Goal: Task Accomplishment & Management: Complete application form

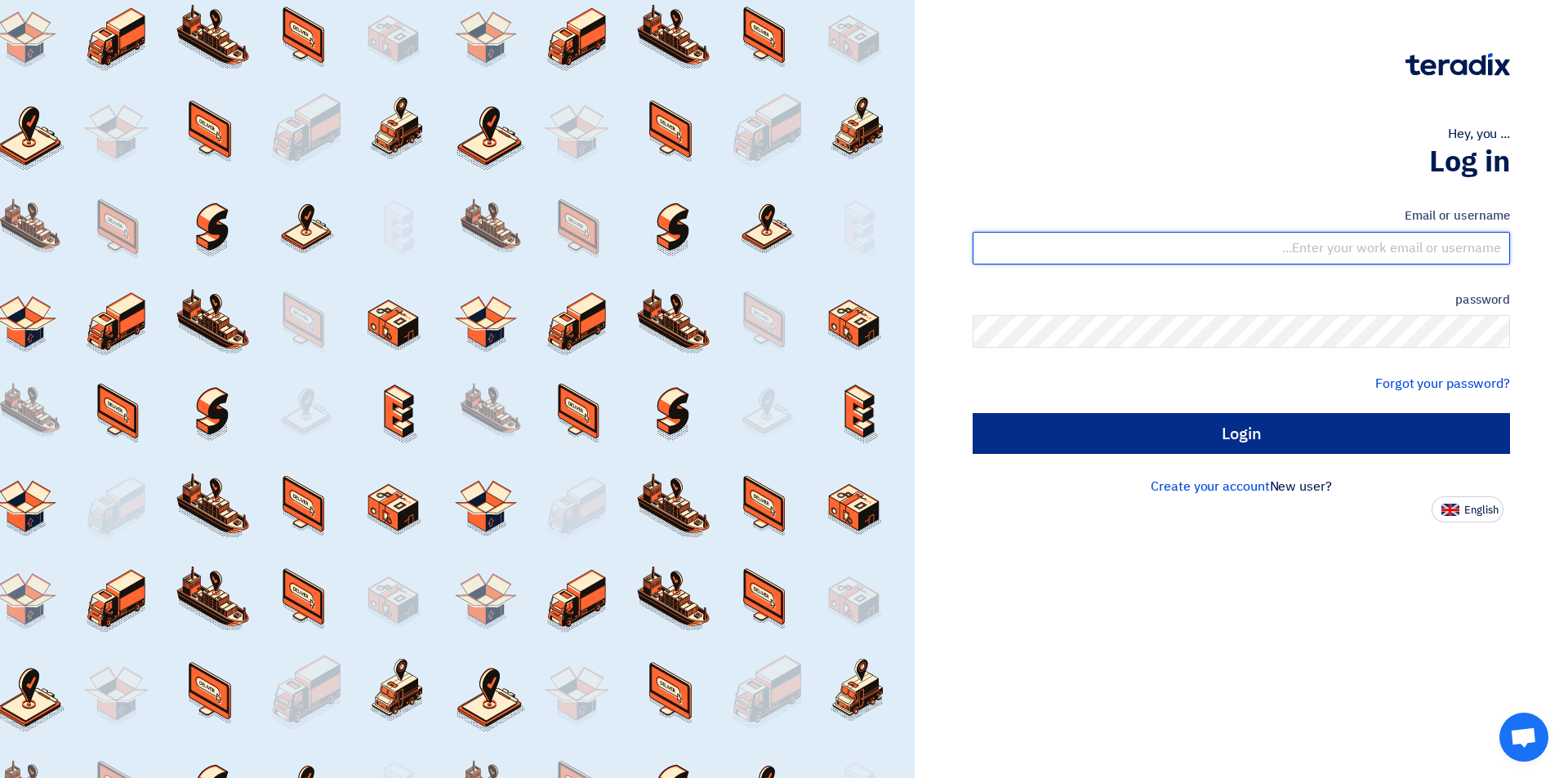
type input "sales@tareeqalkhair.com"
click at [1117, 436] on input "Login" at bounding box center [1242, 433] width 538 height 40
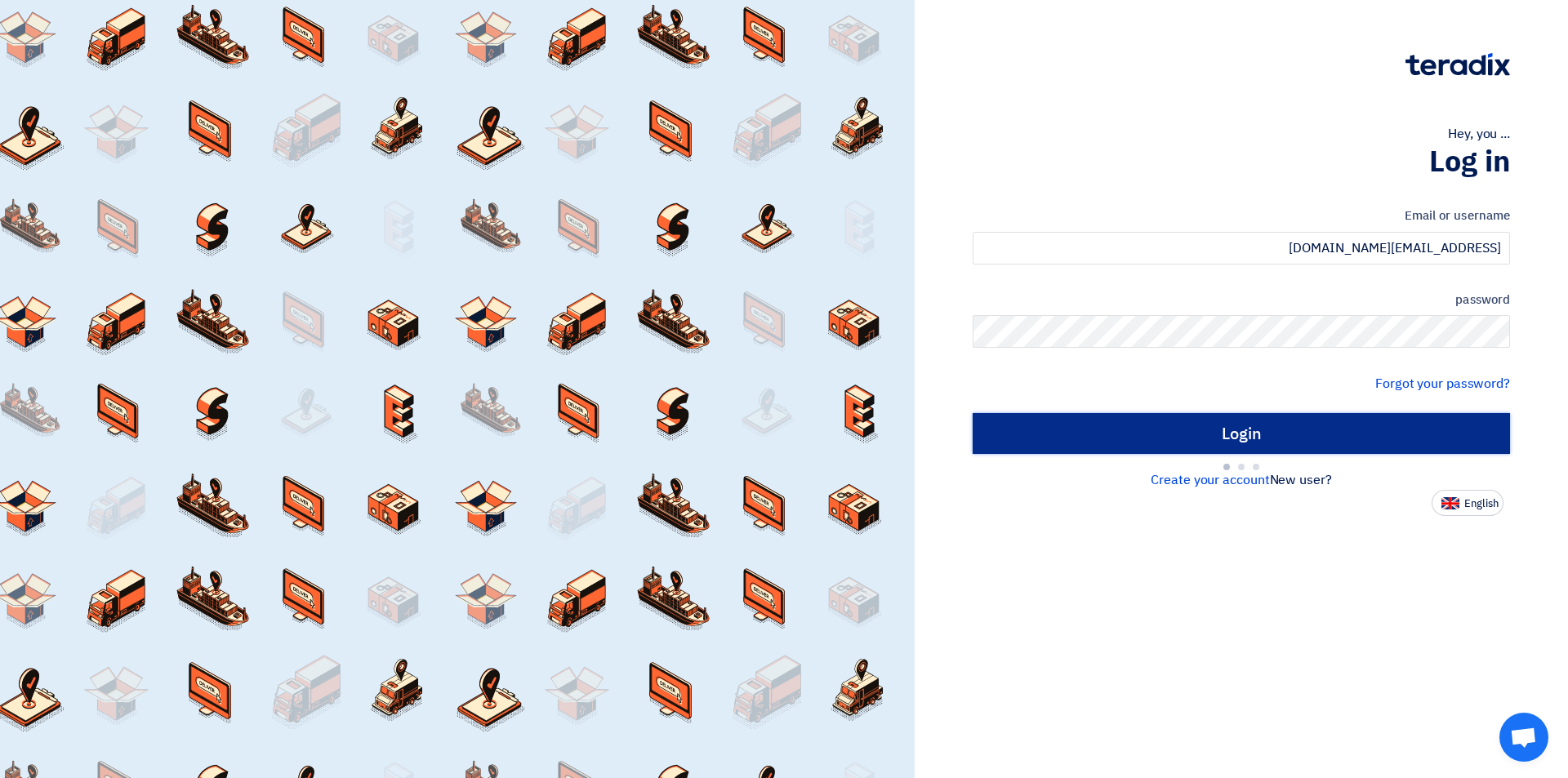
type input "Sign in"
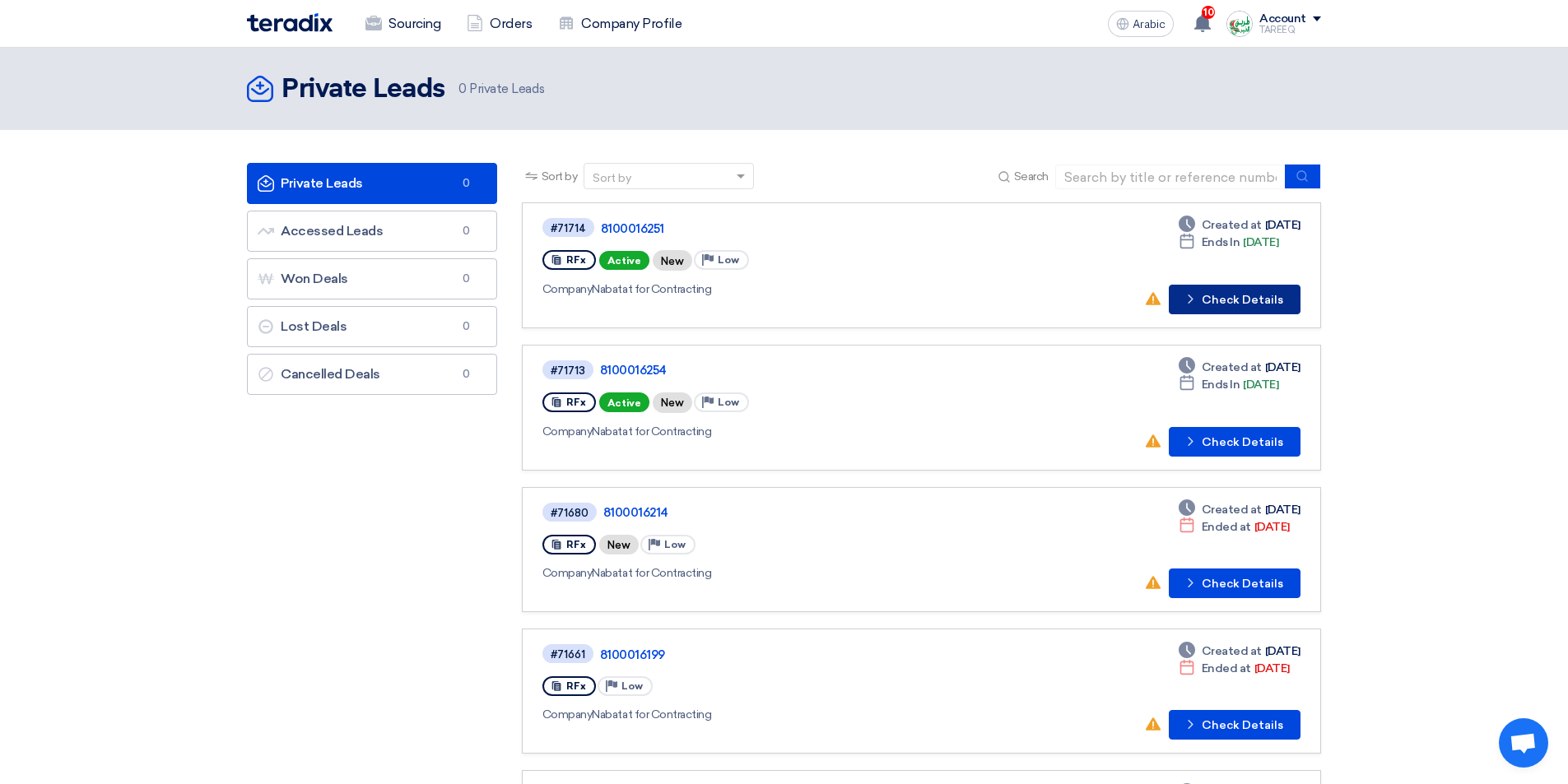
click at [1253, 293] on font "Check Details" at bounding box center [1243, 299] width 81 height 14
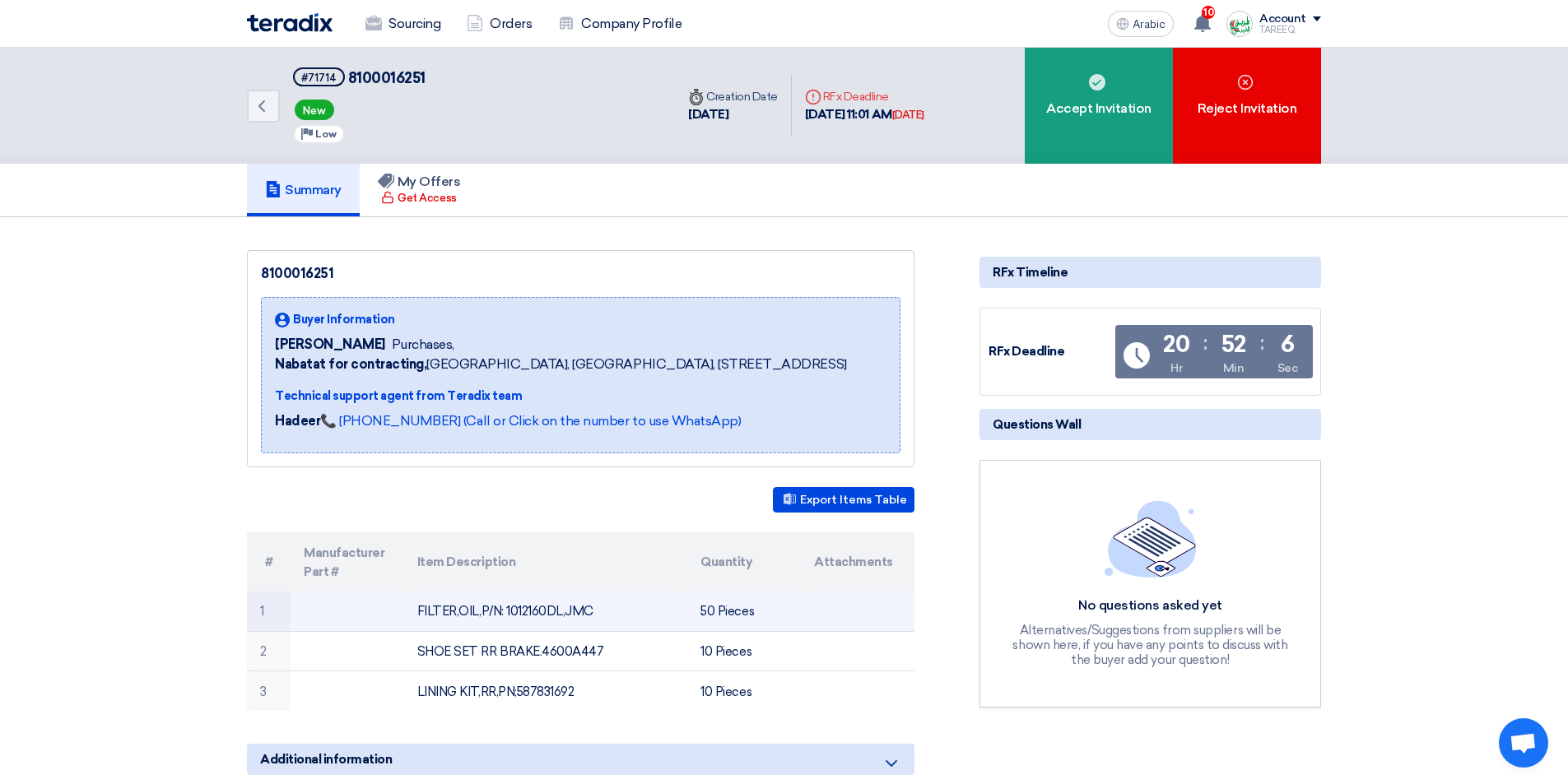
click at [532, 608] on font "FILTER,OIL,P/N: 1012160DL,JMC" at bounding box center [506, 612] width 176 height 15
click at [545, 607] on font "FILTER,OIL,P/N: 1012160DL,JMC" at bounding box center [506, 612] width 176 height 15
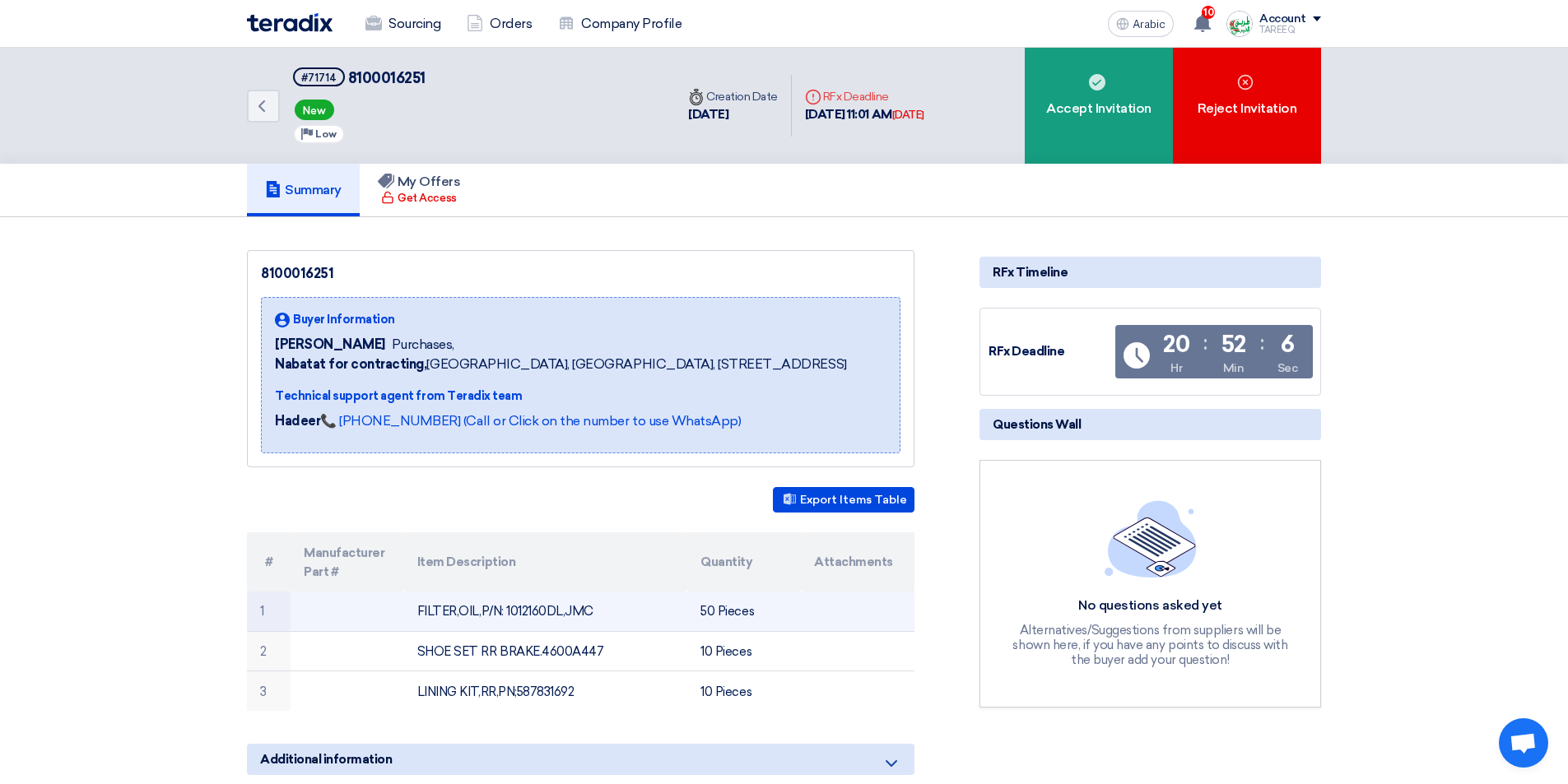
click at [545, 607] on font "FILTER,OIL,P/N: 1012160DL,JMC" at bounding box center [506, 612] width 176 height 15
click at [576, 612] on font "FILTER,OIL,P/N: 1012160DL,JMC" at bounding box center [506, 612] width 176 height 15
click at [586, 608] on font "FILTER,OIL,P/N: 1012160DL,JMC" at bounding box center [506, 612] width 176 height 15
click at [525, 612] on font "FILTER,OIL,P/N: 1012160DL,JMC" at bounding box center [506, 612] width 176 height 15
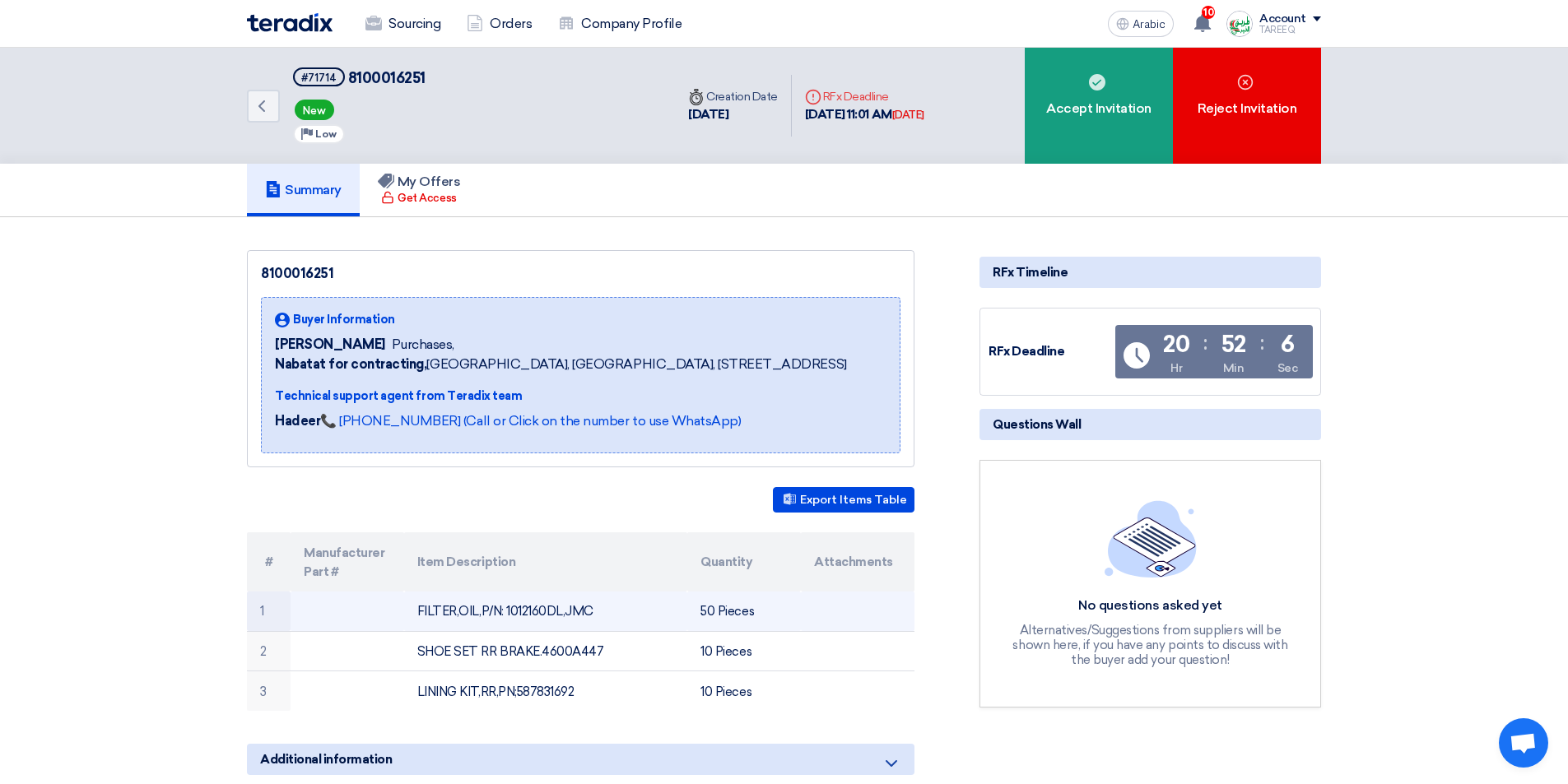
copy font "1012160DL"
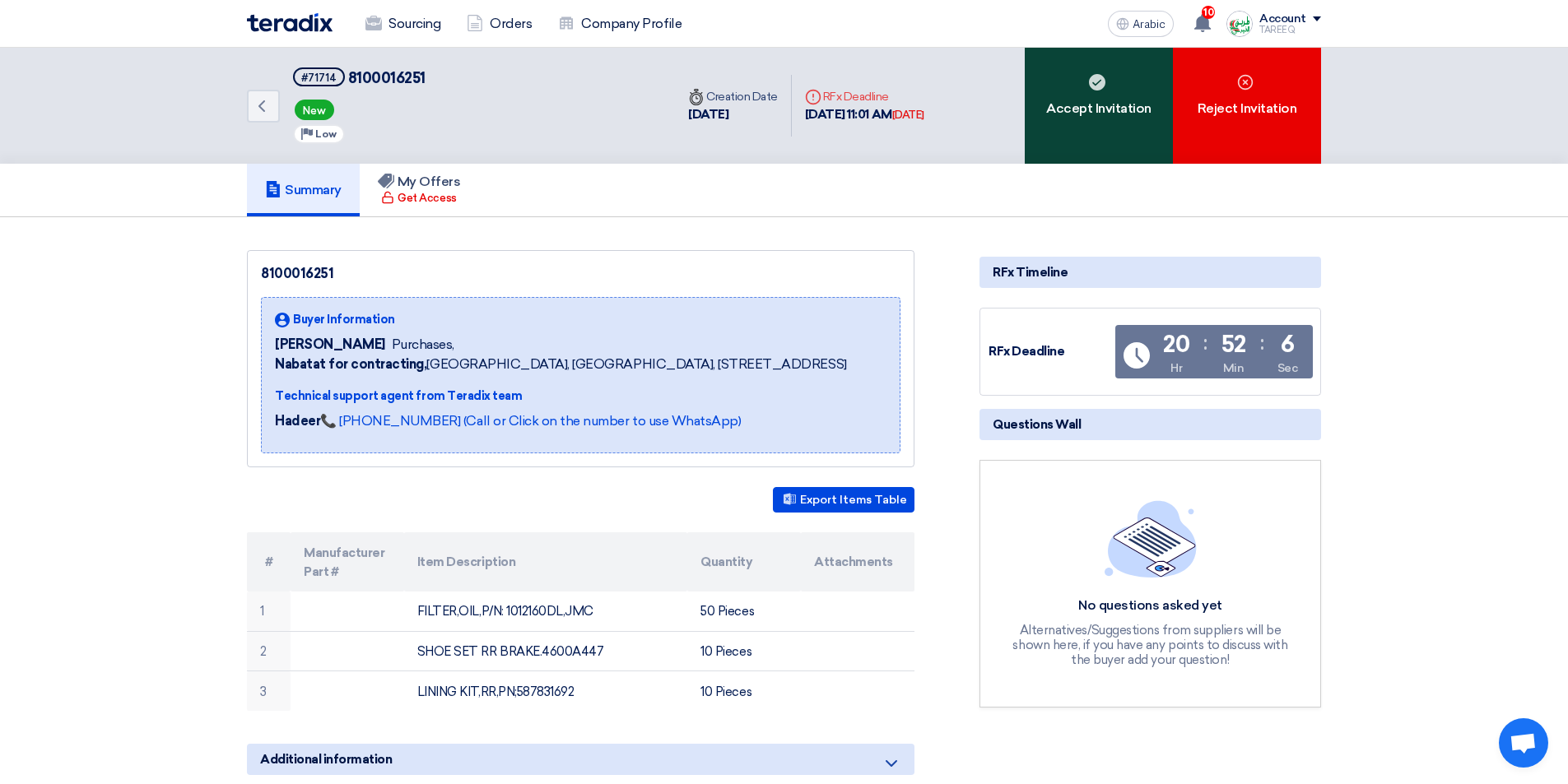
click at [1121, 109] on font "Accept Invitation" at bounding box center [1098, 108] width 105 height 16
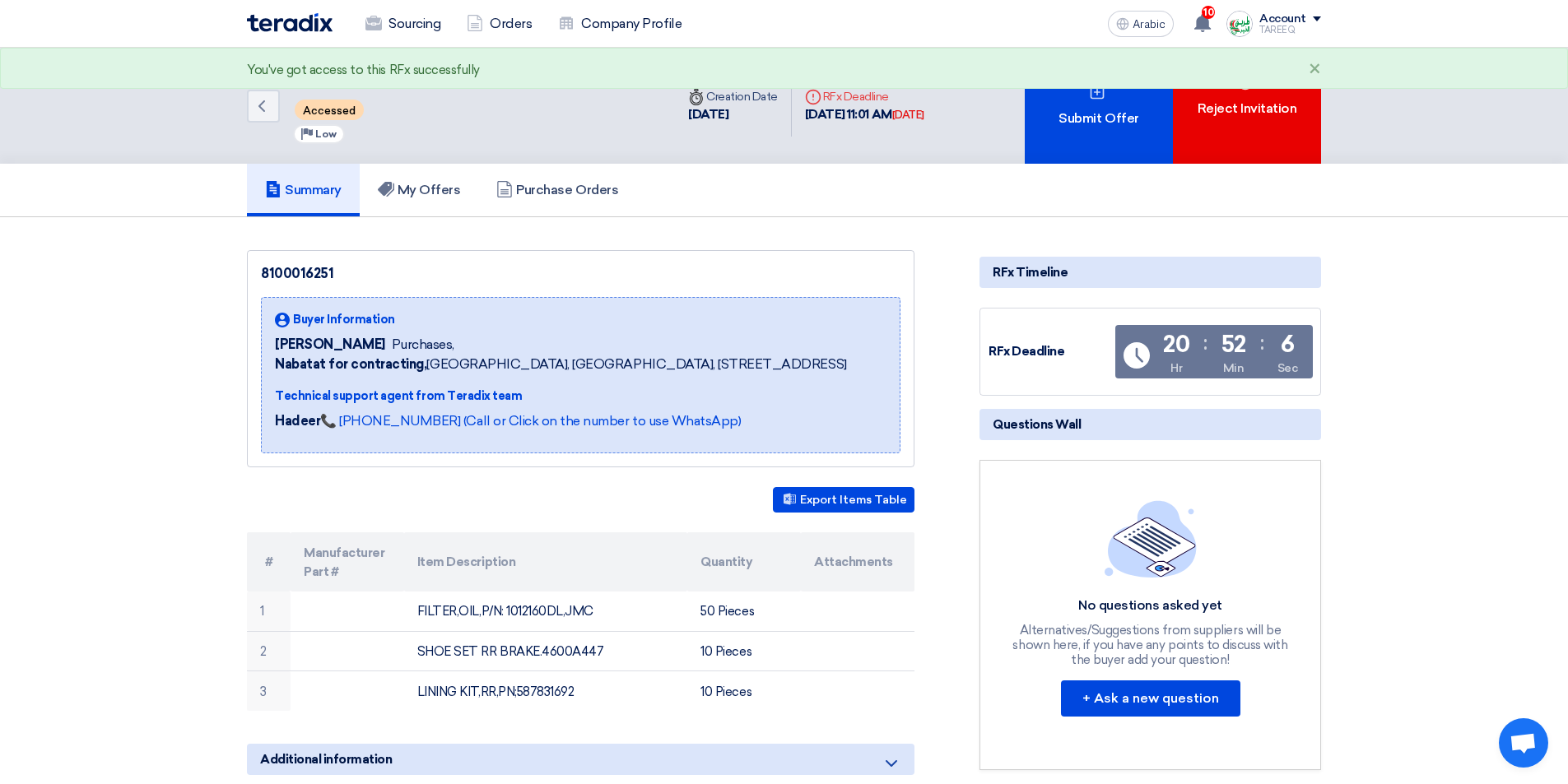
click at [1119, 109] on font "Submit Offer" at bounding box center [1098, 118] width 80 height 20
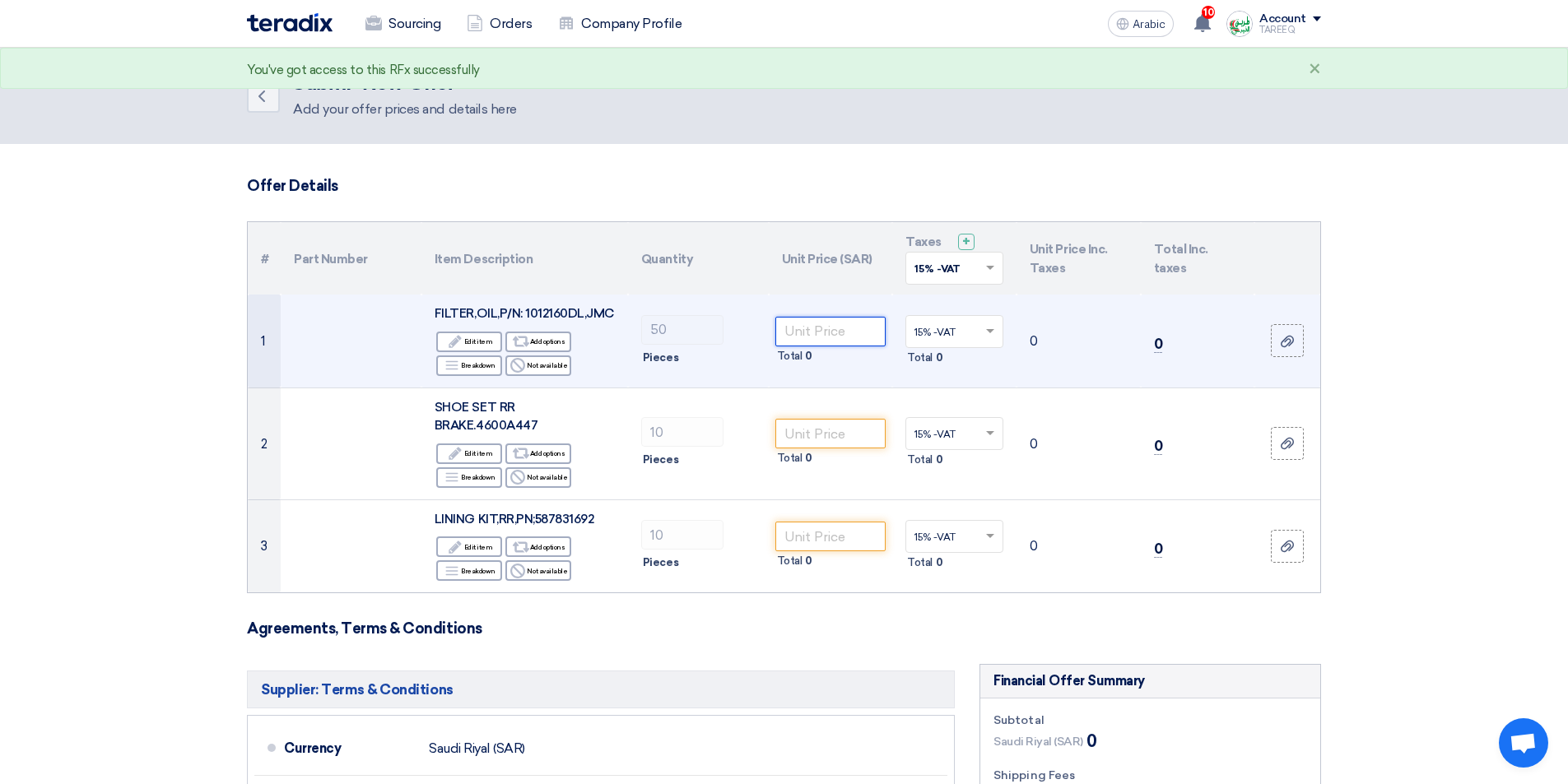
click at [859, 330] on input "number" at bounding box center [831, 331] width 111 height 29
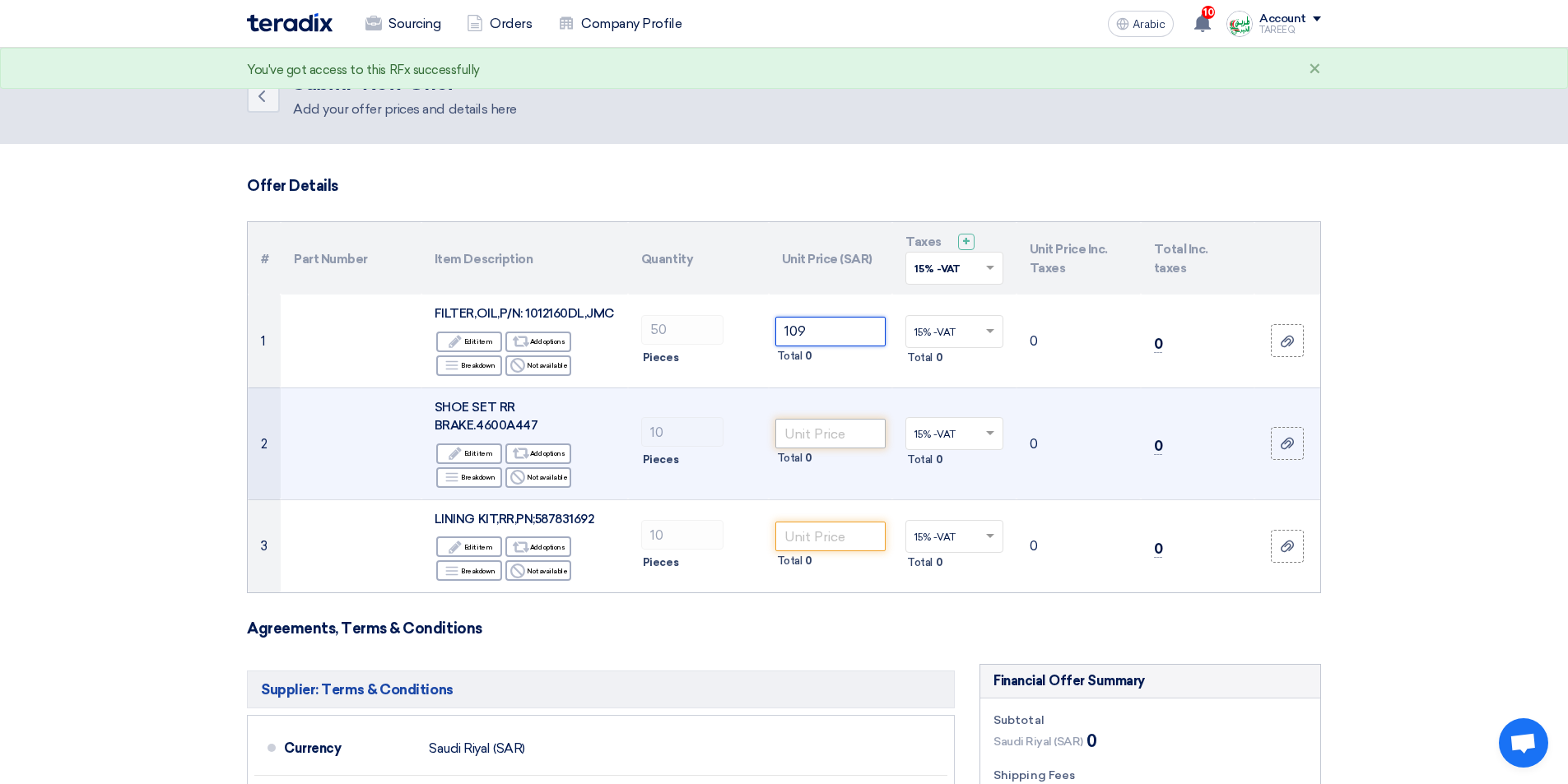
type input "109"
click at [801, 431] on input "number" at bounding box center [831, 433] width 111 height 29
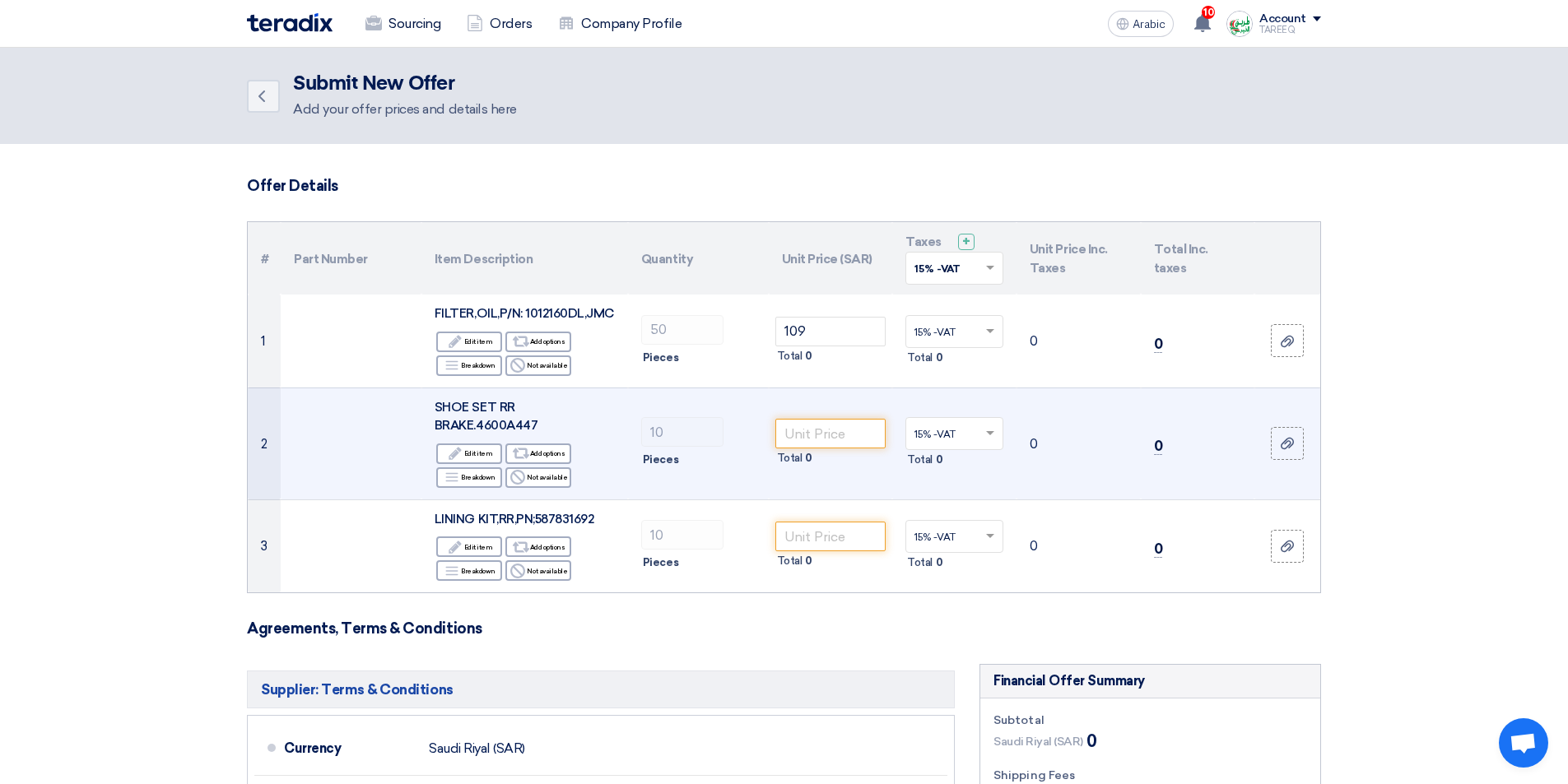
click at [513, 428] on font "SHOE SET RR BRAKE.4600A447" at bounding box center [486, 417] width 103 height 34
copy font "4600A447"
click at [820, 433] on input "number" at bounding box center [831, 433] width 111 height 29
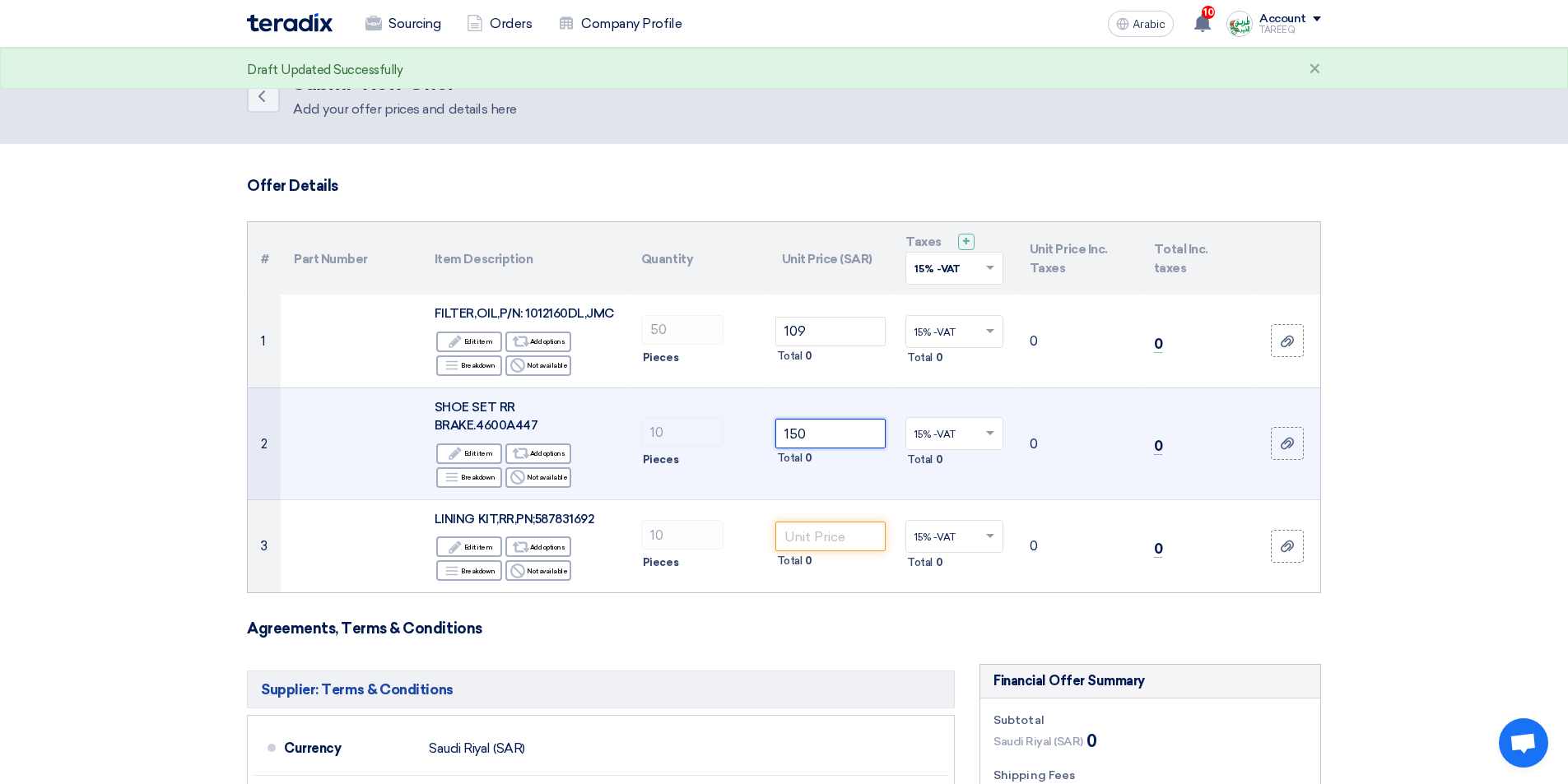
type input "150"
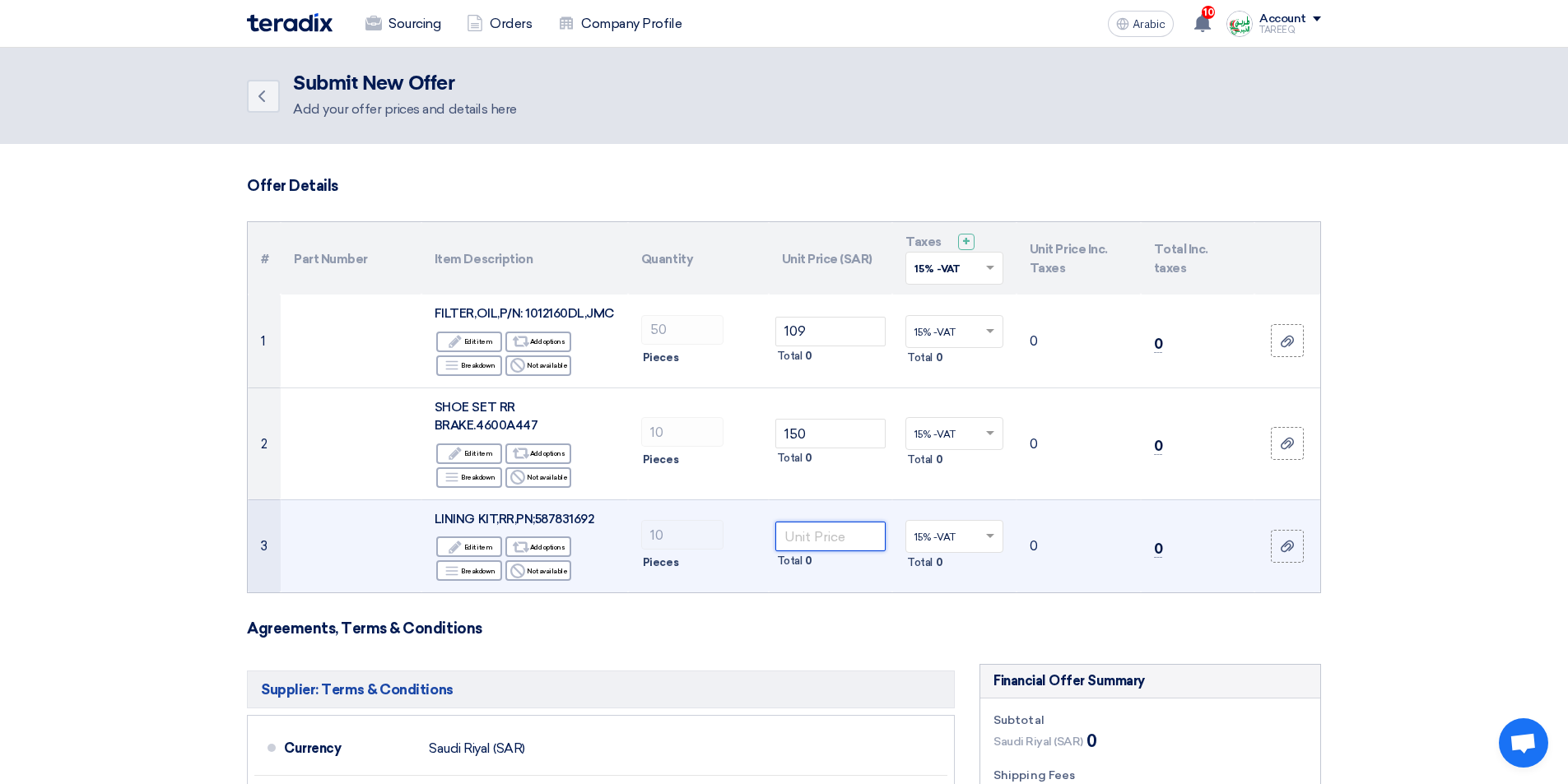
click at [829, 543] on input "number" at bounding box center [831, 536] width 111 height 29
click at [577, 522] on font "LINING KIT,RR,PN;587831692" at bounding box center [514, 519] width 160 height 15
click at [577, 521] on font "LINING KIT,RR,PN;587831692" at bounding box center [514, 519] width 160 height 15
copy font "587831692"
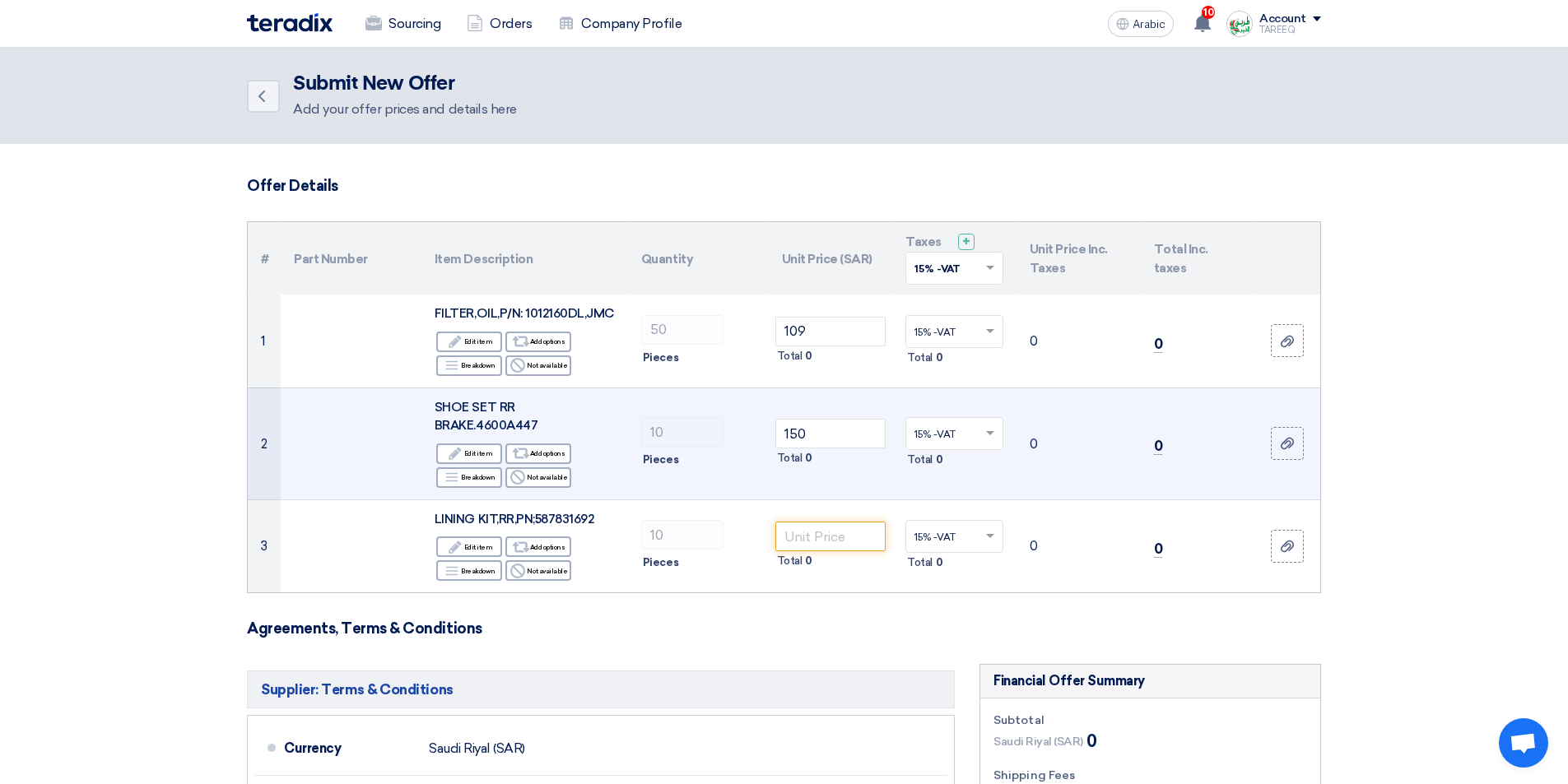
click at [720, 488] on td "10 Pieces" at bounding box center [698, 443] width 141 height 112
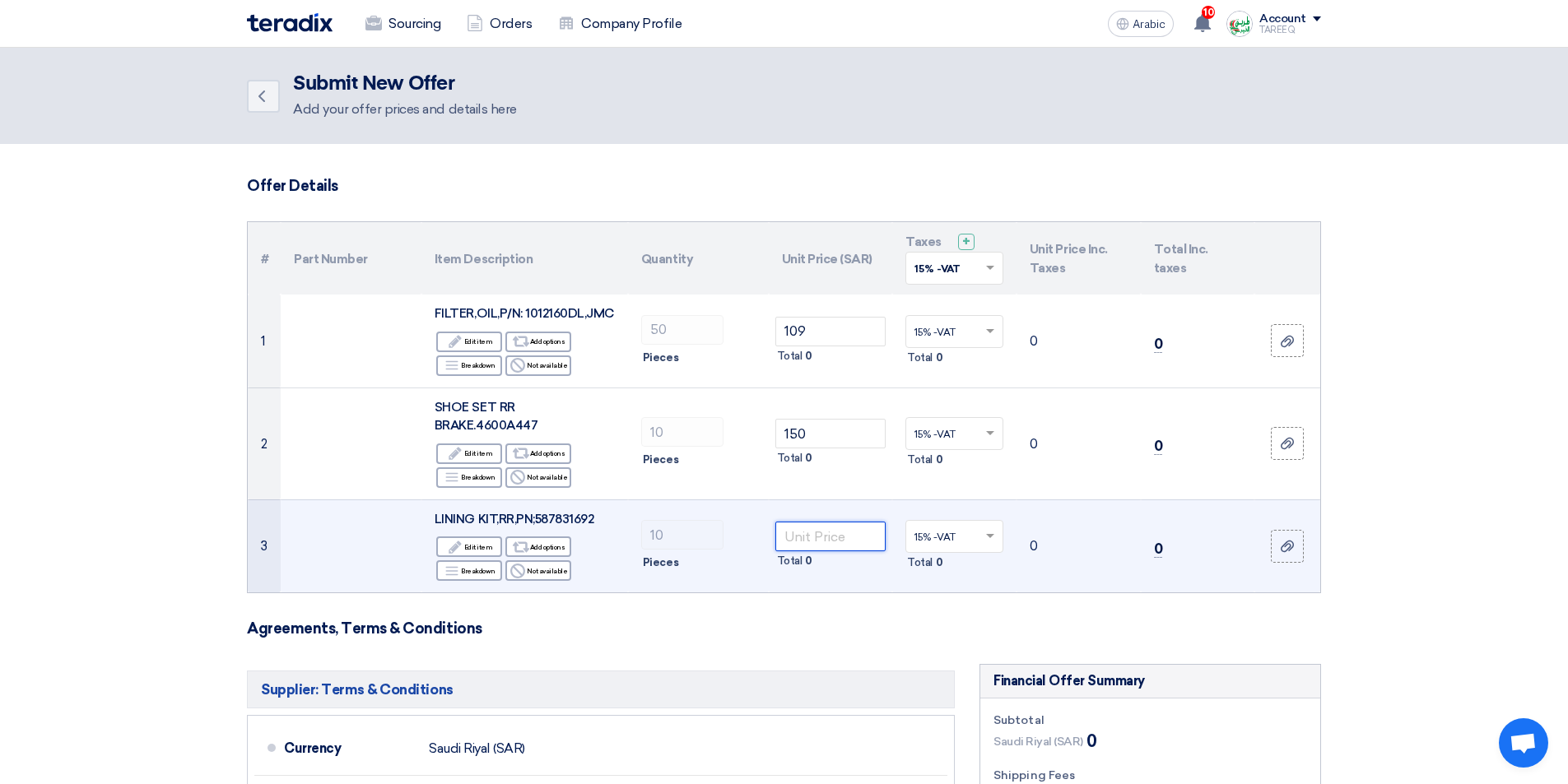
click at [817, 527] on input "number" at bounding box center [831, 536] width 111 height 29
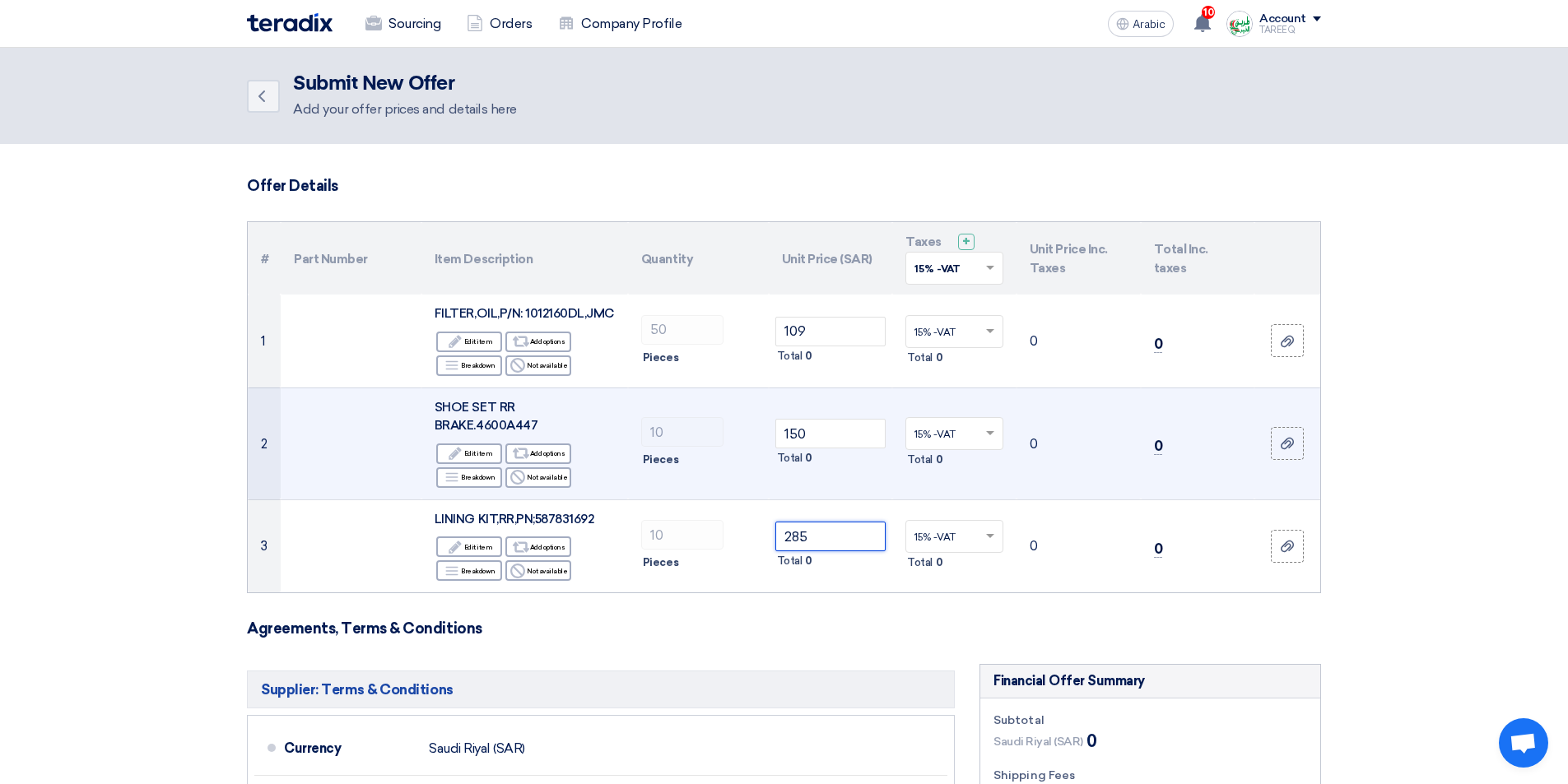
type input "285"
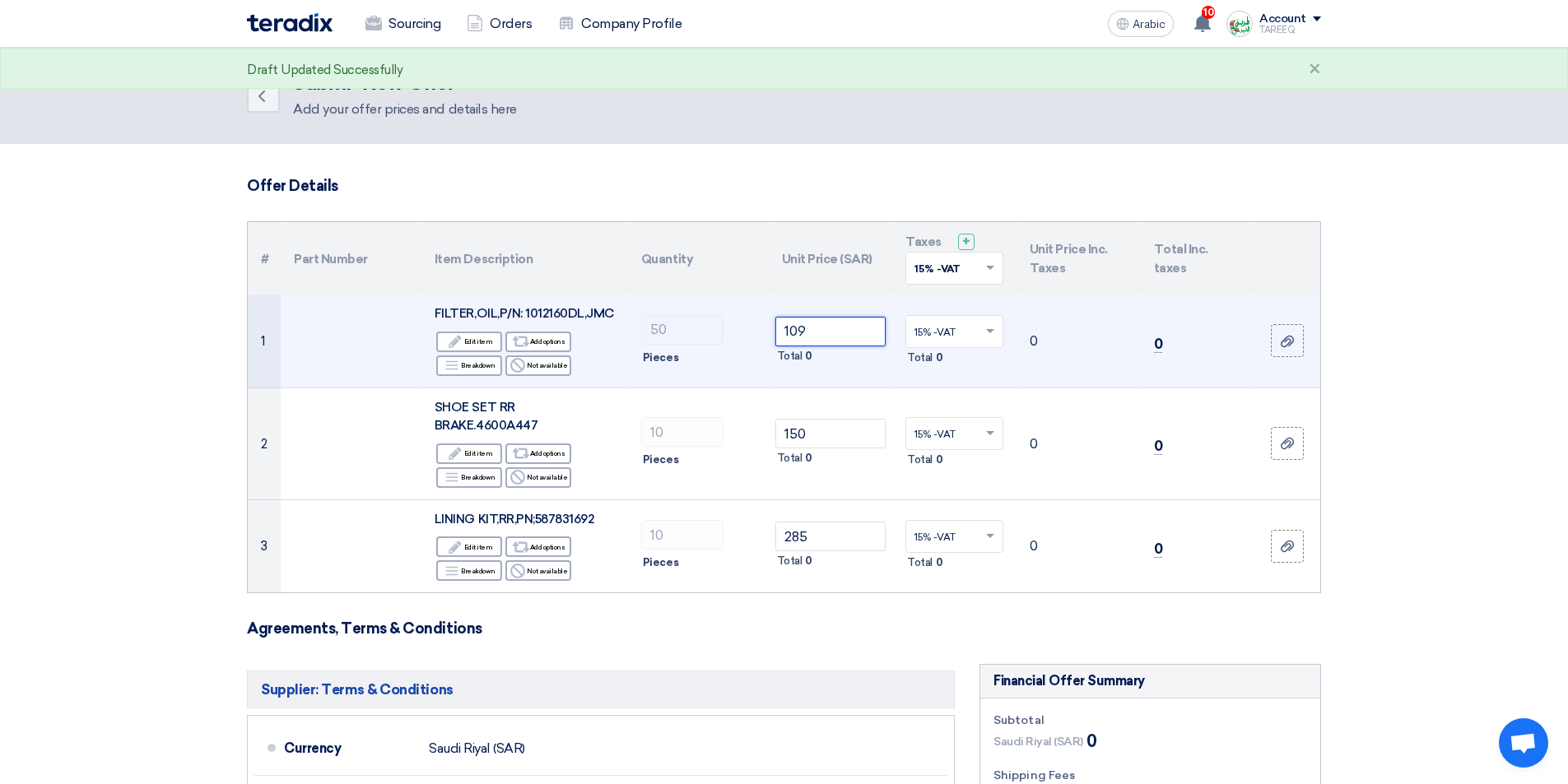
click at [851, 326] on input "109" at bounding box center [831, 331] width 111 height 29
click at [989, 328] on span at bounding box center [993, 331] width 21 height 15
click at [976, 368] on div "15% -VAT" at bounding box center [955, 363] width 97 height 28
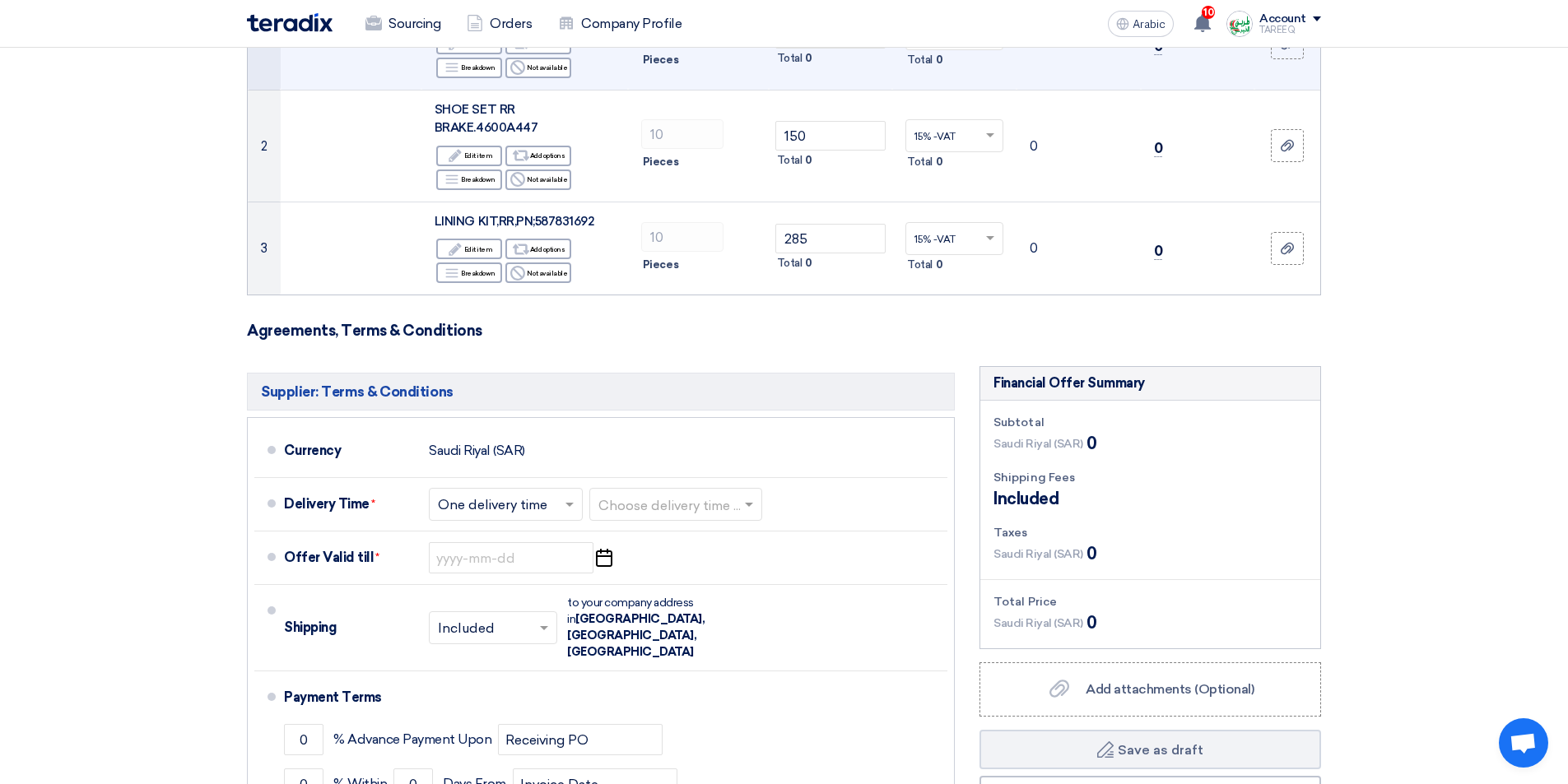
scroll to position [330, 0]
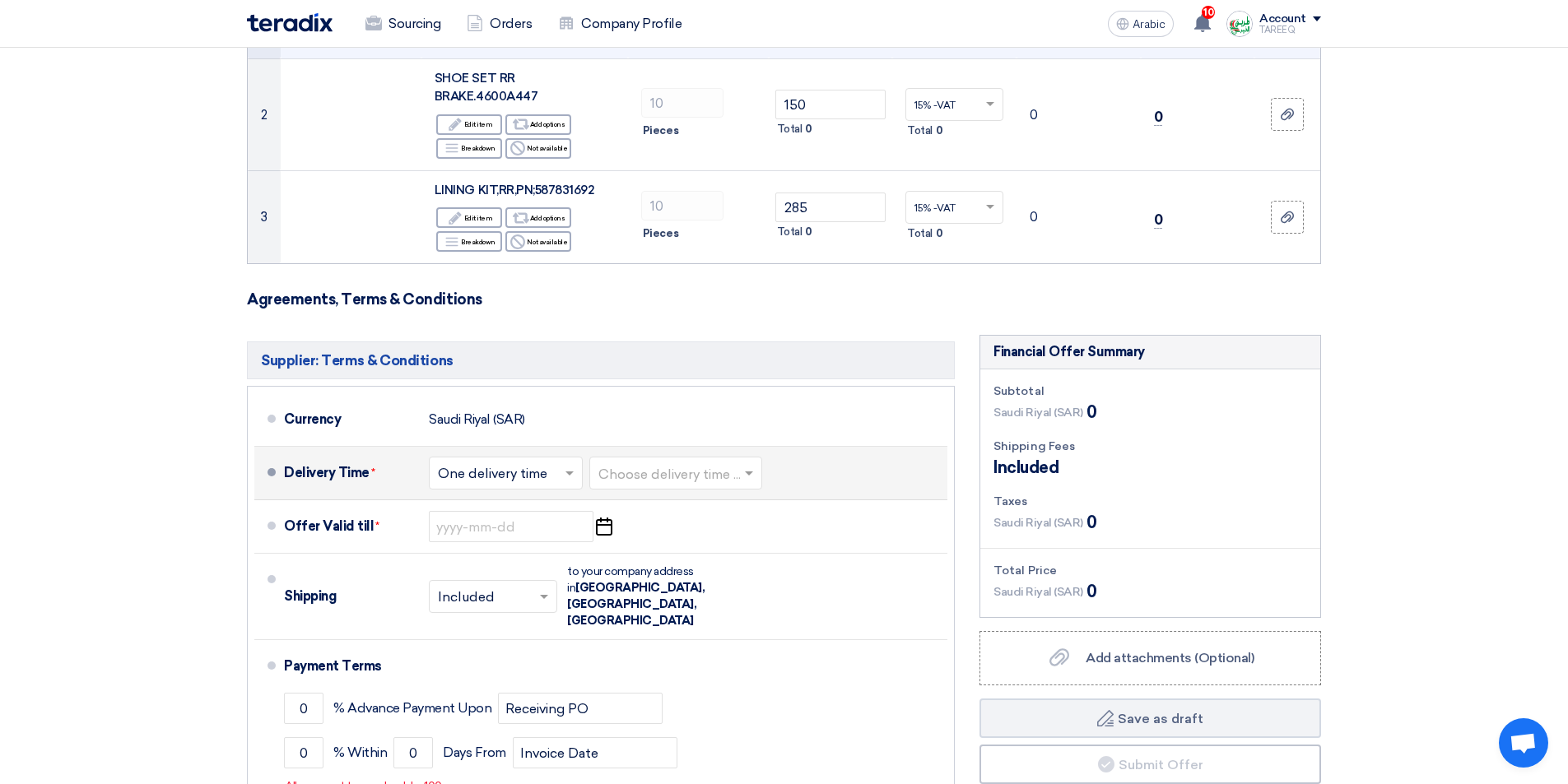
click at [710, 478] on input "text" at bounding box center [676, 474] width 156 height 24
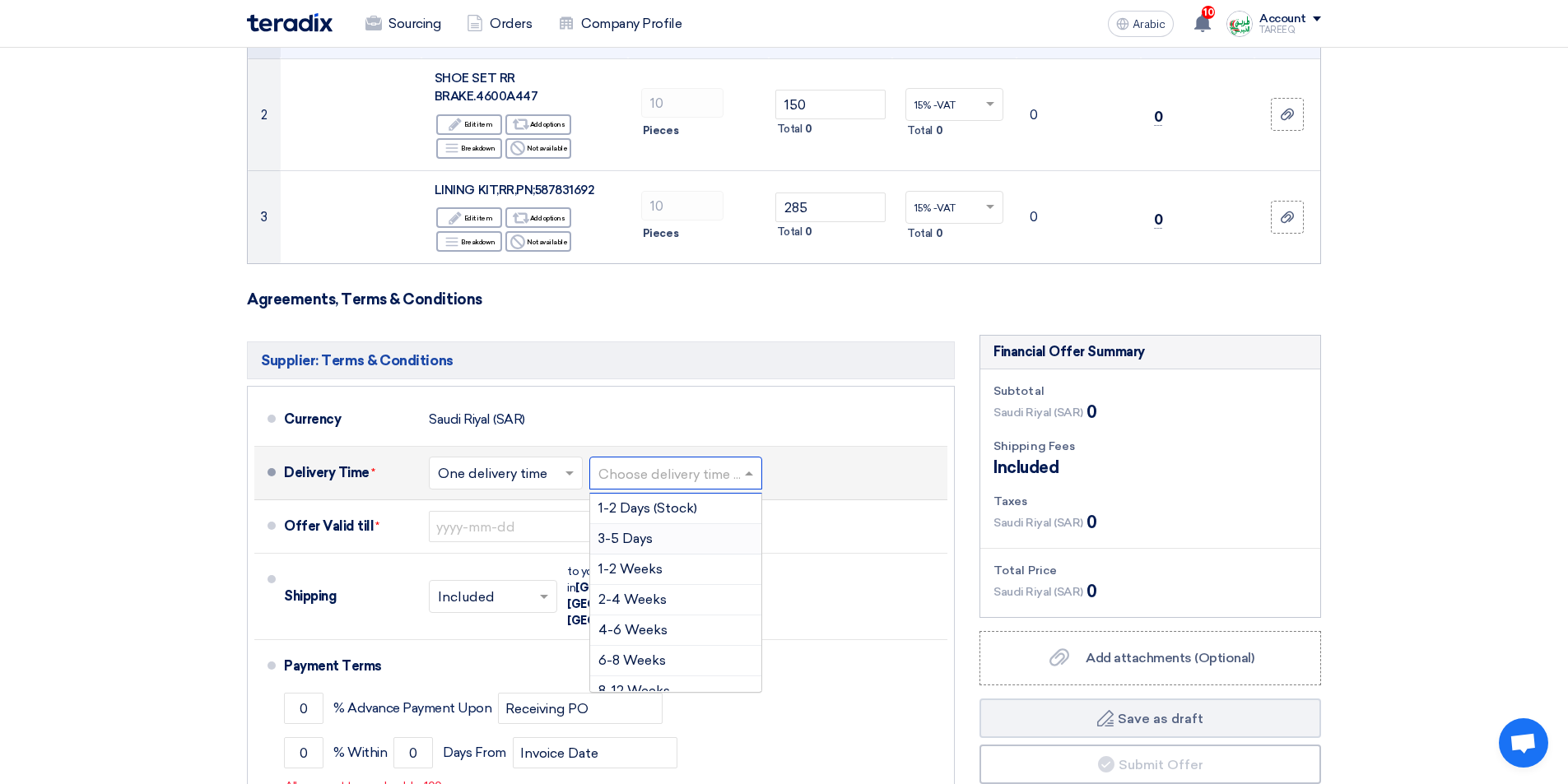
click at [653, 544] on font "3-5 Days" at bounding box center [625, 538] width 54 height 16
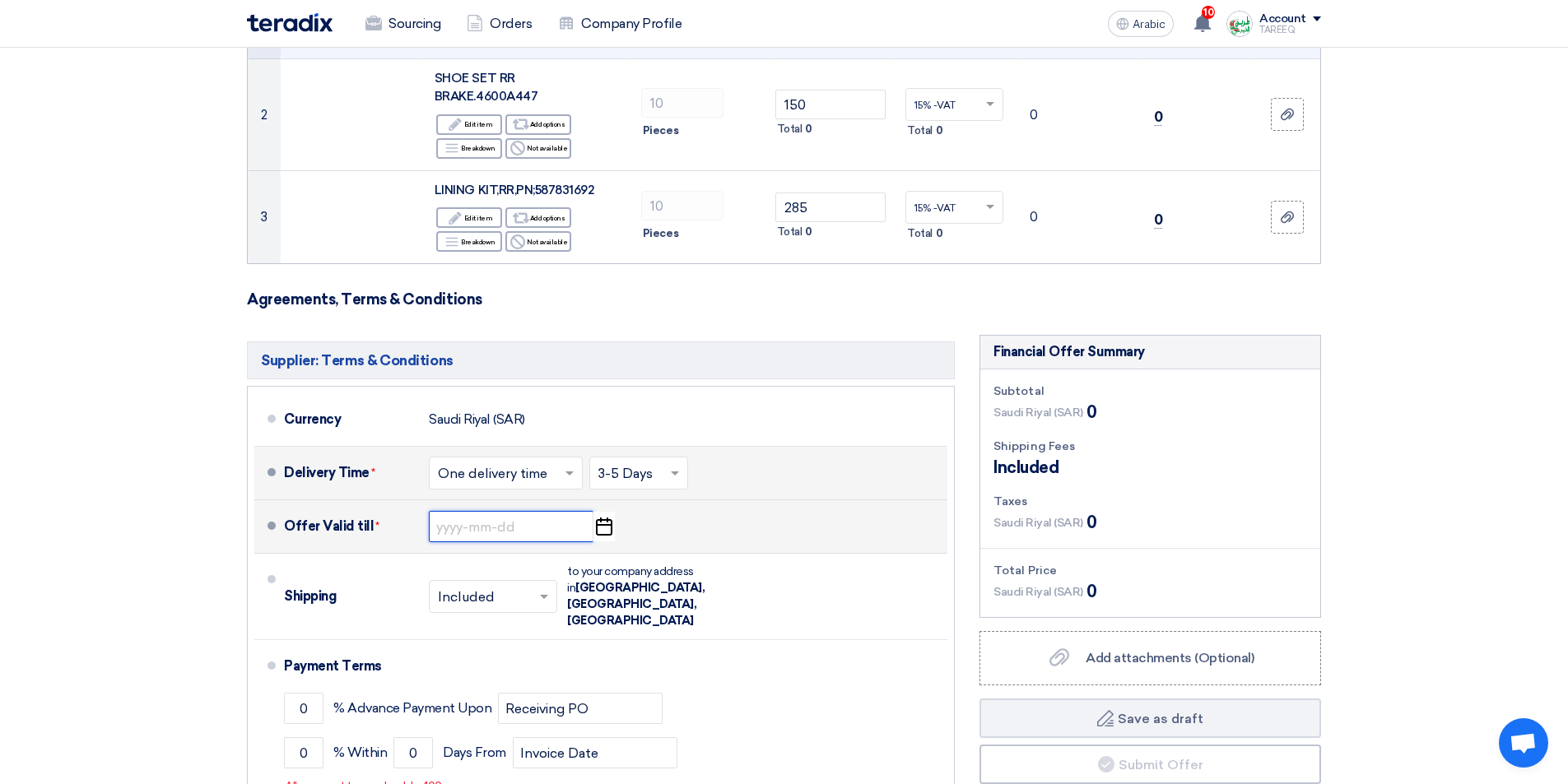
click at [486, 524] on input at bounding box center [512, 526] width 165 height 31
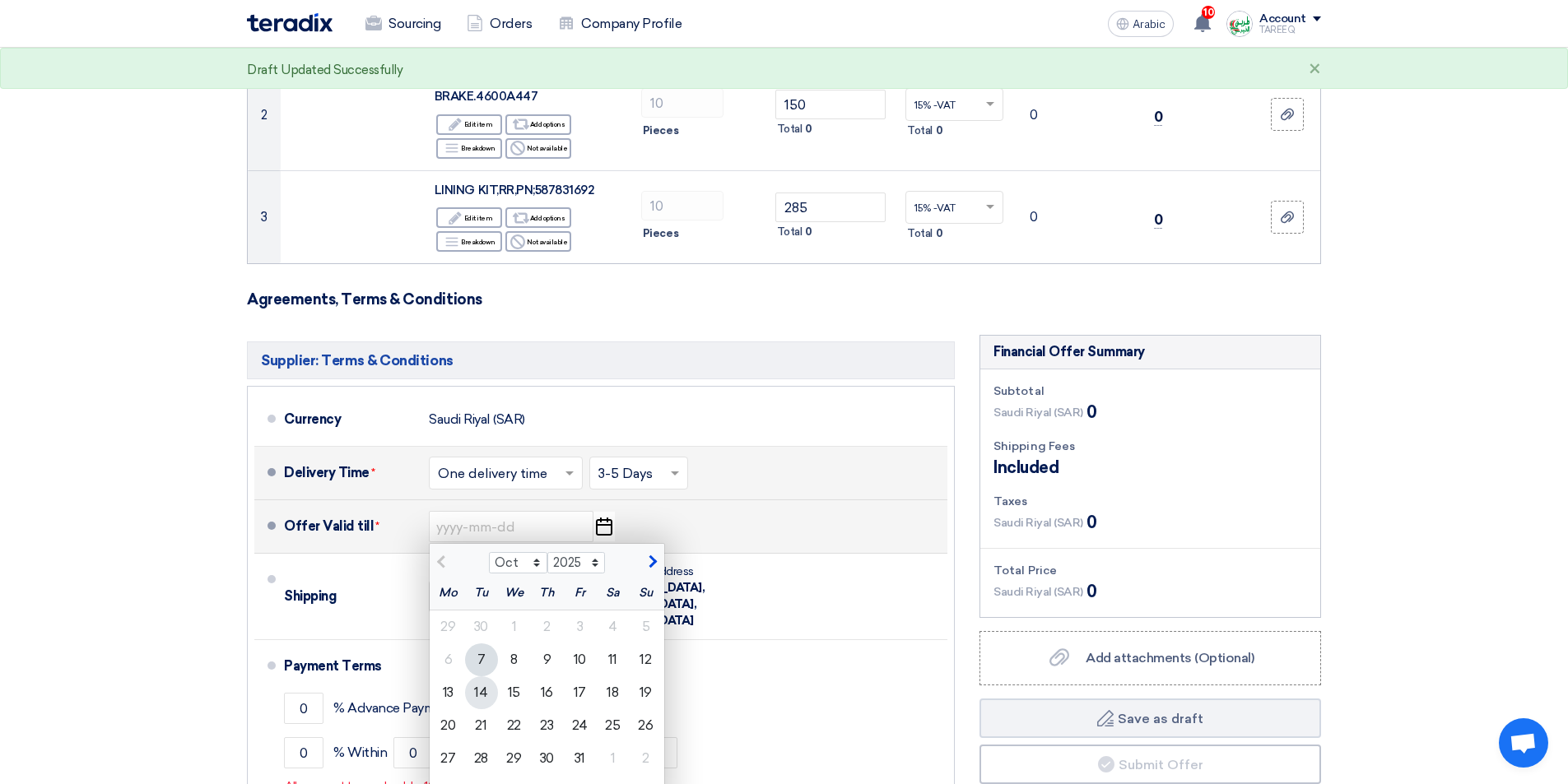
click at [487, 687] on font "14" at bounding box center [481, 692] width 13 height 16
type input "10/14/2025"
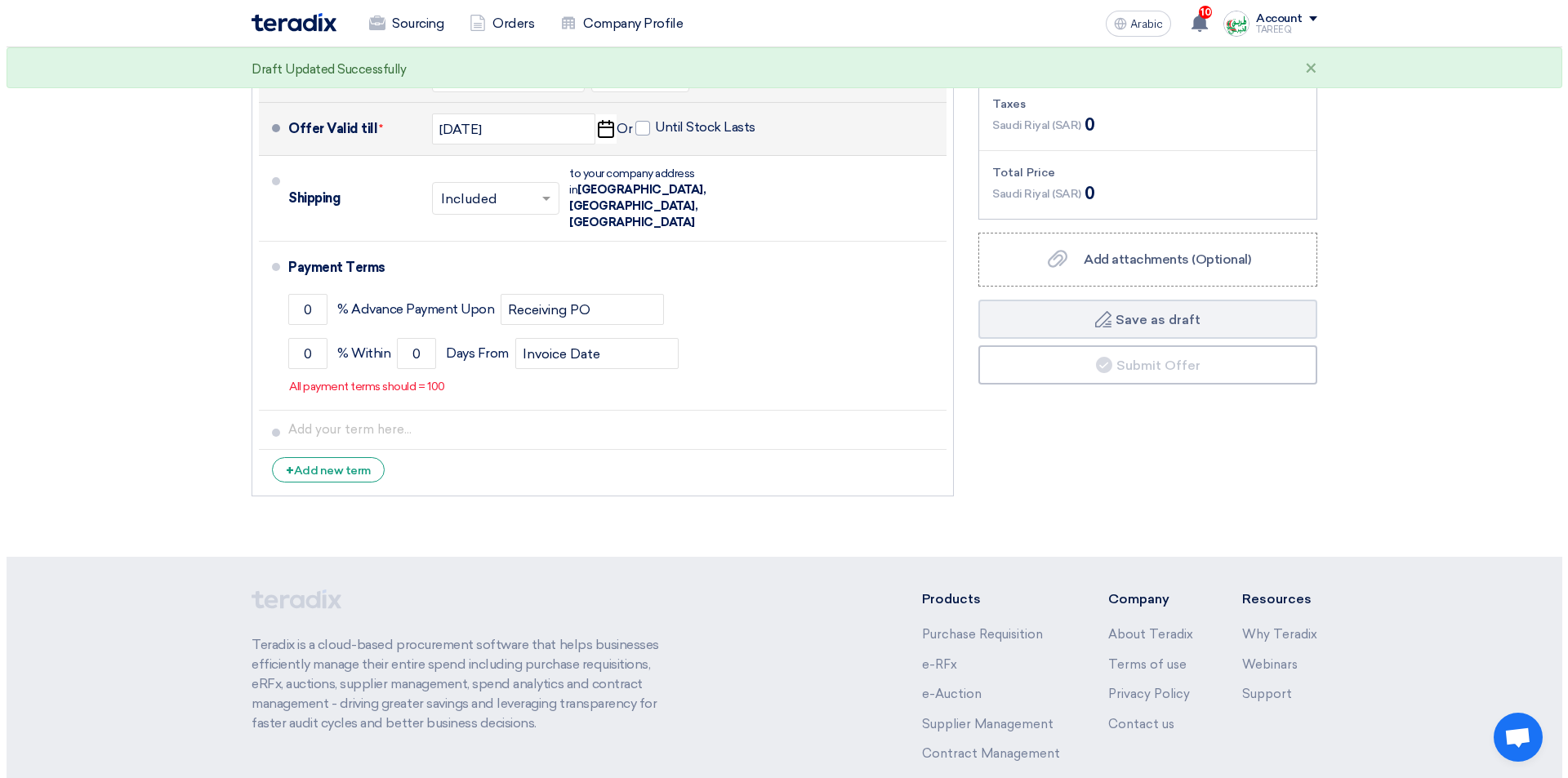
scroll to position [735, 0]
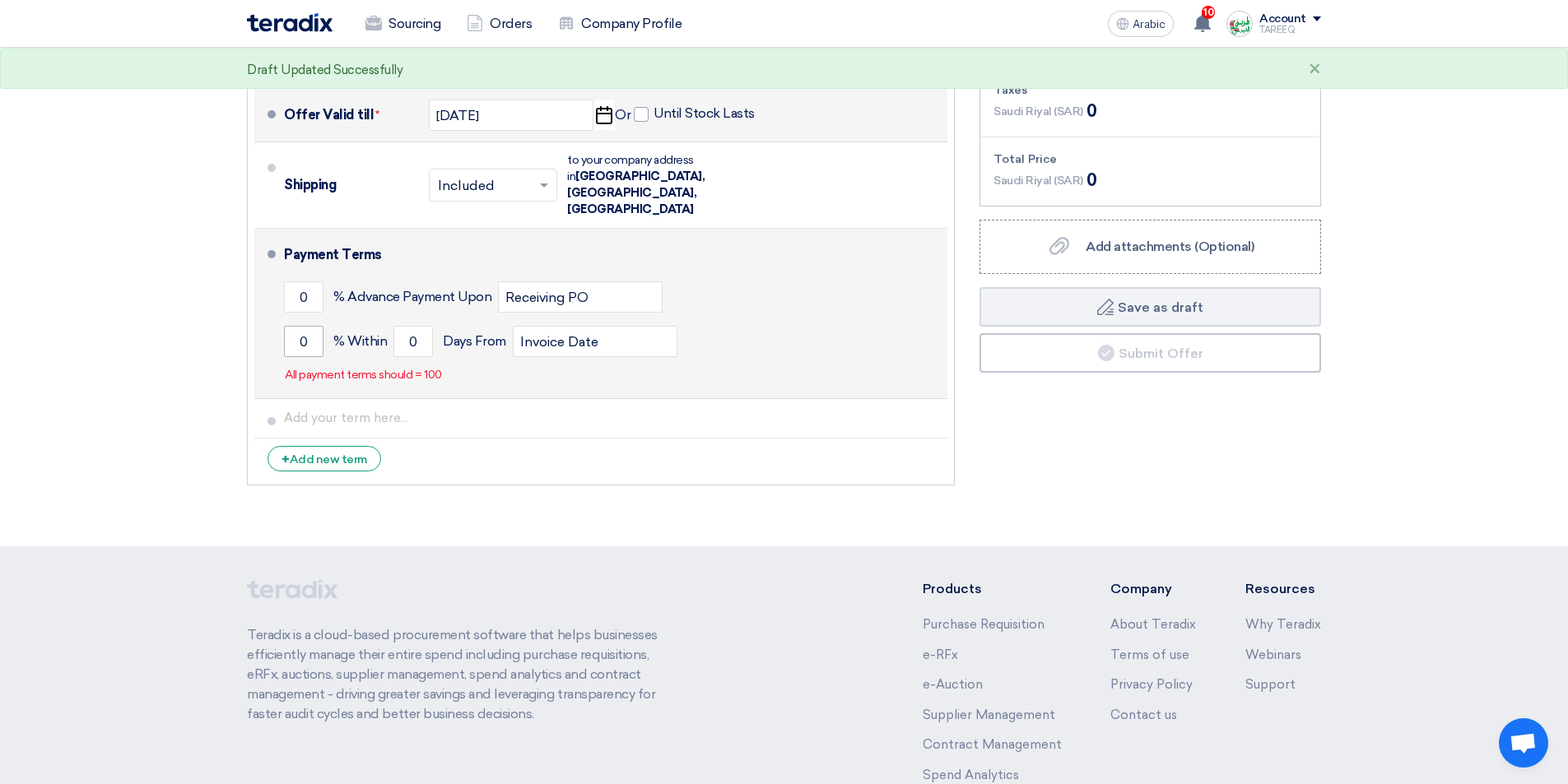
drag, startPoint x: 283, startPoint y: 298, endPoint x: 287, endPoint y: 308, distance: 10.8
click at [283, 300] on li "Payment Terms 0 % Advance Payment Upon Receiving PO 0 % Within 0" at bounding box center [602, 314] width 694 height 170
click at [291, 326] on input "0" at bounding box center [304, 341] width 40 height 31
type input "100"
click at [400, 326] on input "0" at bounding box center [413, 341] width 40 height 31
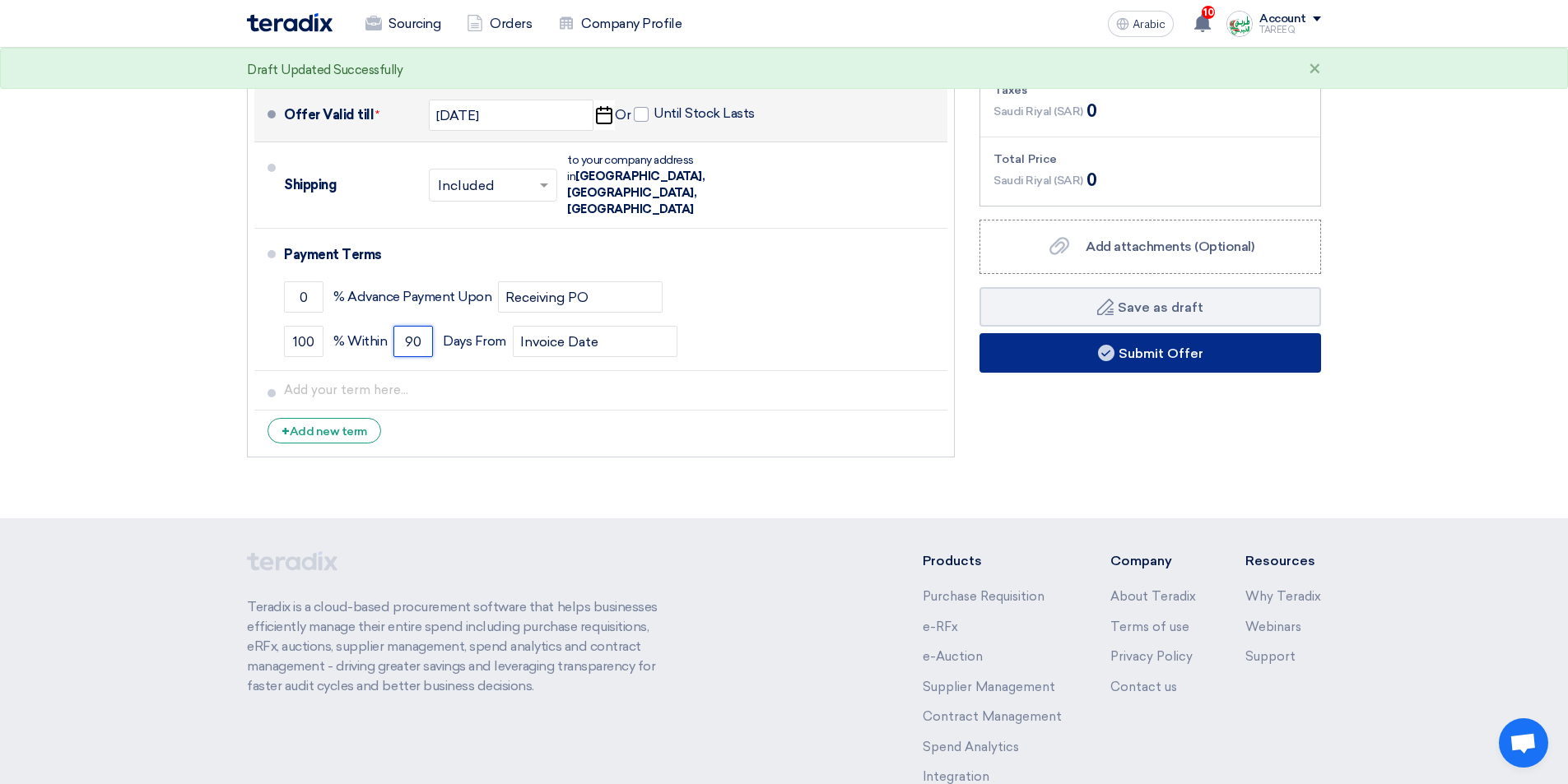
type input "90"
click at [1120, 343] on button "Submit Offer" at bounding box center [1150, 353] width 342 height 40
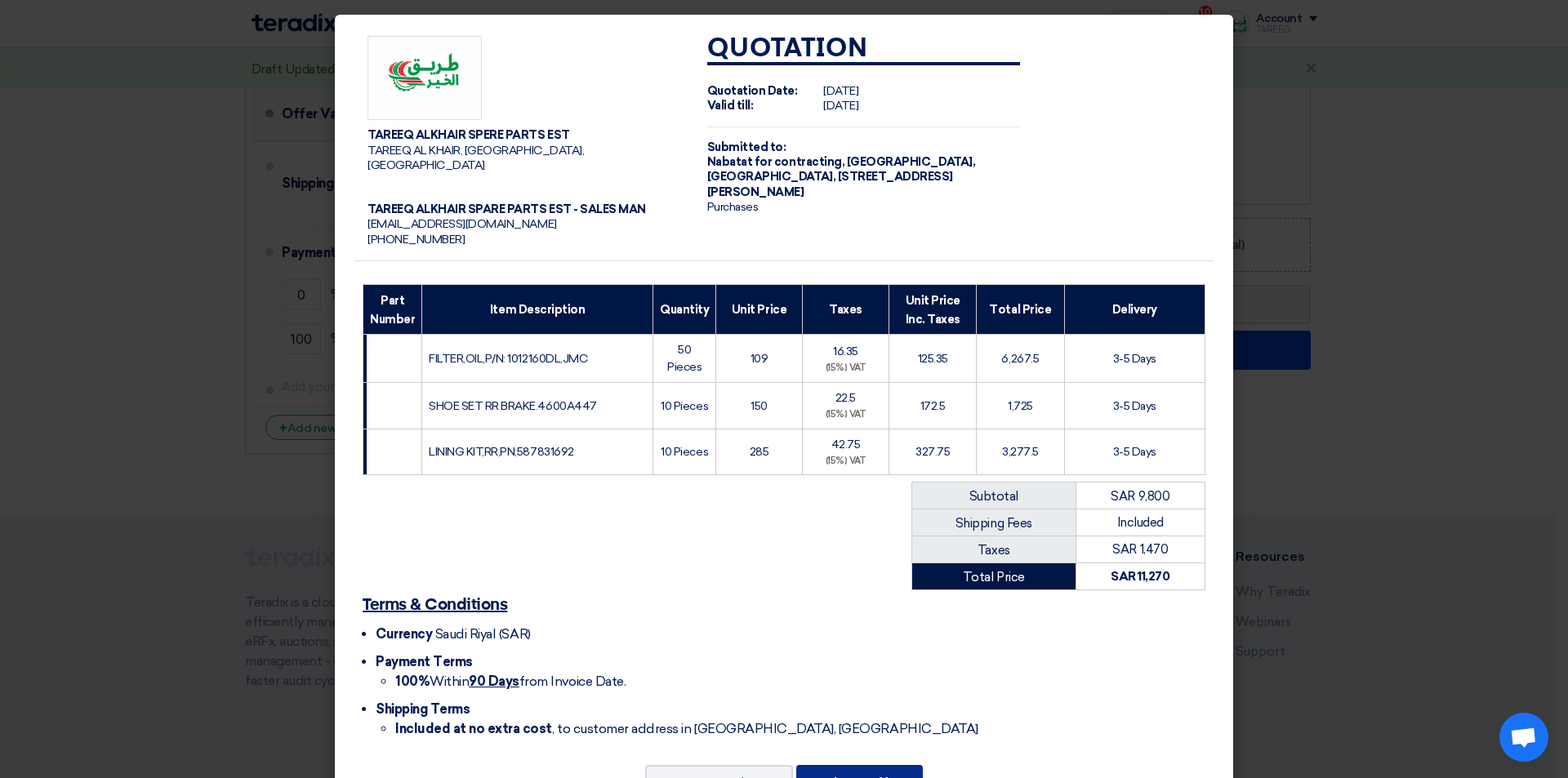
click at [898, 765] on button "Submit Offer" at bounding box center [859, 783] width 127 height 36
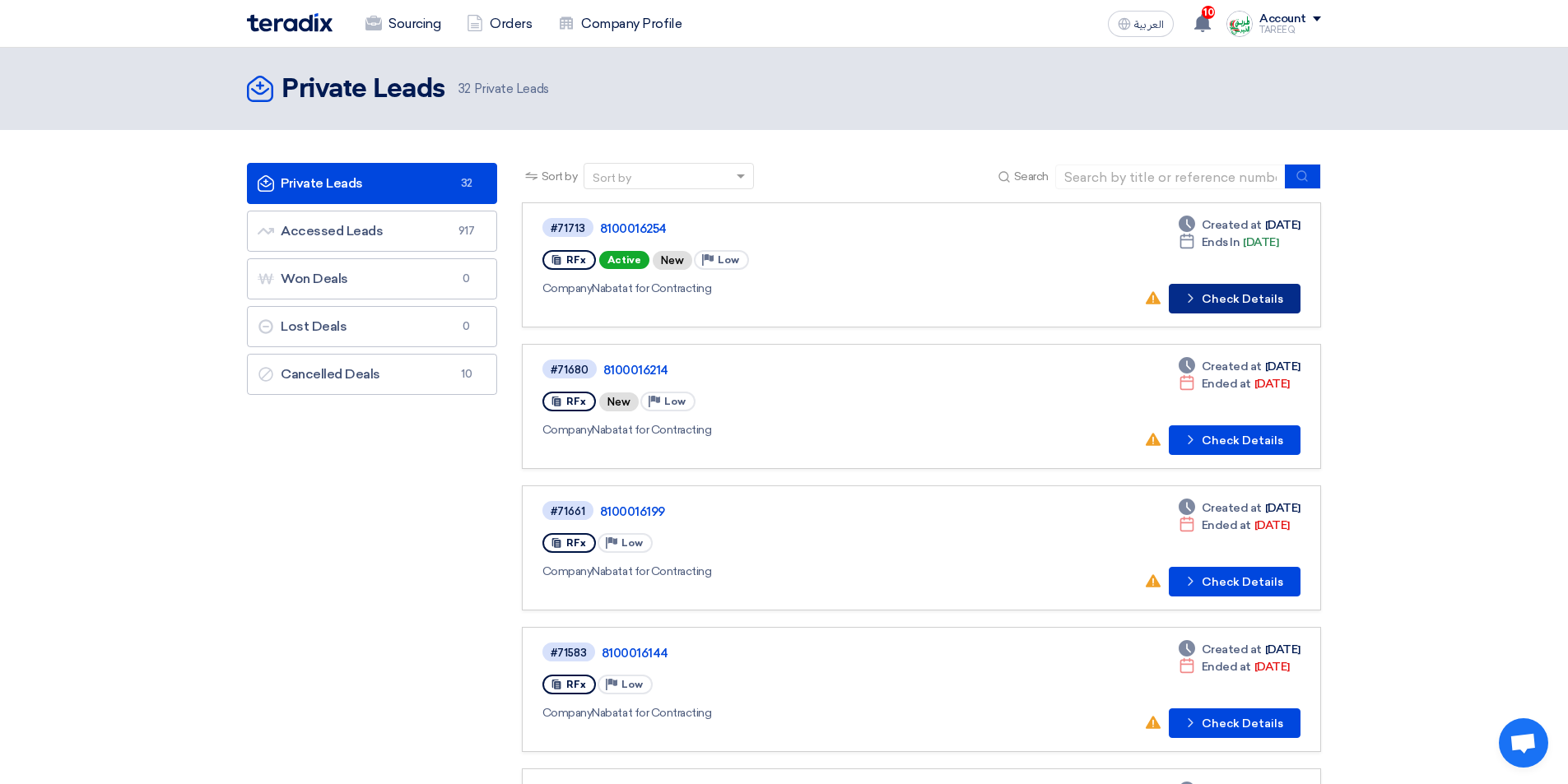
click at [1238, 294] on button "Check details Check Details" at bounding box center [1235, 298] width 132 height 29
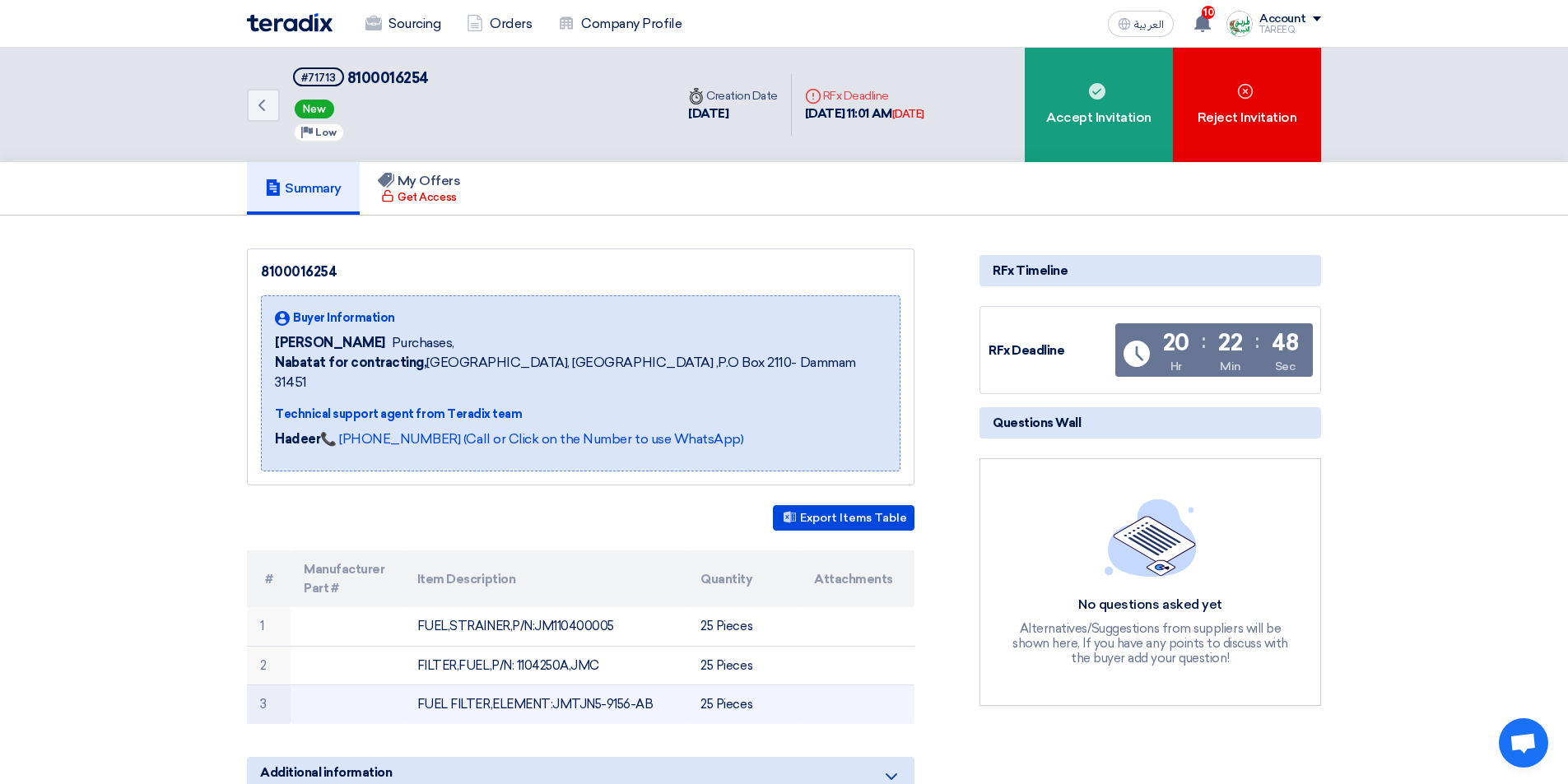
click at [600, 686] on td "FUEL FILTER,ELEMENT:JMTJN5-9156-AB" at bounding box center [547, 704] width 284 height 39
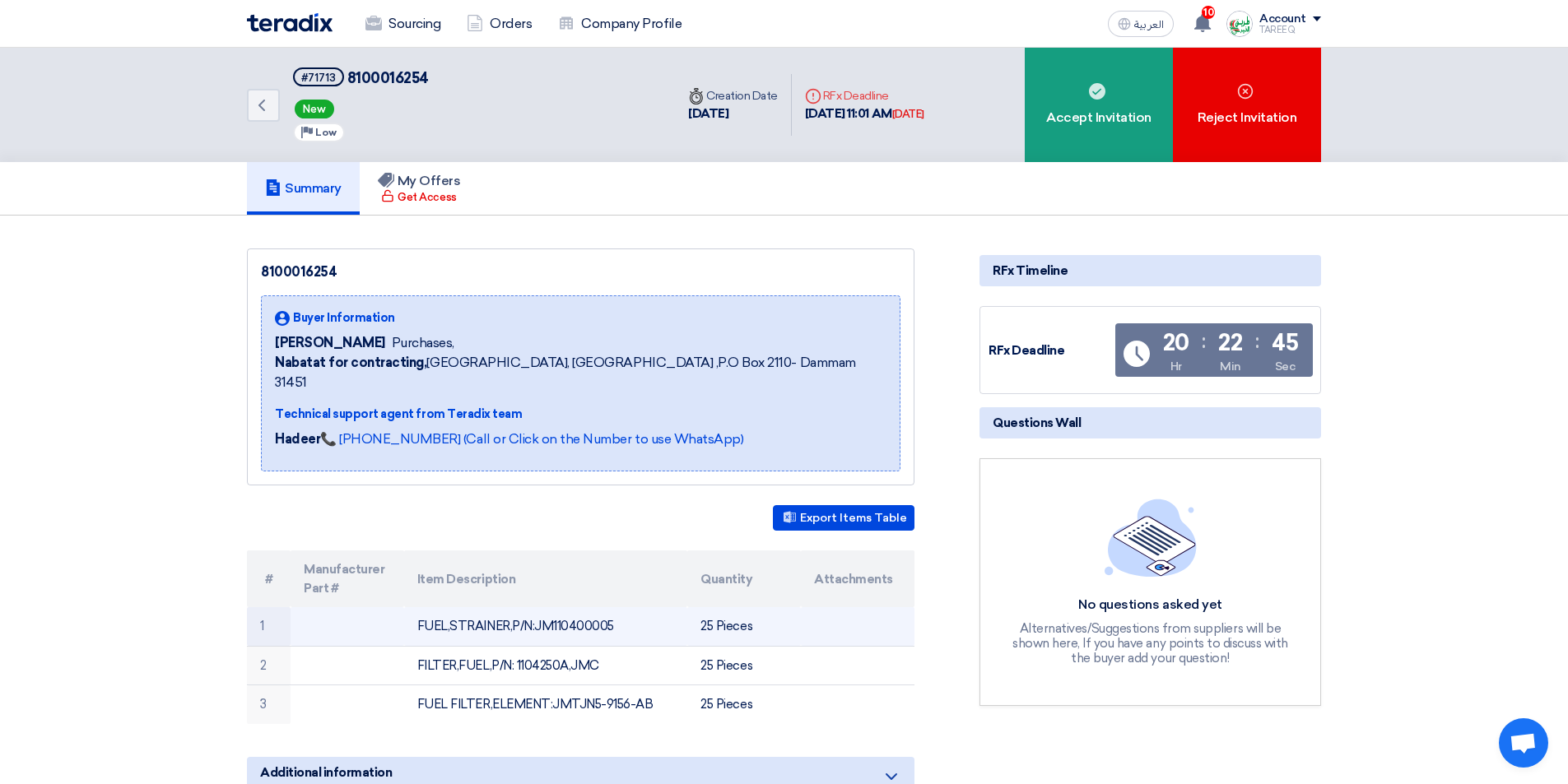
click at [578, 607] on td "FUEL,STRAINER,P/N:JM110400005" at bounding box center [547, 626] width 284 height 39
copy td "JM110400005"
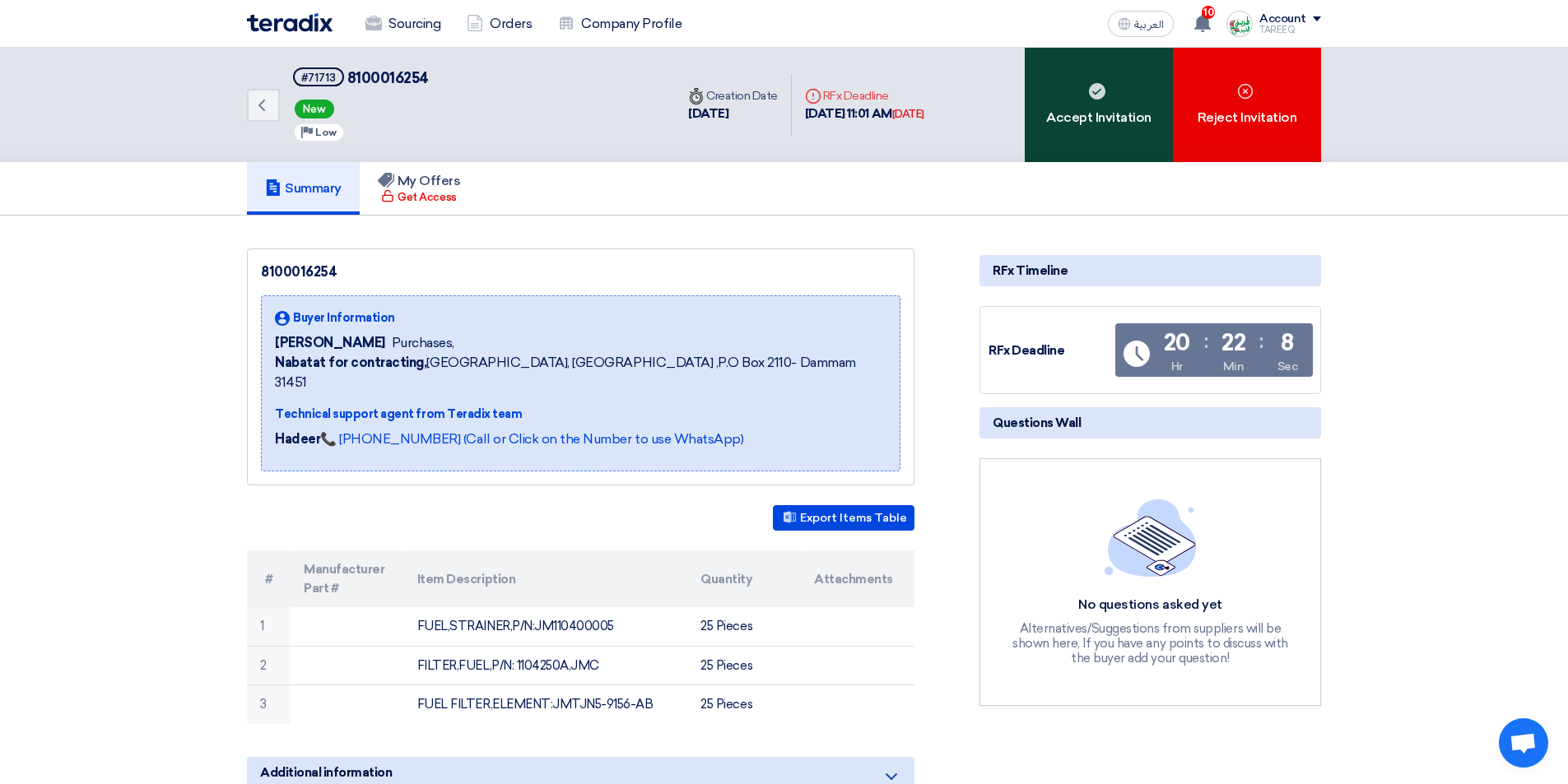
click at [1054, 109] on div "Accept Invitation" at bounding box center [1099, 104] width 148 height 115
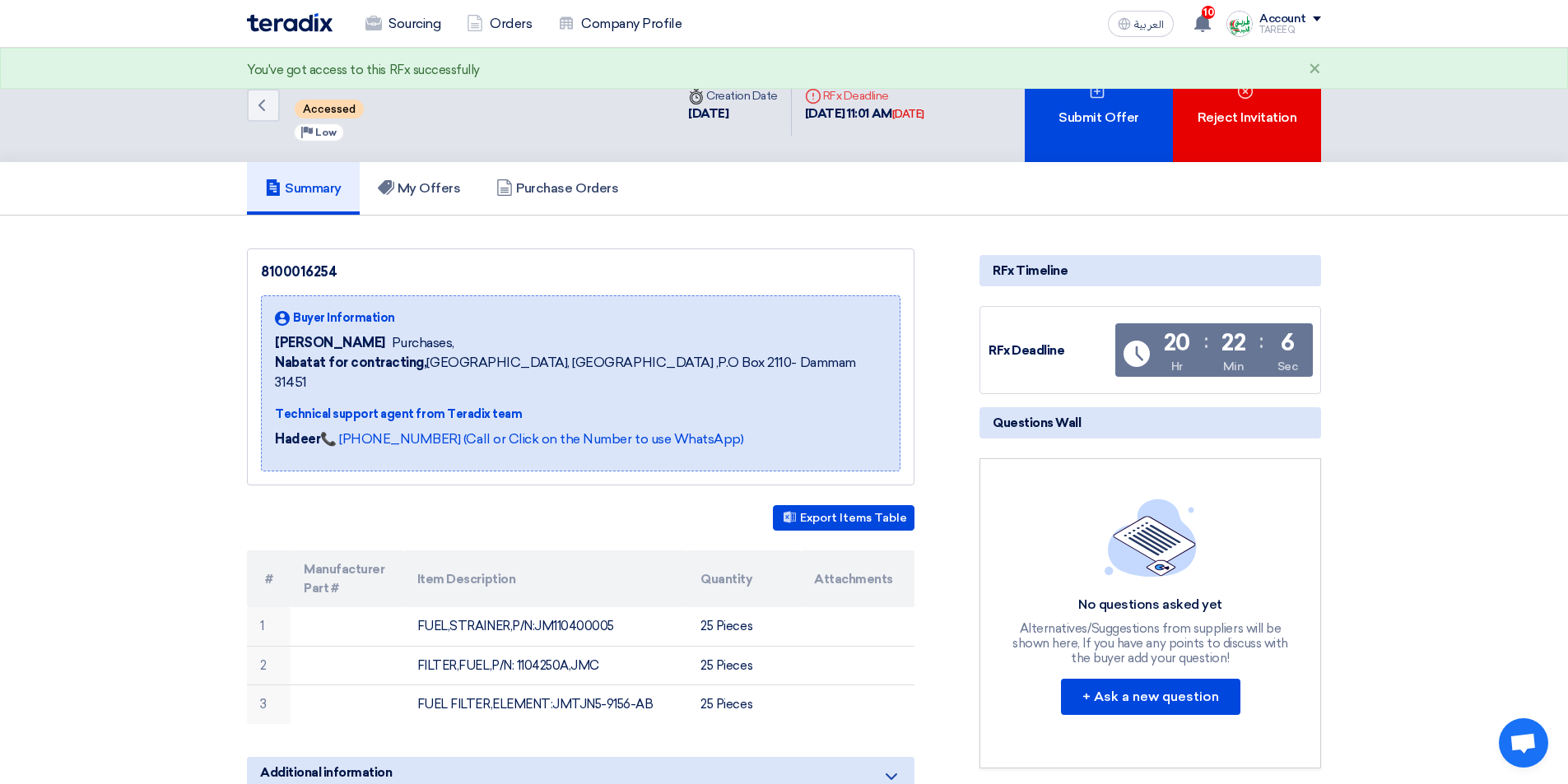
click at [1054, 107] on div "Submit Offer" at bounding box center [1099, 104] width 148 height 115
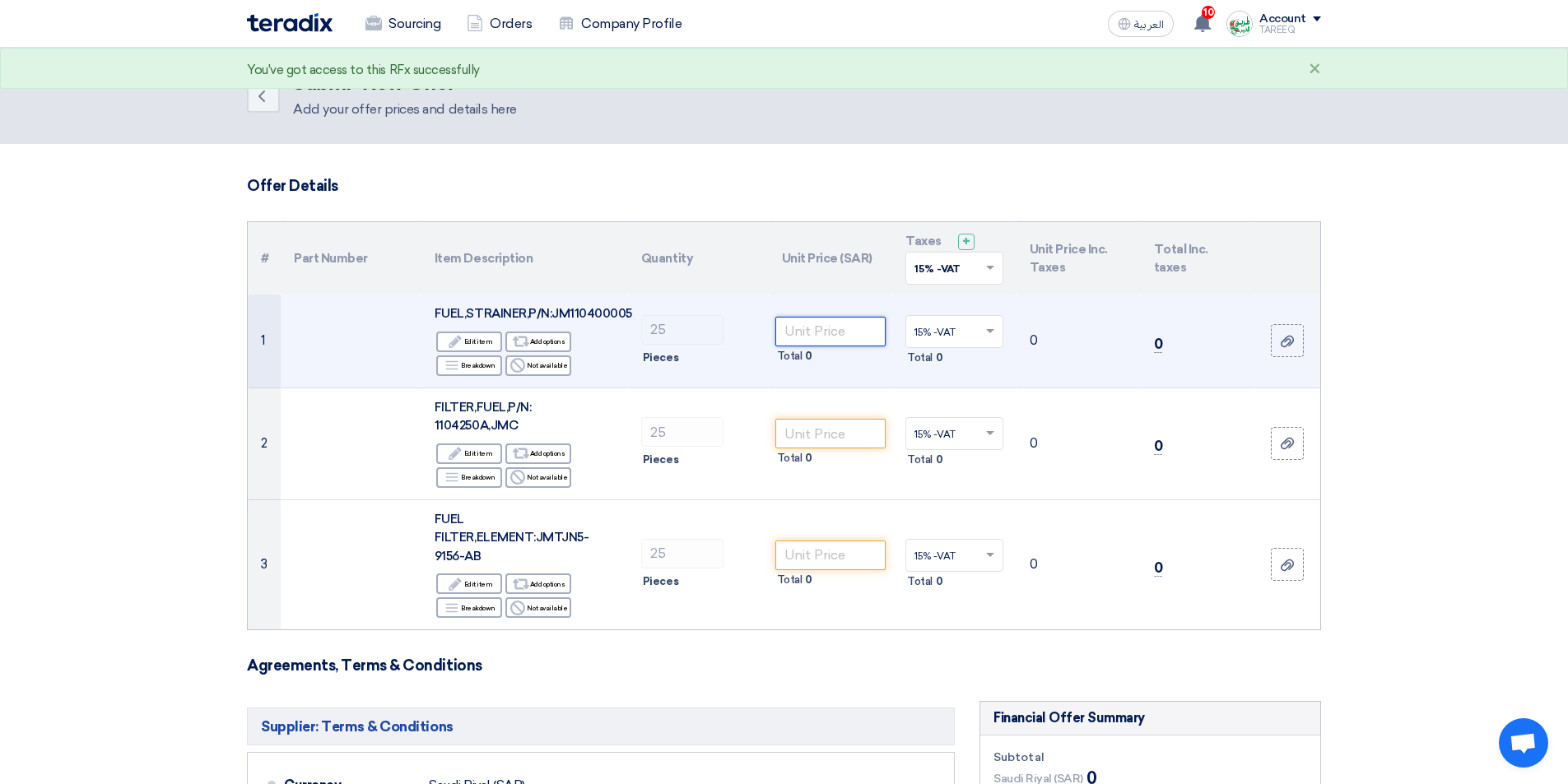
click at [831, 334] on input "number" at bounding box center [831, 331] width 111 height 29
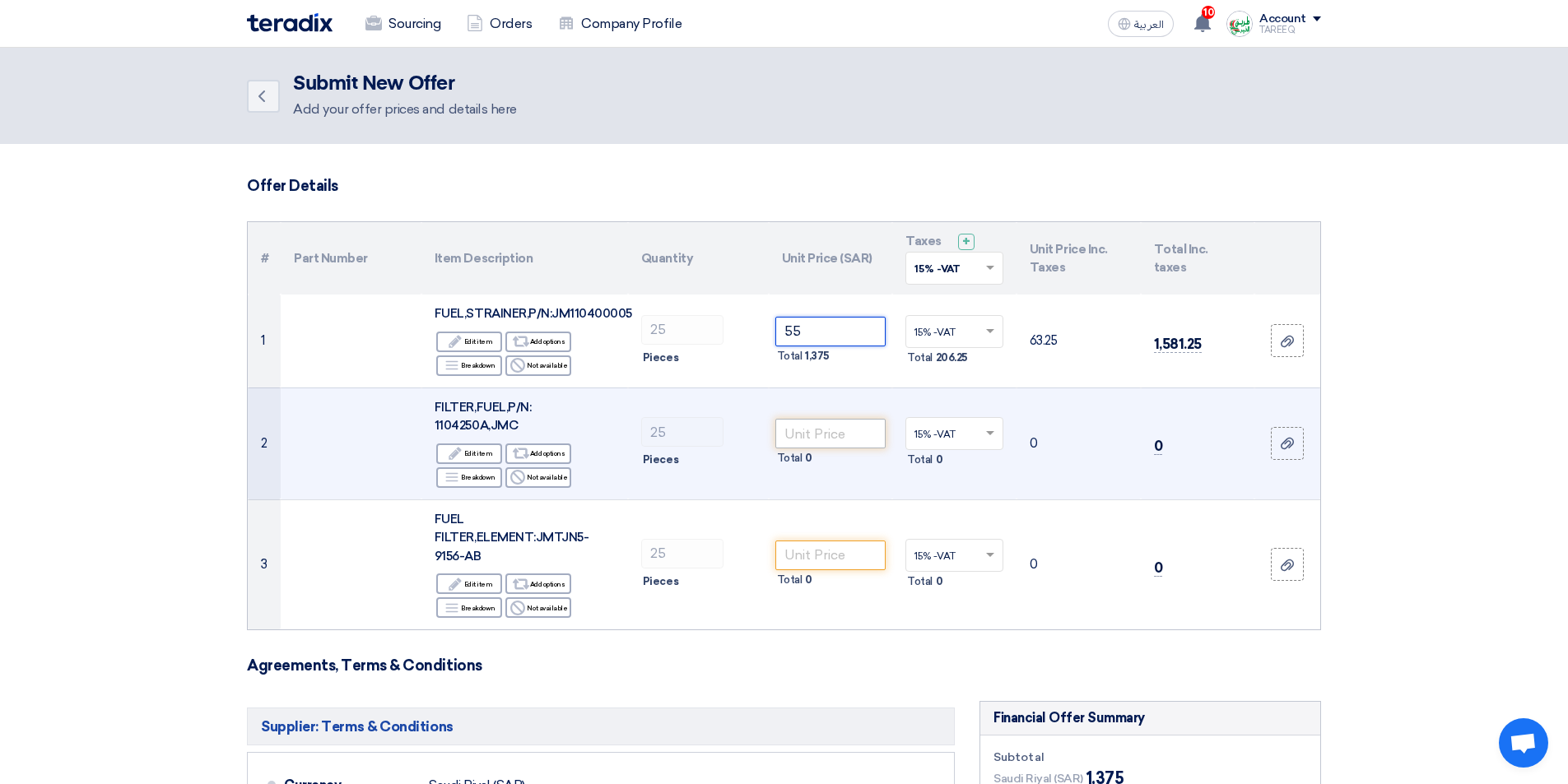
type input "55"
click at [838, 428] on input "number" at bounding box center [831, 433] width 111 height 29
click at [469, 423] on span "FILTER,FUEL,P/N: 1104250A,JMC" at bounding box center [483, 417] width 97 height 34
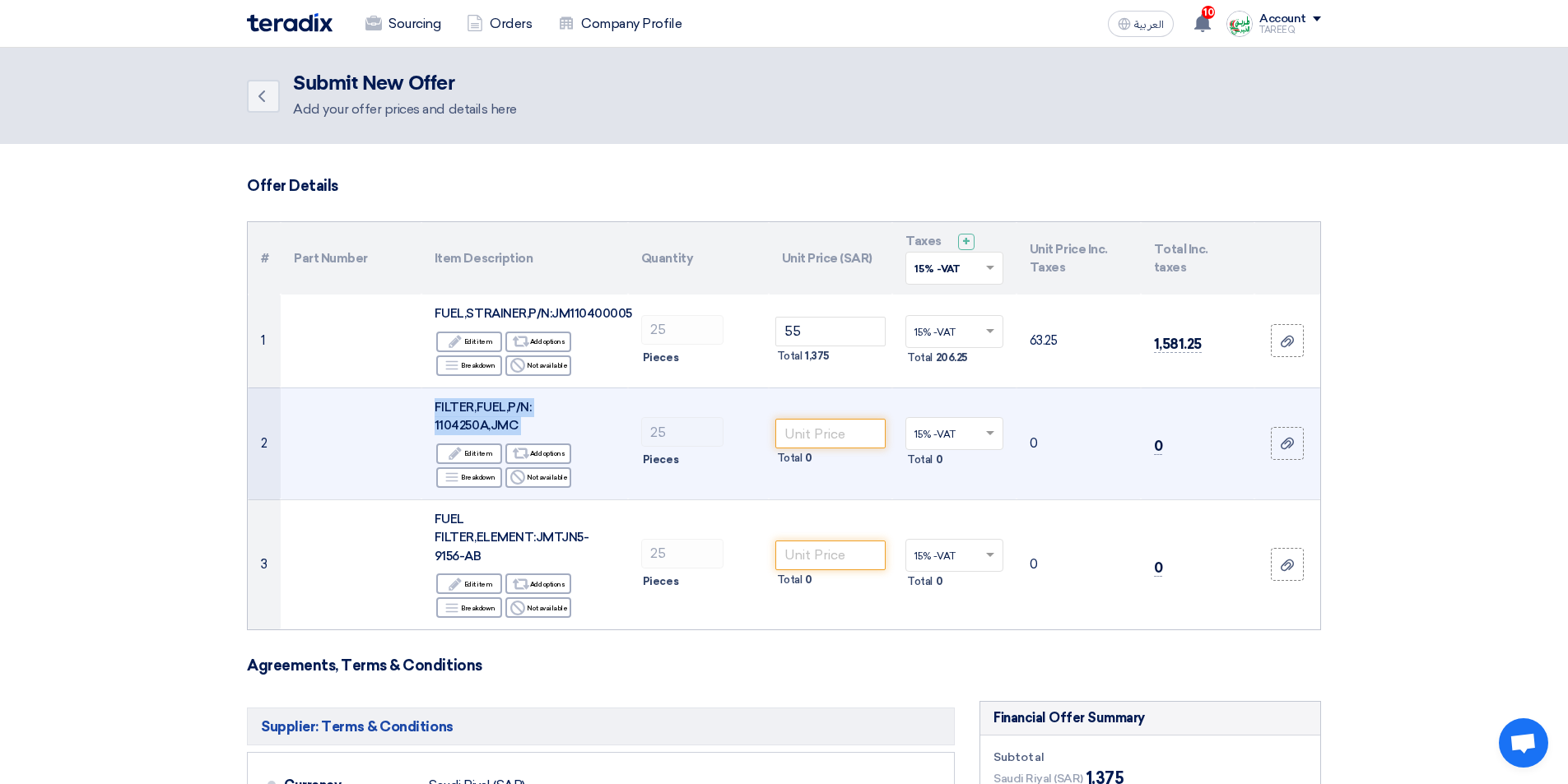
click at [469, 422] on span "FILTER,FUEL,P/N: 1104250A,JMC" at bounding box center [483, 417] width 97 height 34
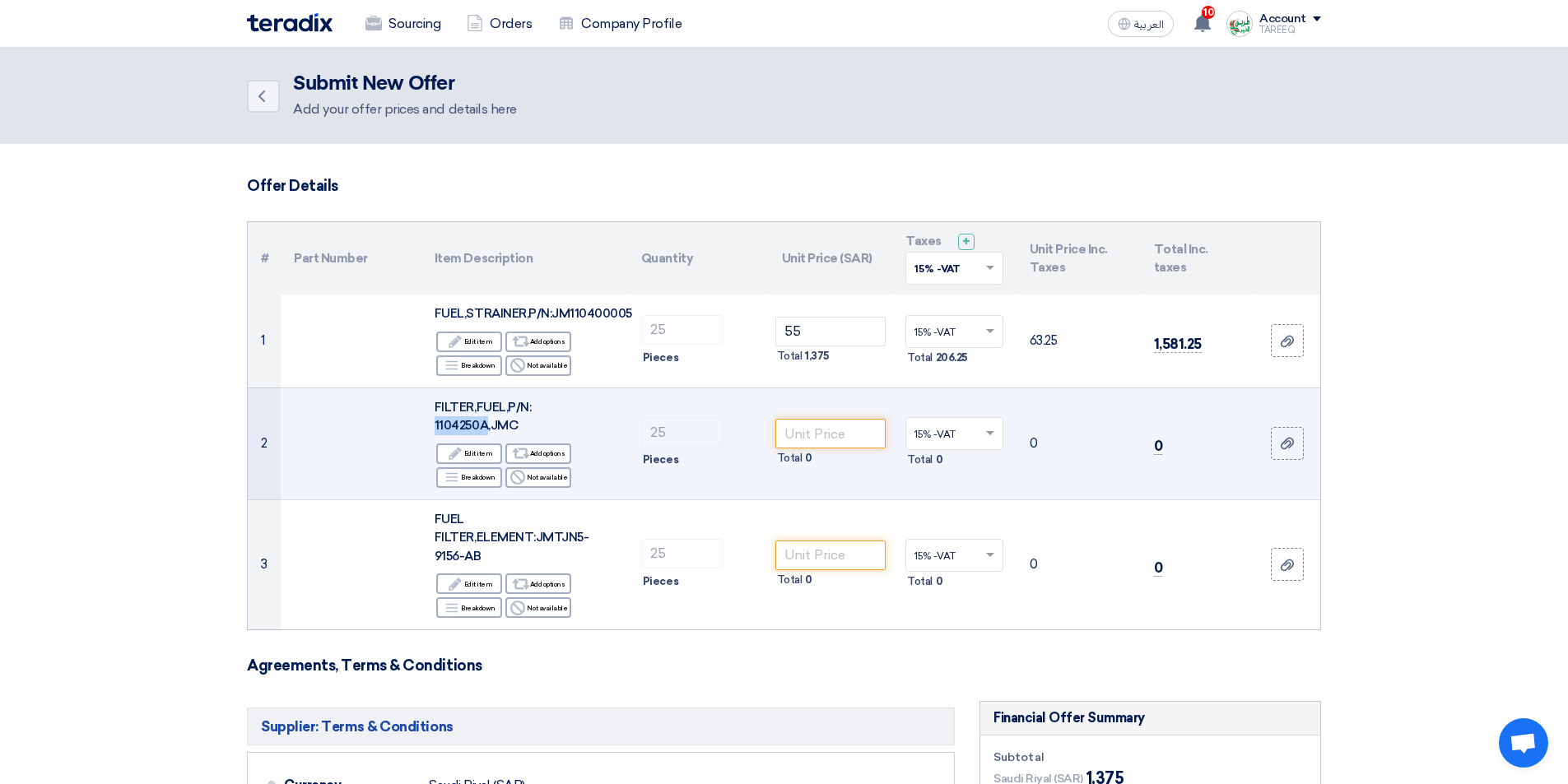
click at [469, 422] on span "FILTER,FUEL,P/N: 1104250A,JMC" at bounding box center [483, 417] width 97 height 34
click at [496, 425] on span "FILTER,FUEL,P/N: 1104250A,JMC" at bounding box center [483, 417] width 97 height 34
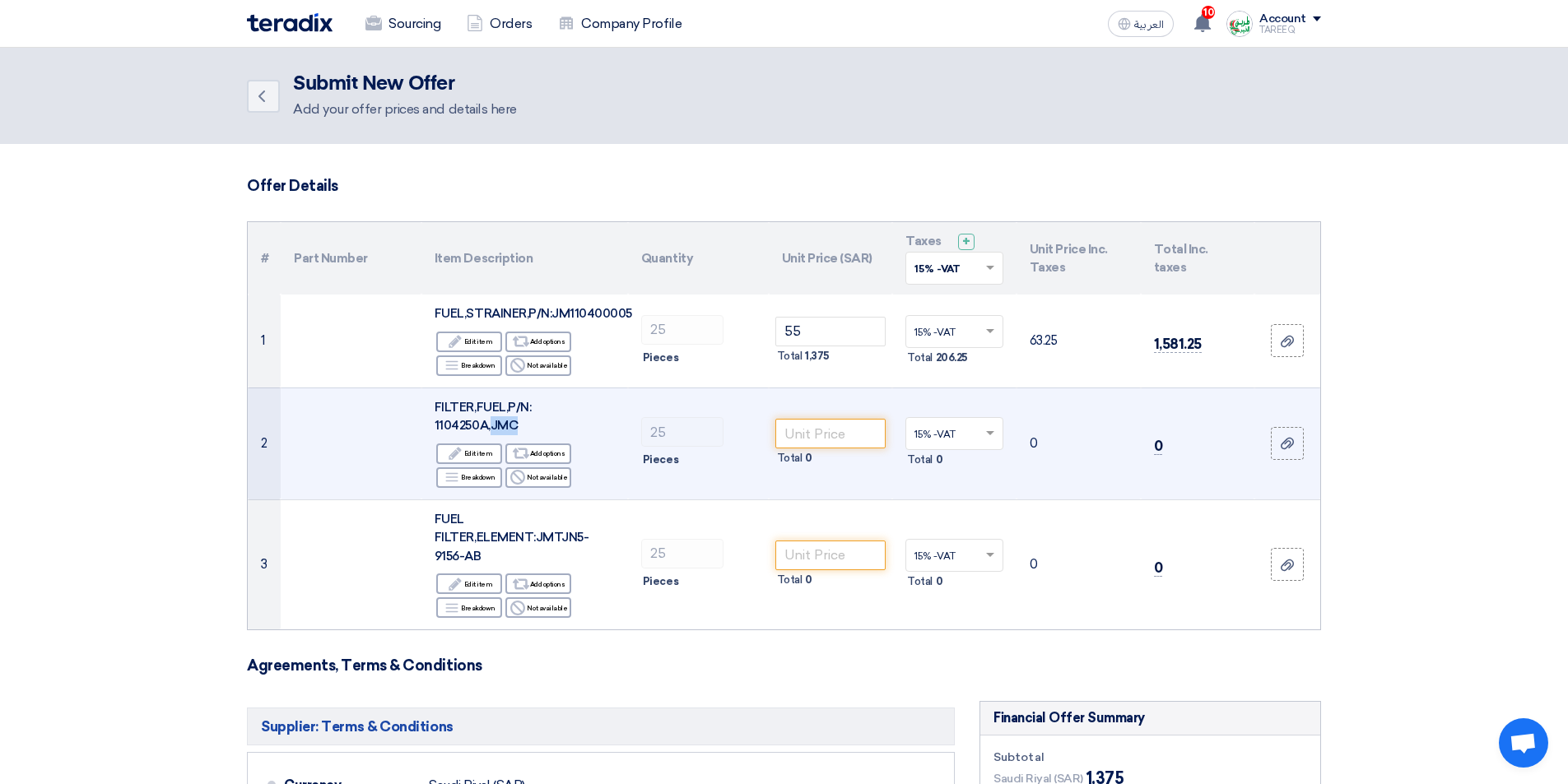
click at [496, 425] on span "FILTER,FUEL,P/N: 1104250A,JMC" at bounding box center [483, 417] width 97 height 34
click at [581, 416] on div "FILTER,FUEL,P/N: 1104250A,JMC" at bounding box center [525, 417] width 180 height 37
drag, startPoint x: 436, startPoint y: 422, endPoint x: 524, endPoint y: 421, distance: 88.0
click at [524, 421] on div "FILTER,FUEL,P/N: 1104250A,JMC" at bounding box center [525, 417] width 180 height 37
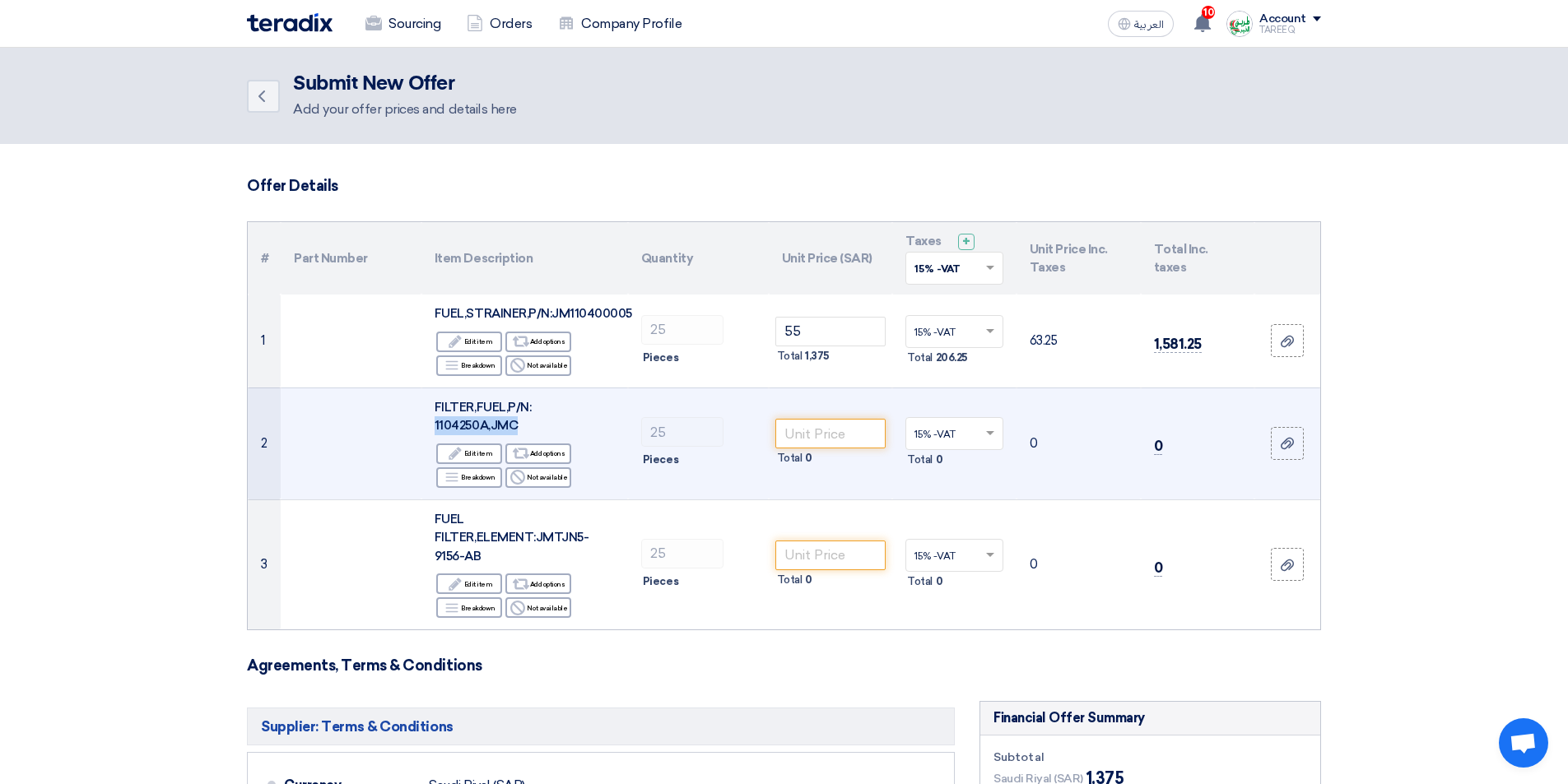
copy span "1104250A,JMC"
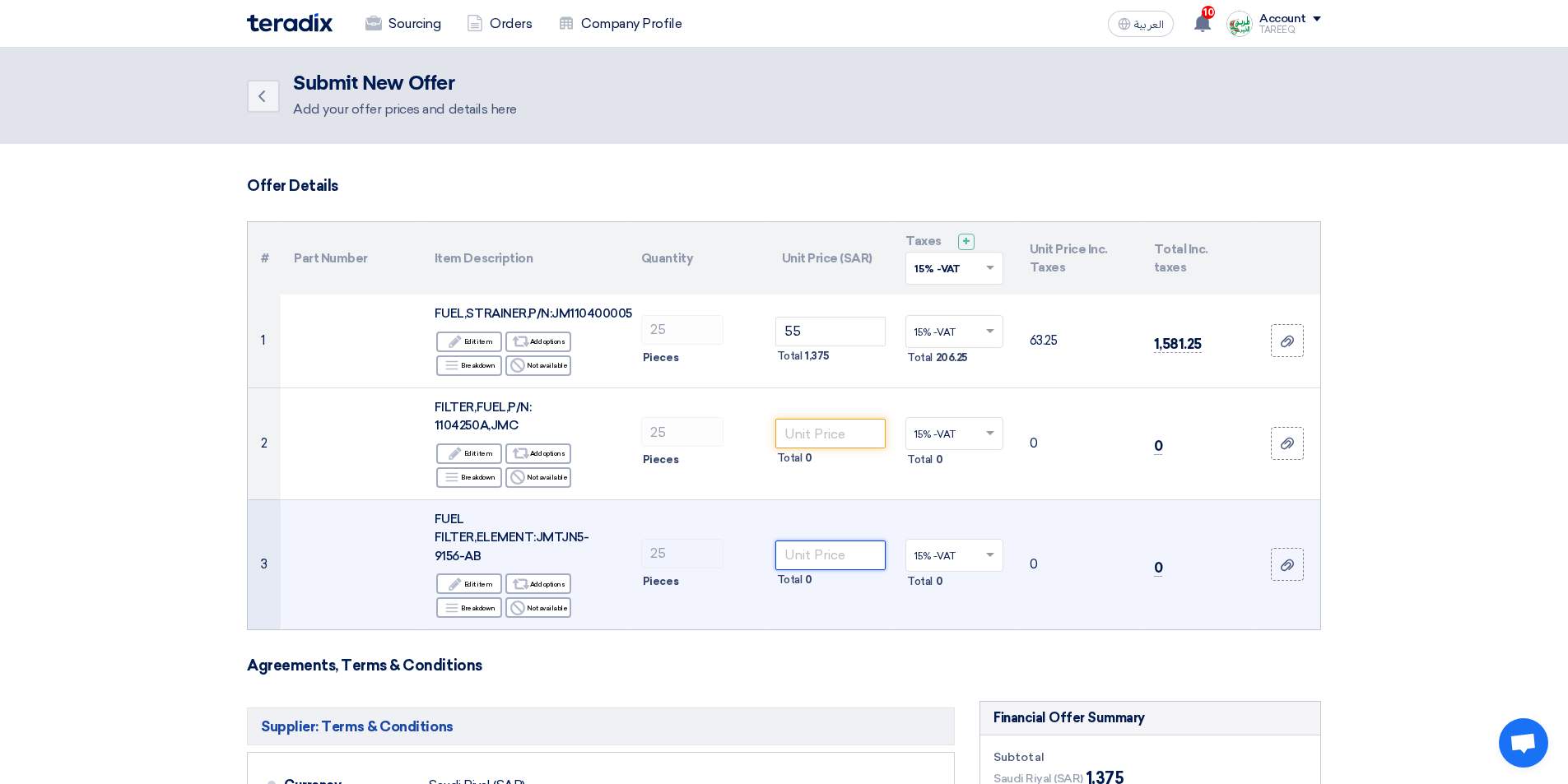
click at [810, 559] on input "number" at bounding box center [831, 555] width 111 height 29
click at [808, 560] on input "number" at bounding box center [831, 555] width 111 height 29
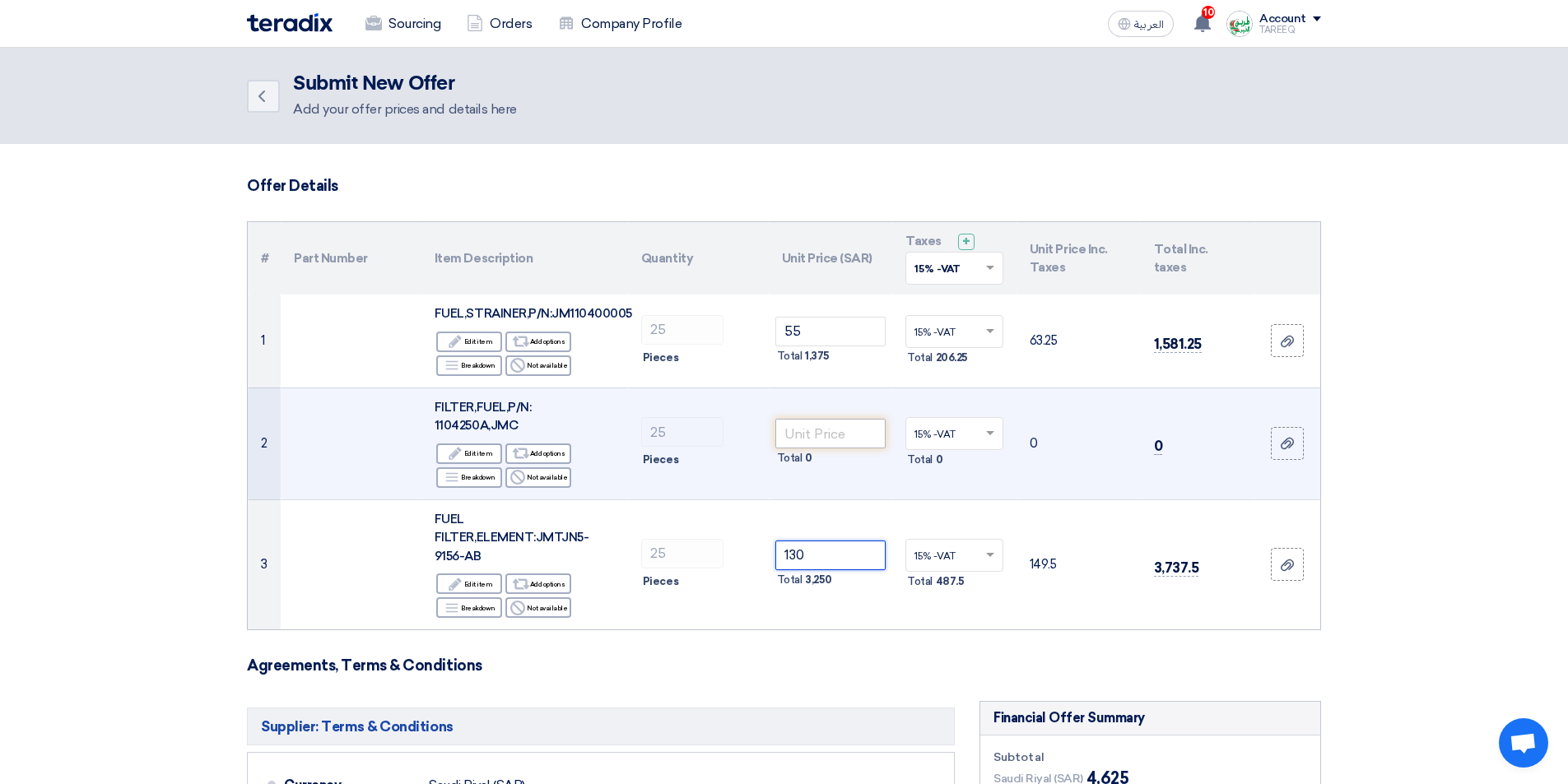
type input "130"
click at [809, 438] on input "number" at bounding box center [831, 433] width 111 height 29
click at [839, 436] on input "number" at bounding box center [831, 433] width 111 height 29
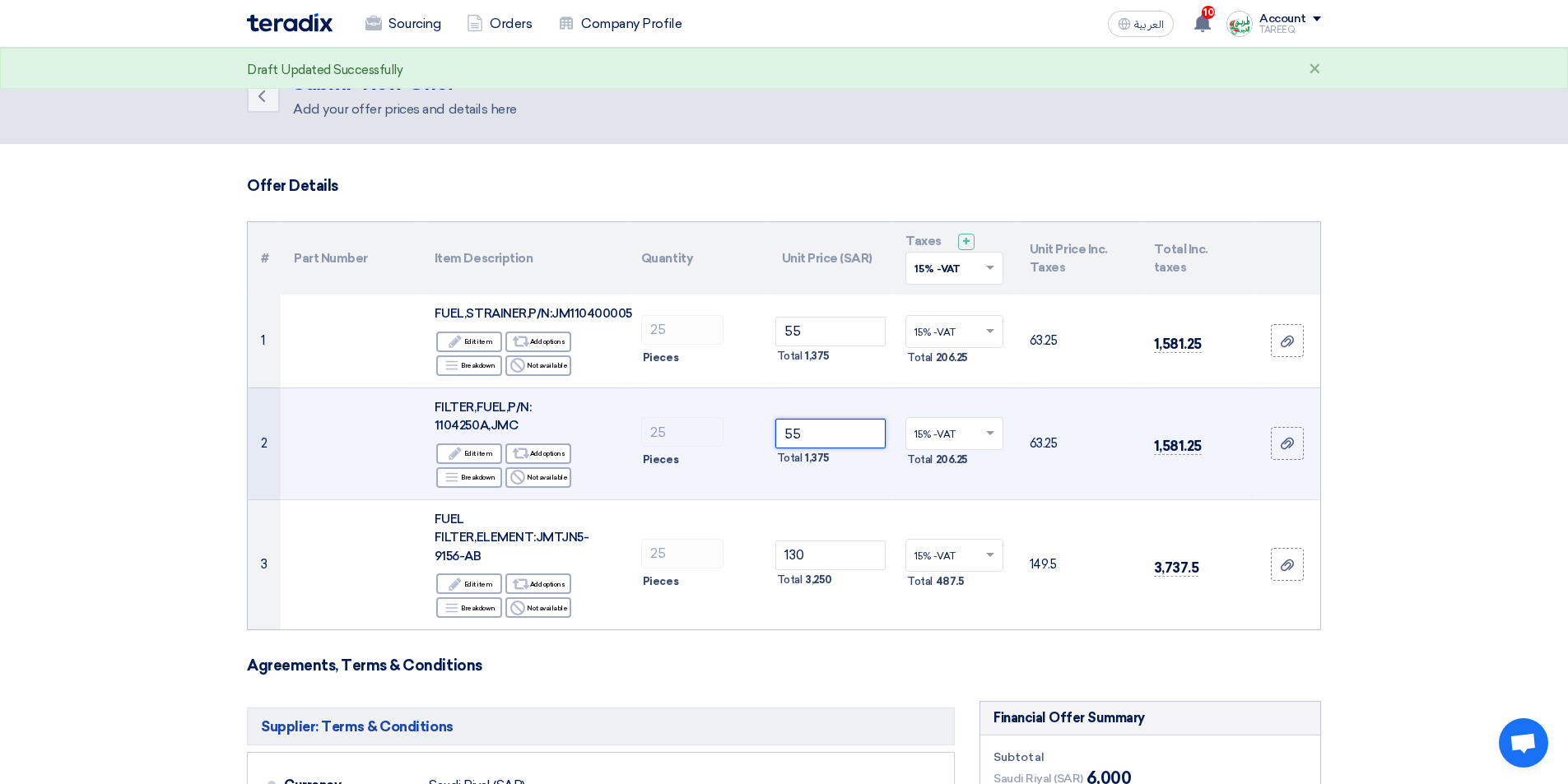
type input "55"
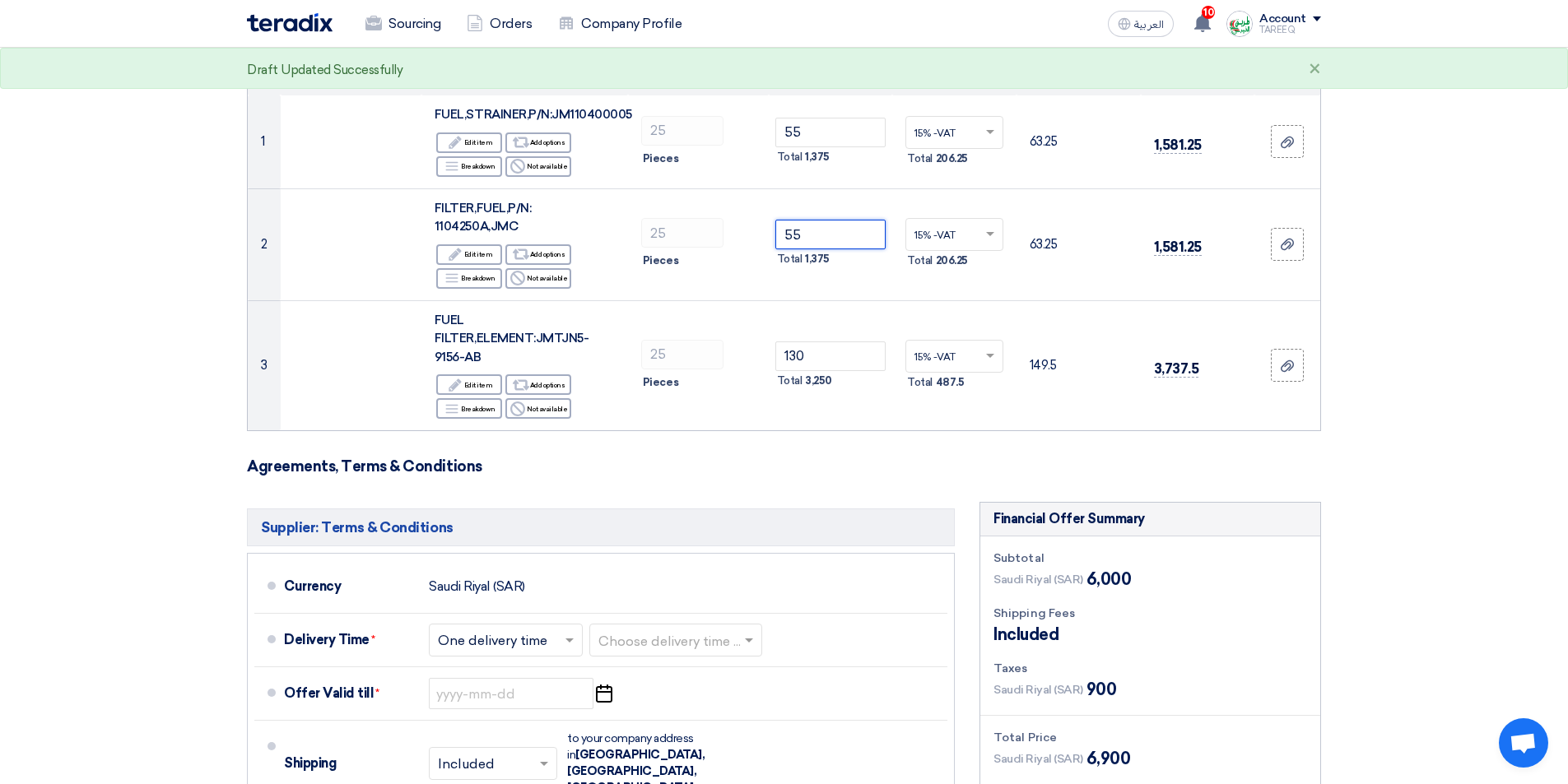
scroll to position [247, 0]
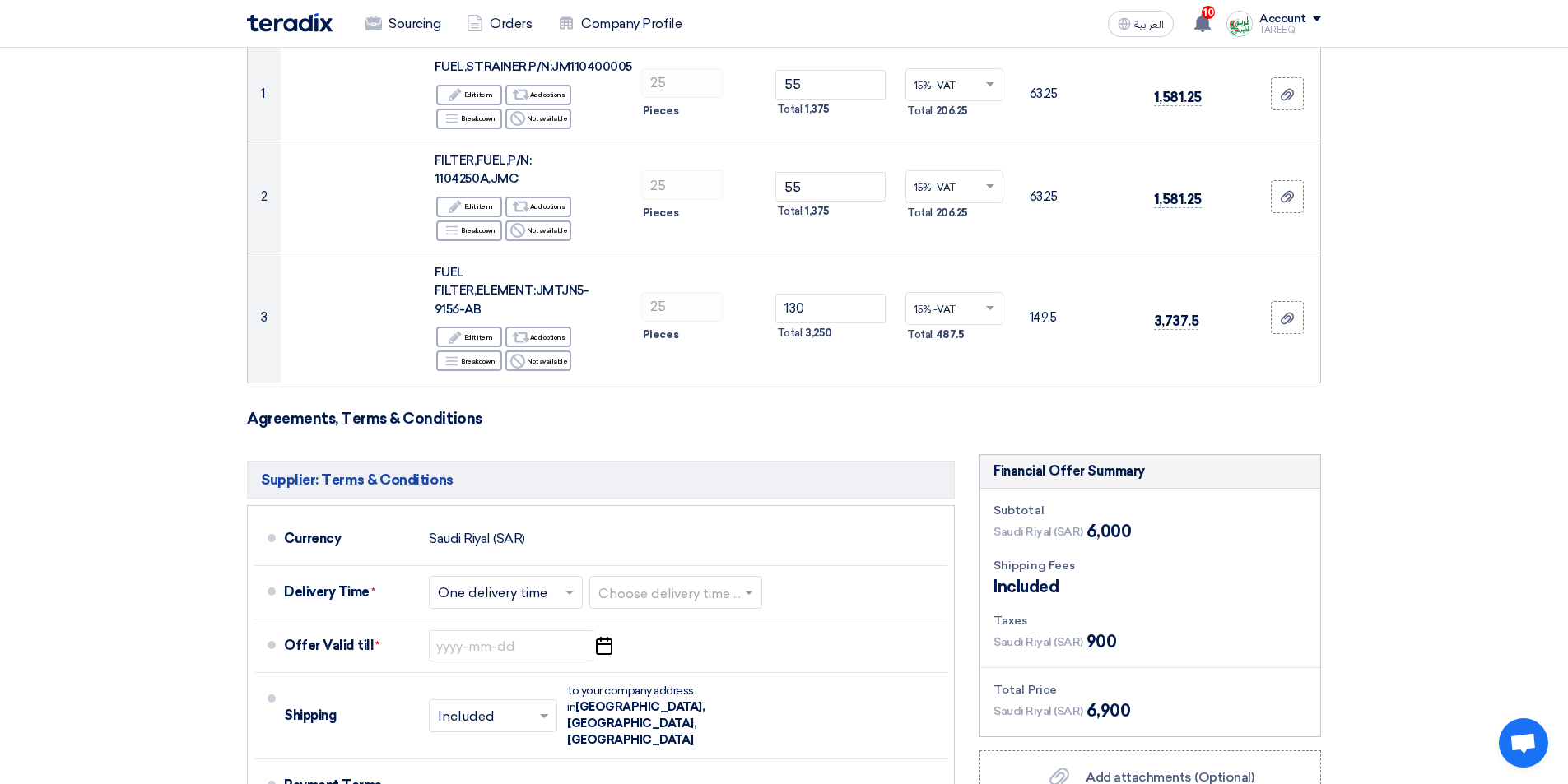
click at [787, 445] on form "Offer Details # Part Number Item Description Quantity Unit Price (SAR) Taxes + …" at bounding box center [784, 477] width 1074 height 1095
click at [693, 593] on input "text" at bounding box center [676, 594] width 156 height 24
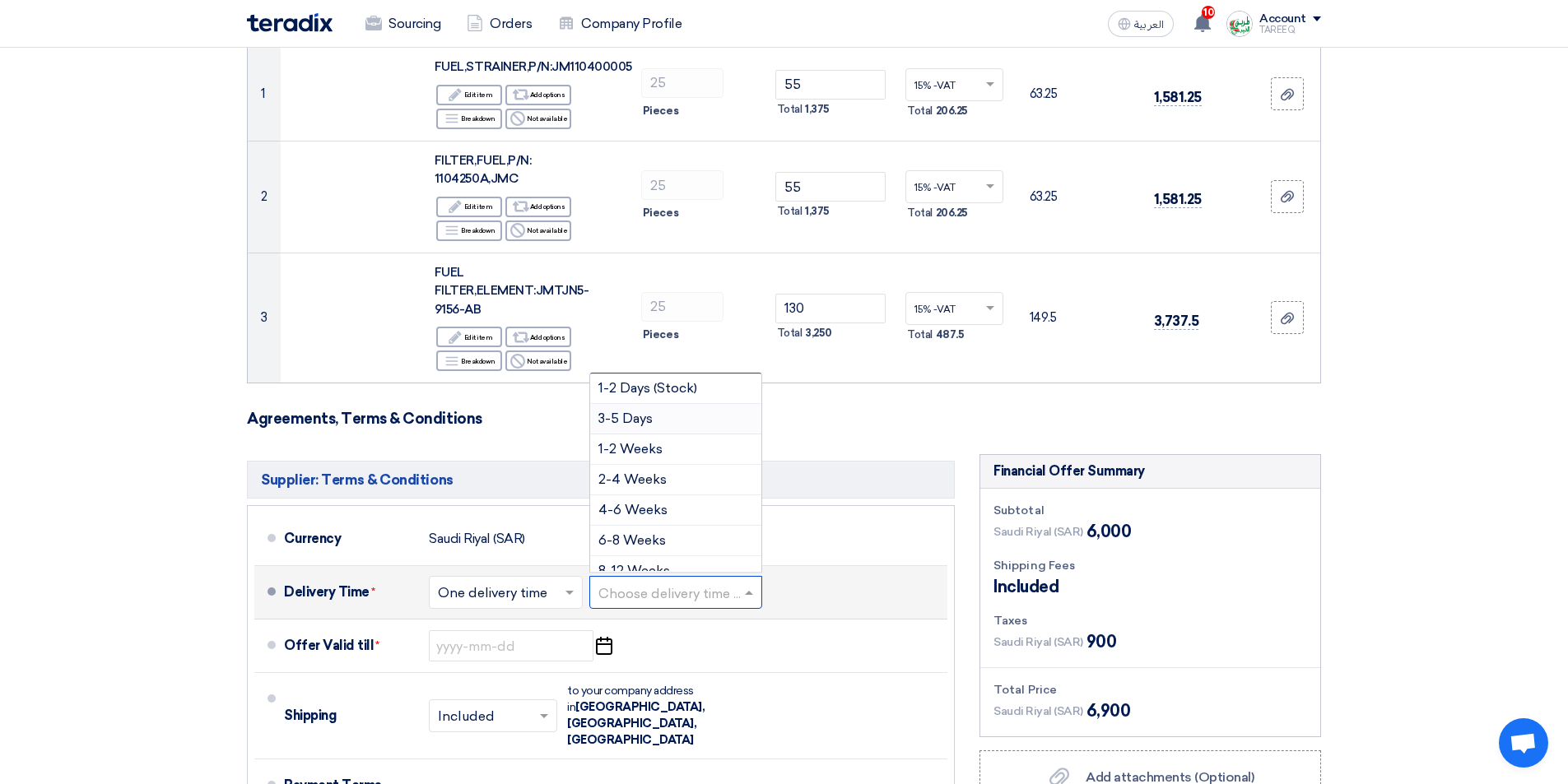
click at [633, 422] on span "3-5 Days" at bounding box center [625, 419] width 54 height 16
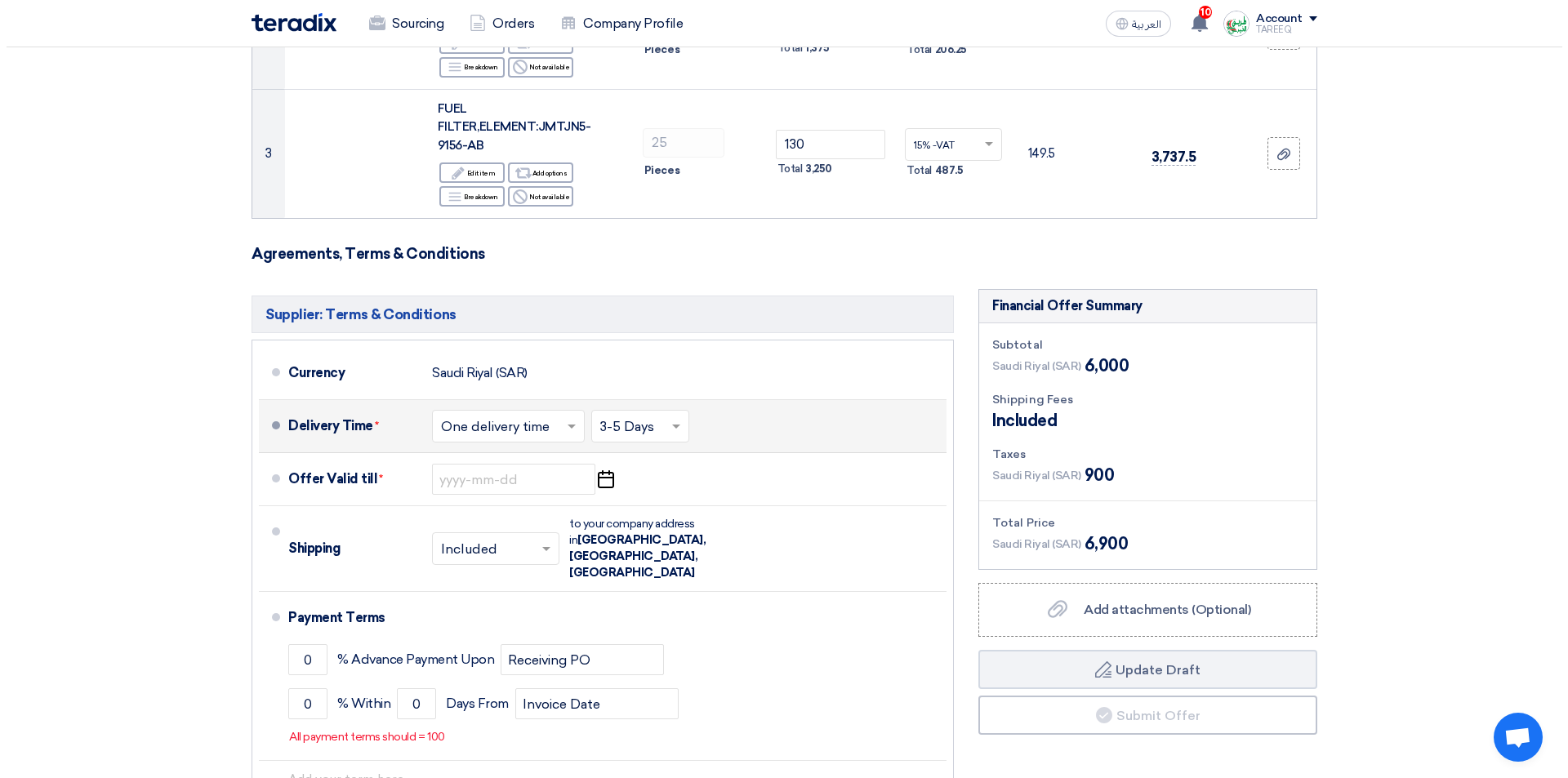
scroll to position [408, 0]
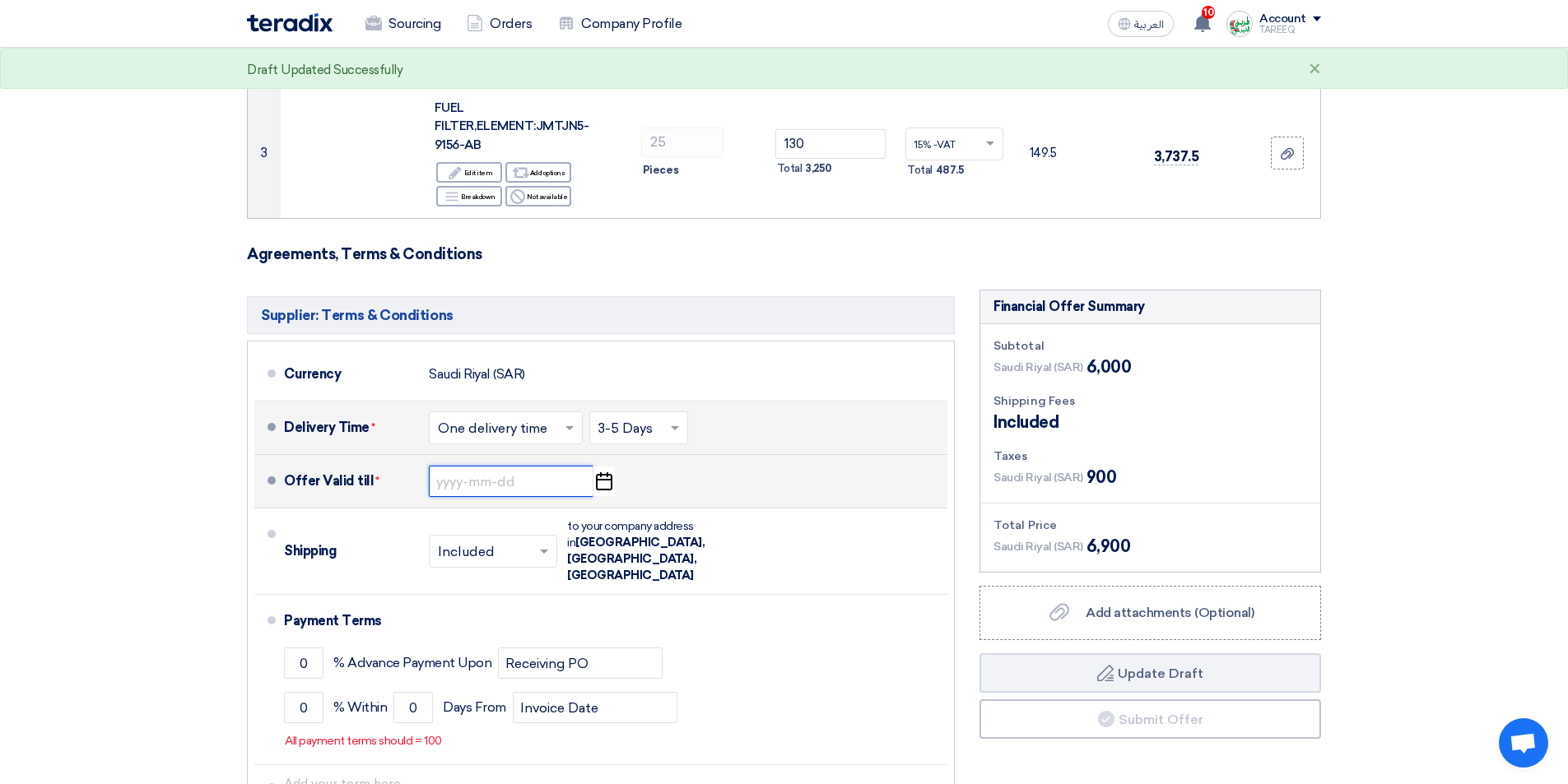
click at [529, 474] on input at bounding box center [512, 481] width 165 height 31
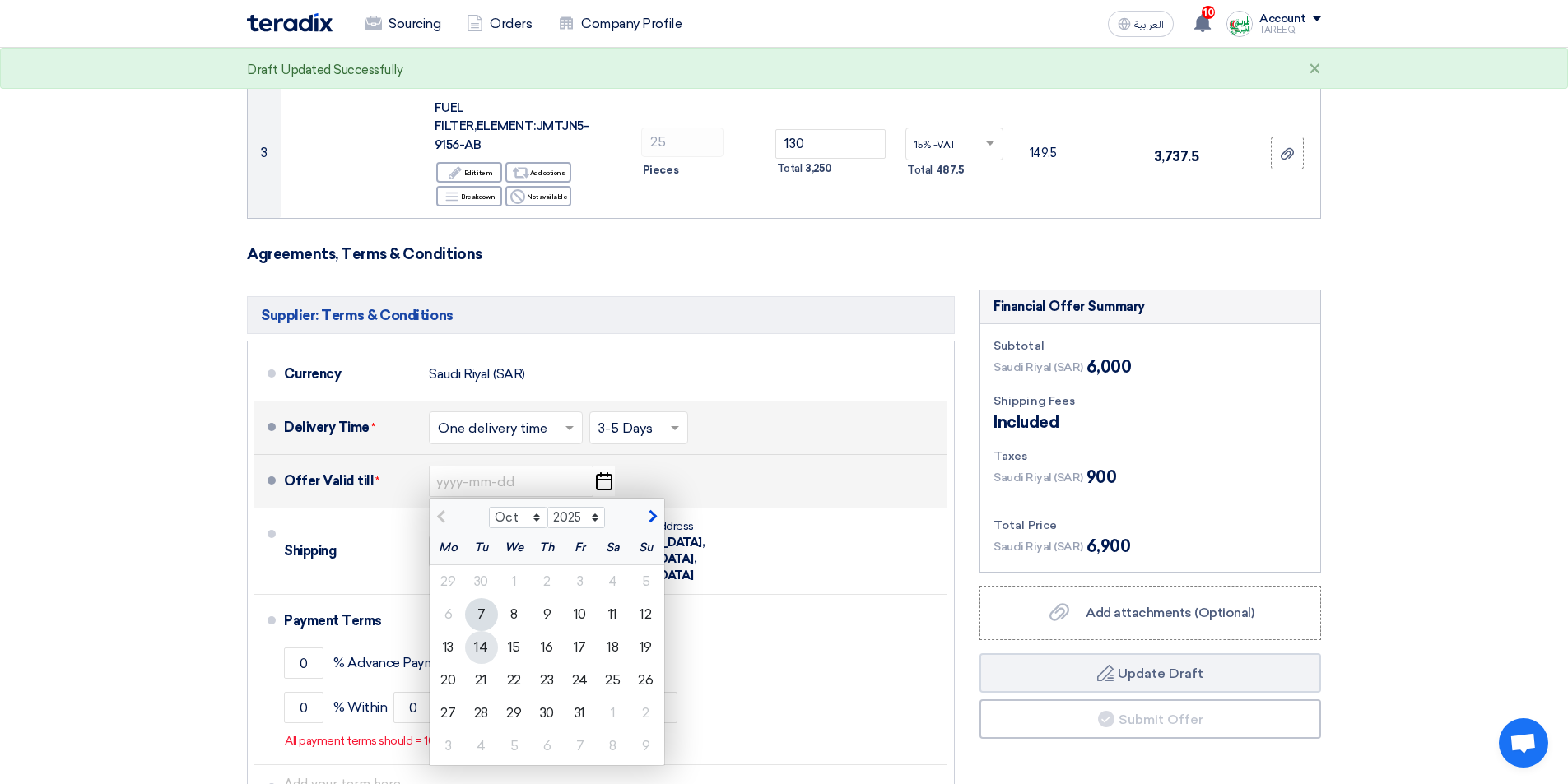
click at [478, 650] on div "14" at bounding box center [481, 647] width 33 height 33
type input "10/14/2025"
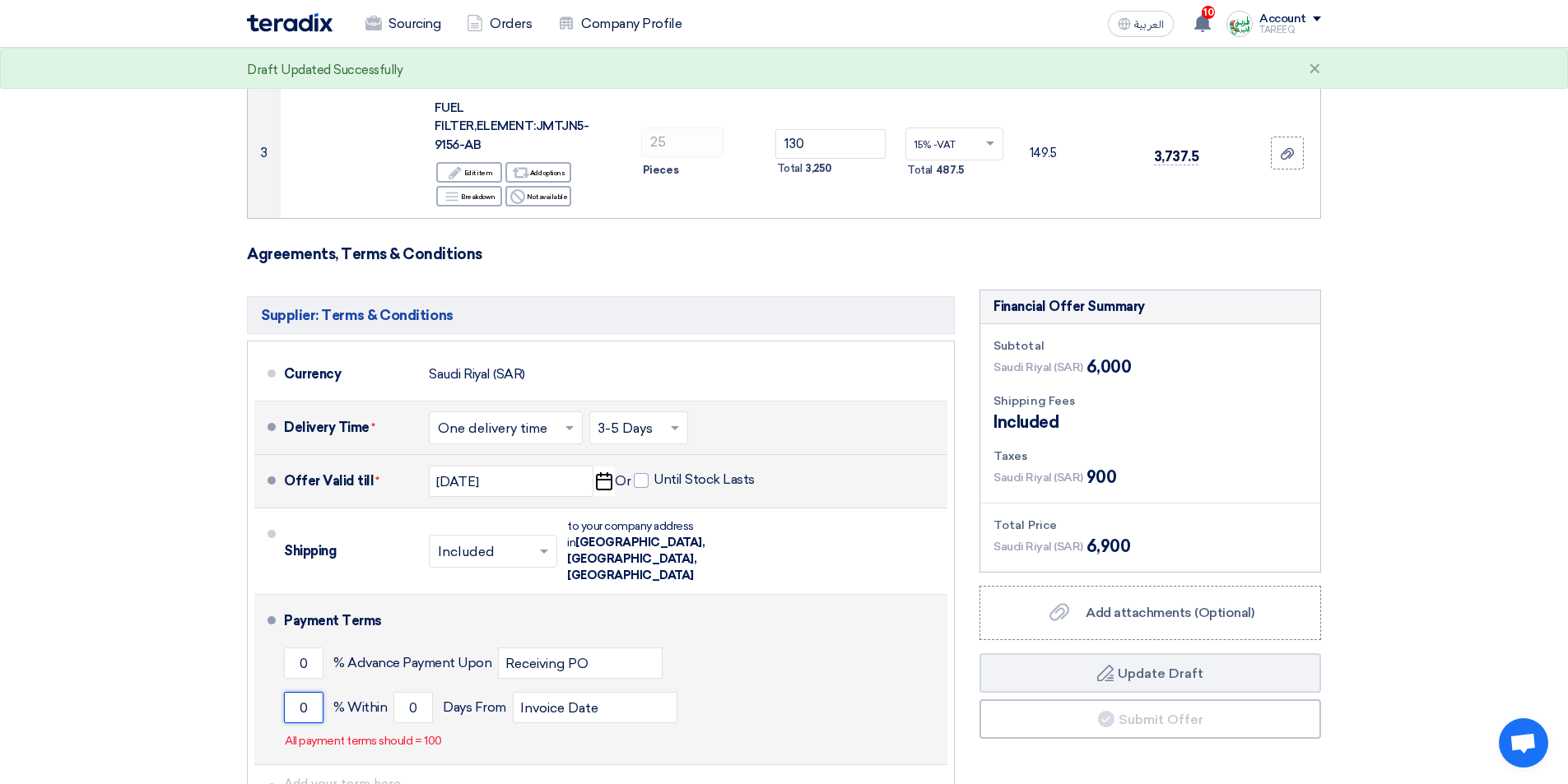
click at [285, 692] on input "0" at bounding box center [304, 707] width 40 height 31
type input "100"
click at [400, 692] on input "0" at bounding box center [413, 707] width 40 height 31
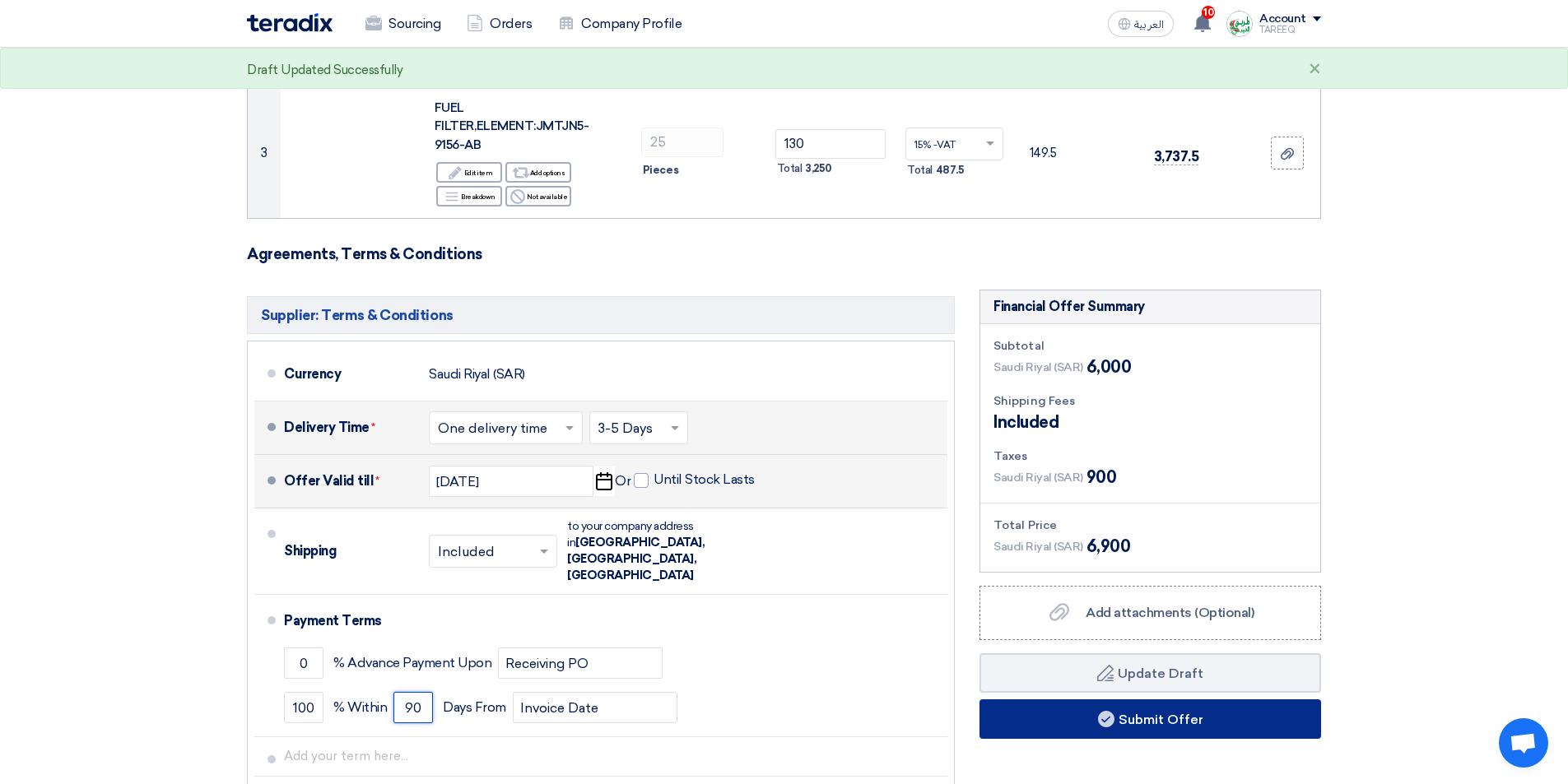
type input "90"
click at [1034, 729] on button "Submit Offer" at bounding box center [1150, 720] width 342 height 40
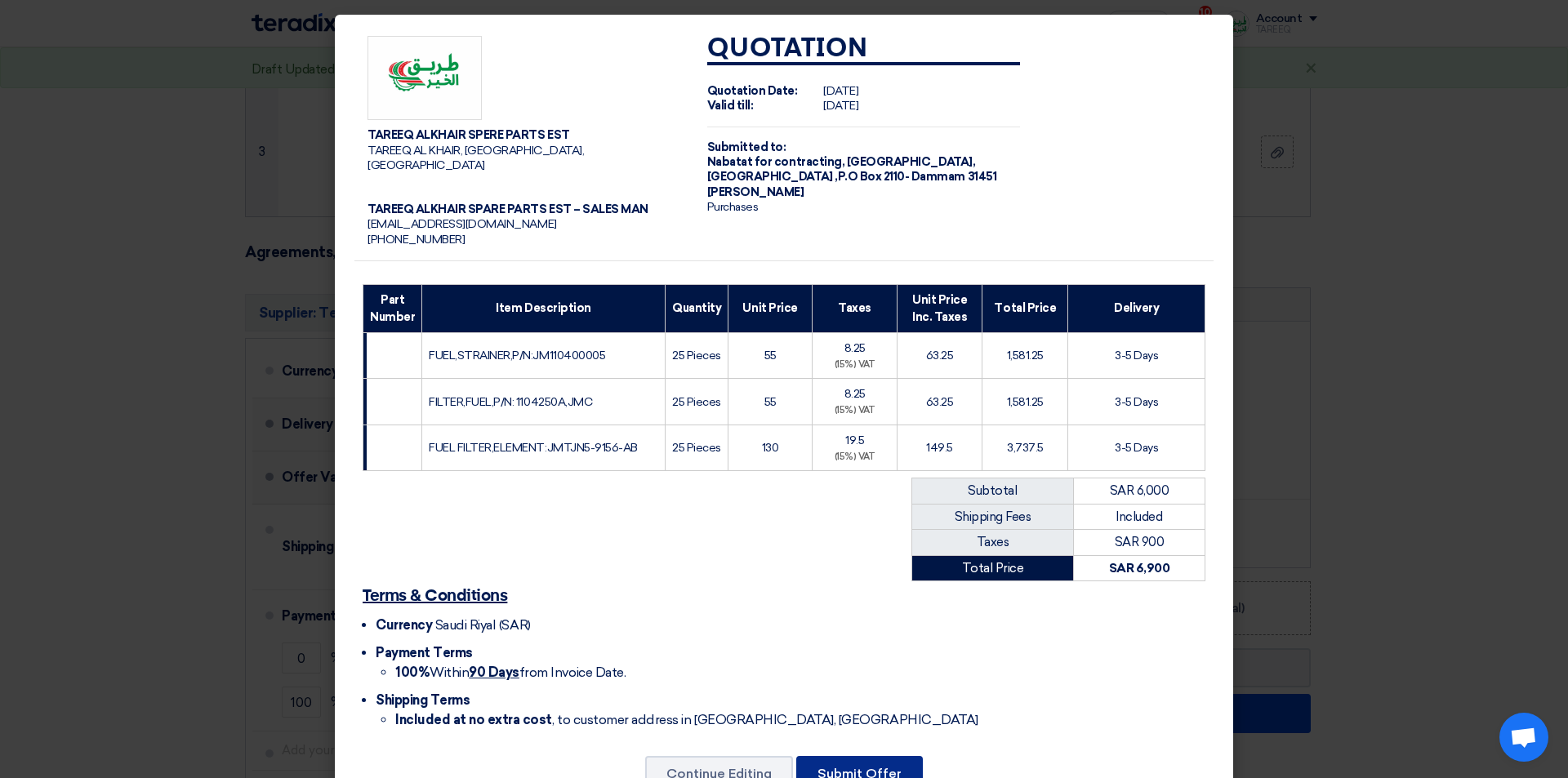
click at [852, 770] on button "Submit Offer" at bounding box center [859, 774] width 127 height 36
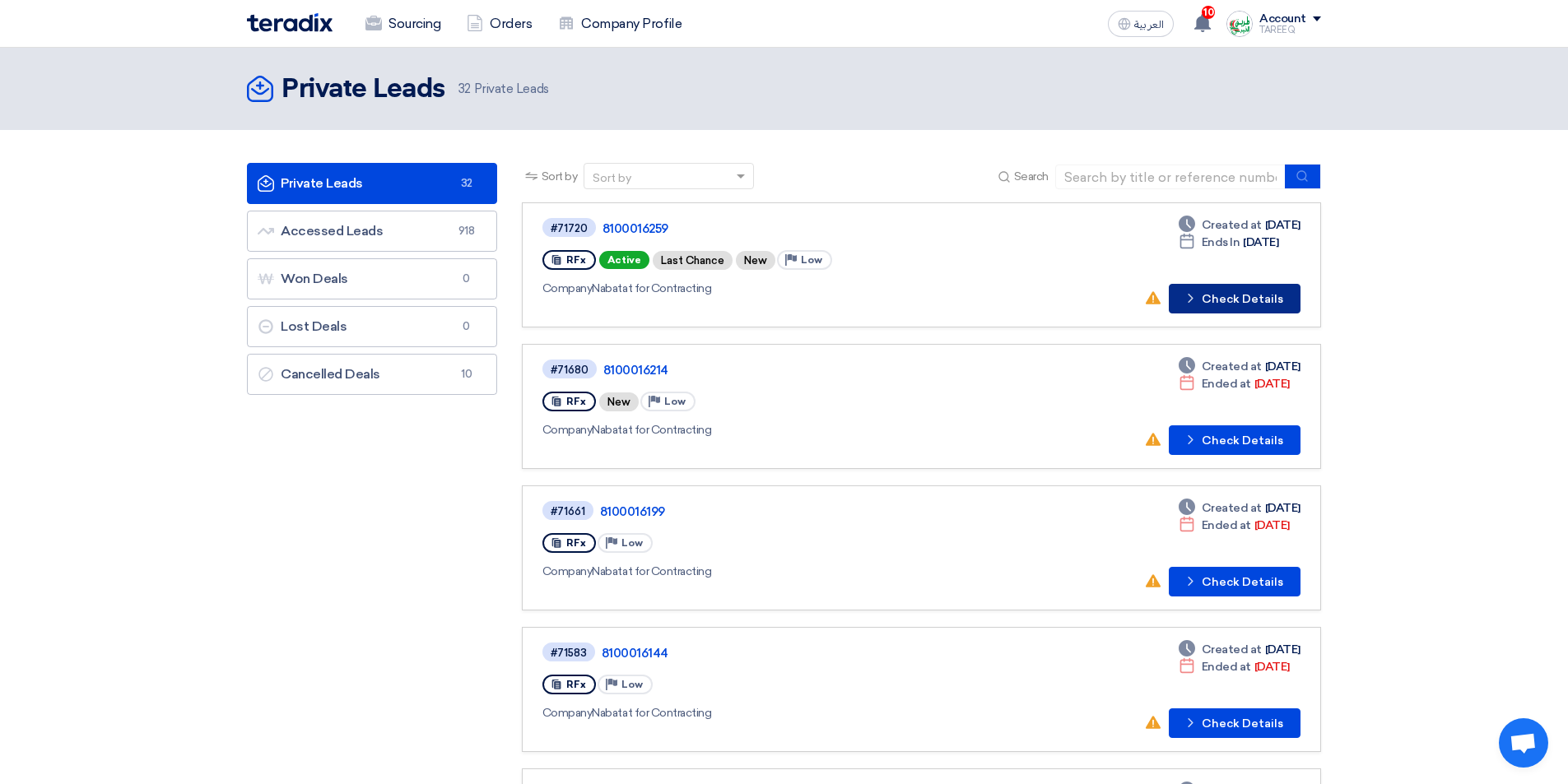
click at [1192, 301] on icon "Check details" at bounding box center [1191, 298] width 16 height 16
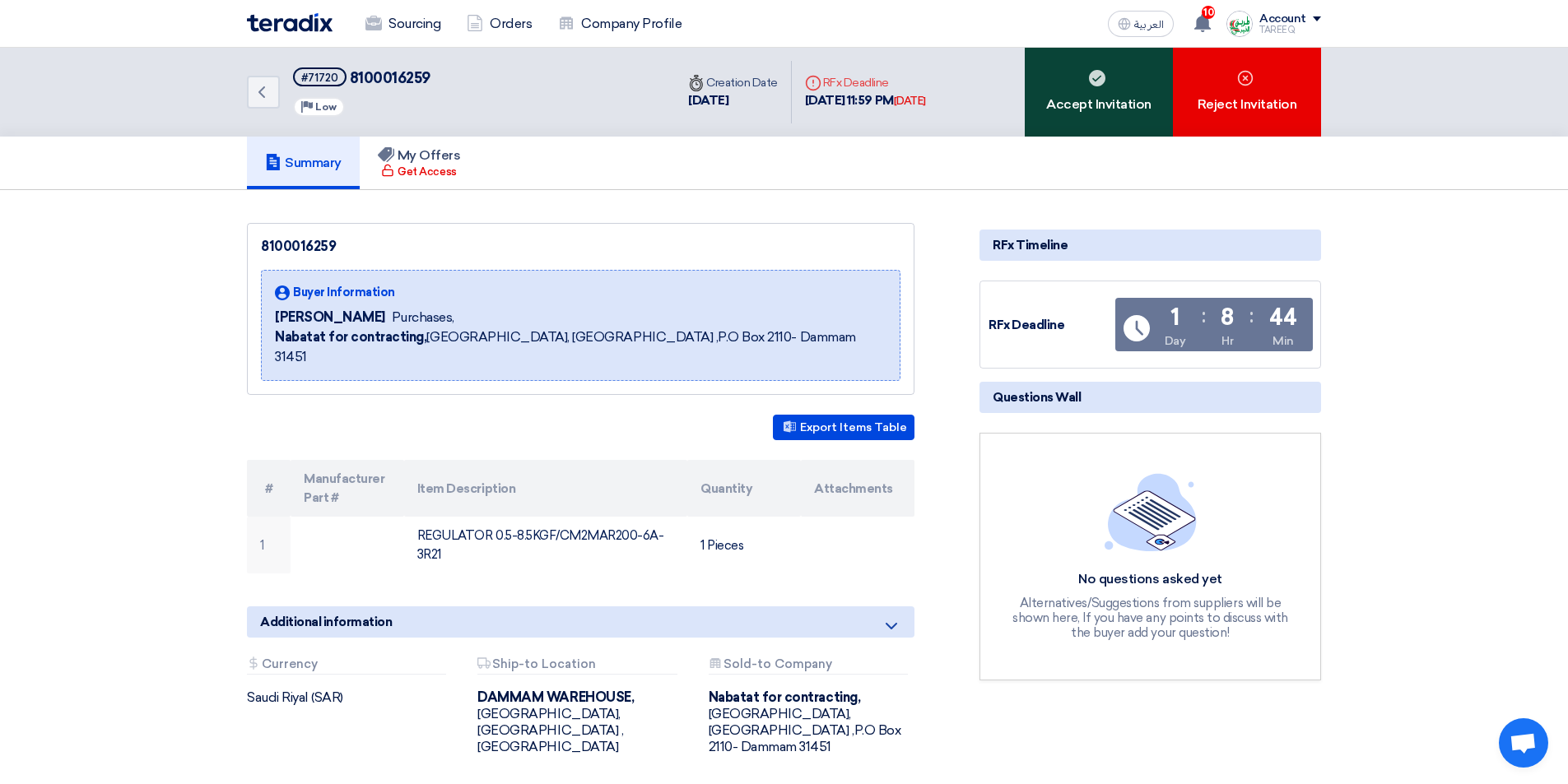
click at [1051, 103] on div "Accept Invitation" at bounding box center [1099, 92] width 148 height 89
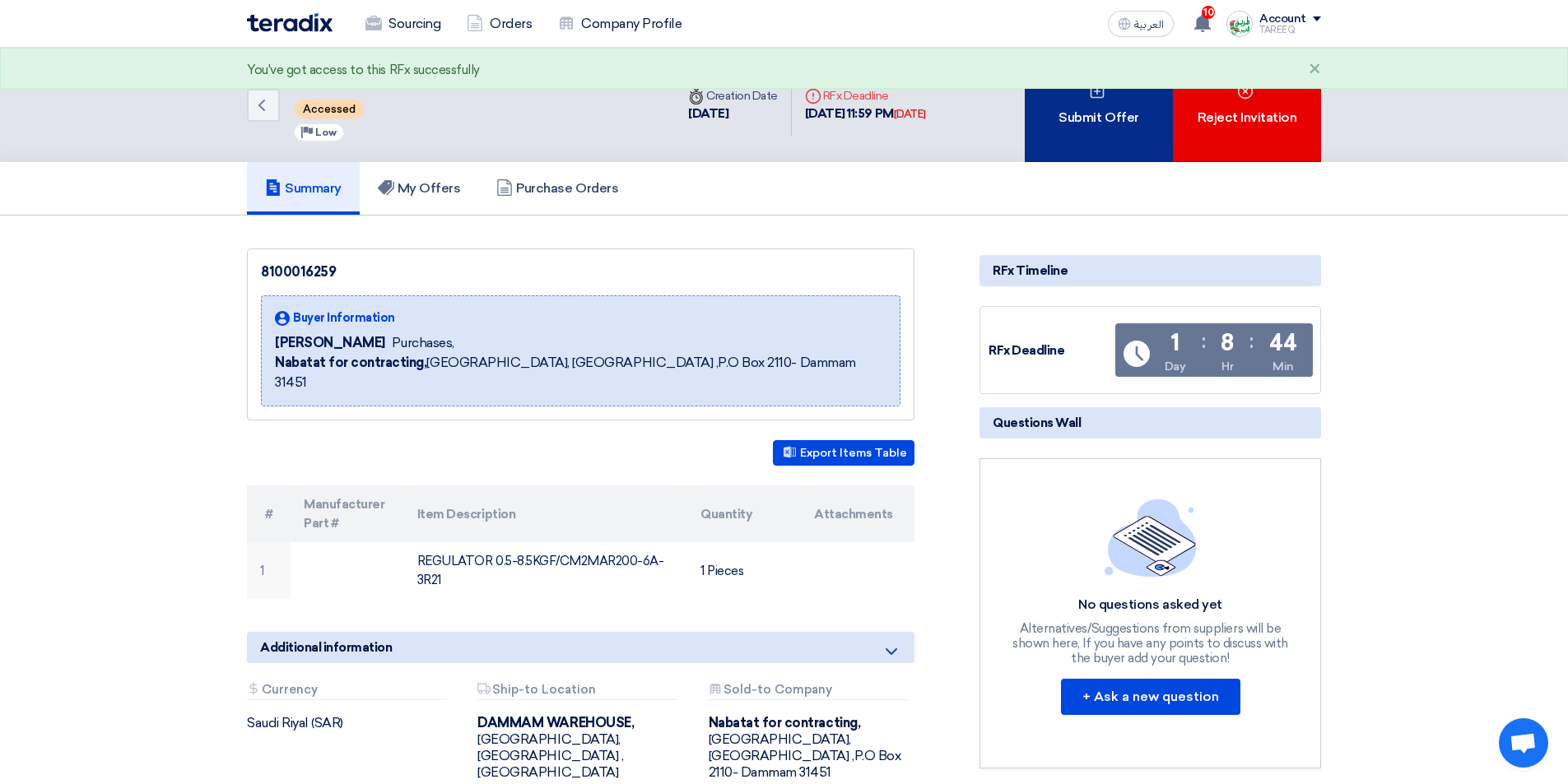
click at [1053, 100] on div "Submit Offer" at bounding box center [1099, 104] width 148 height 115
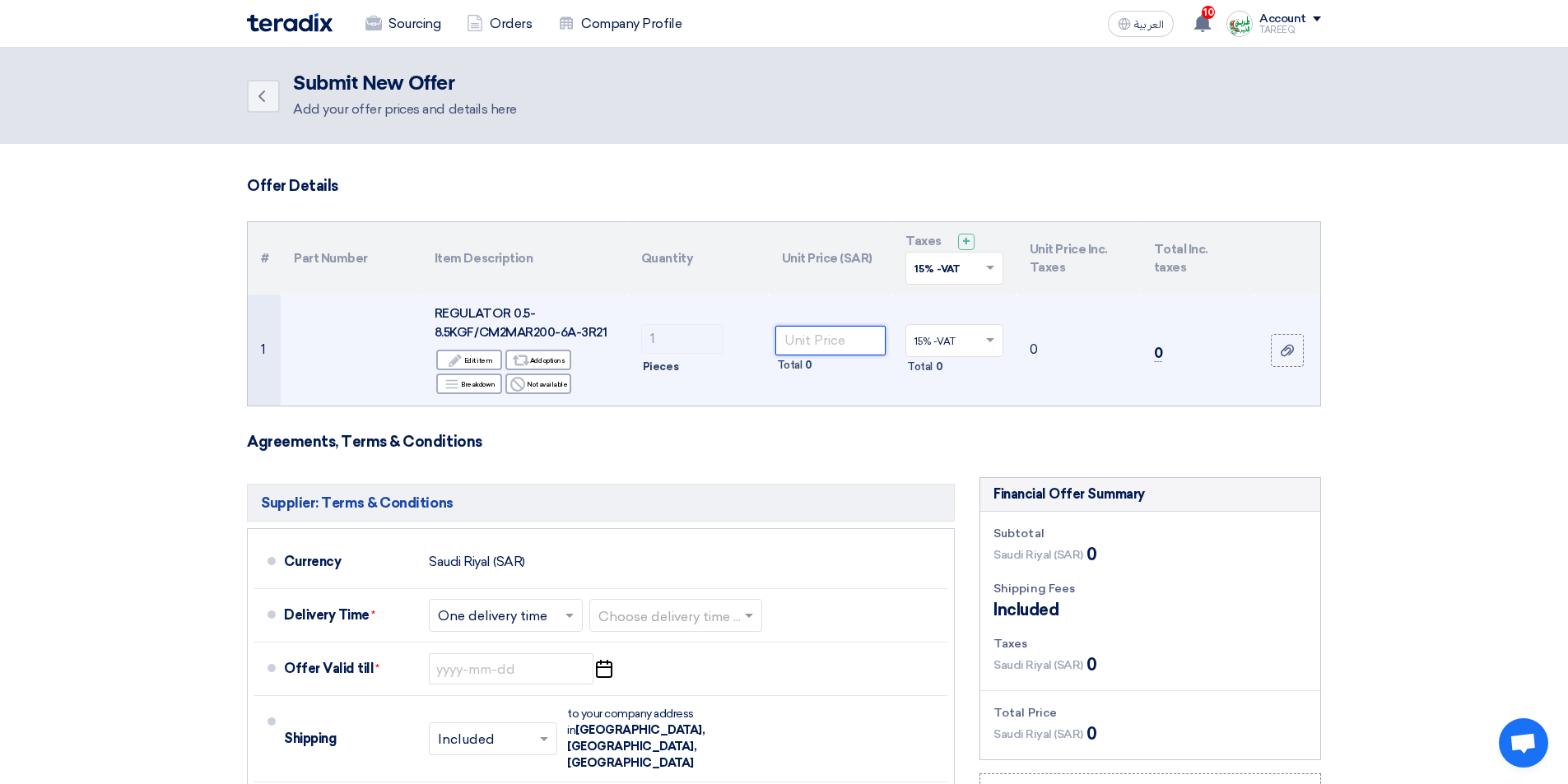
click at [883, 346] on input "number" at bounding box center [831, 340] width 111 height 29
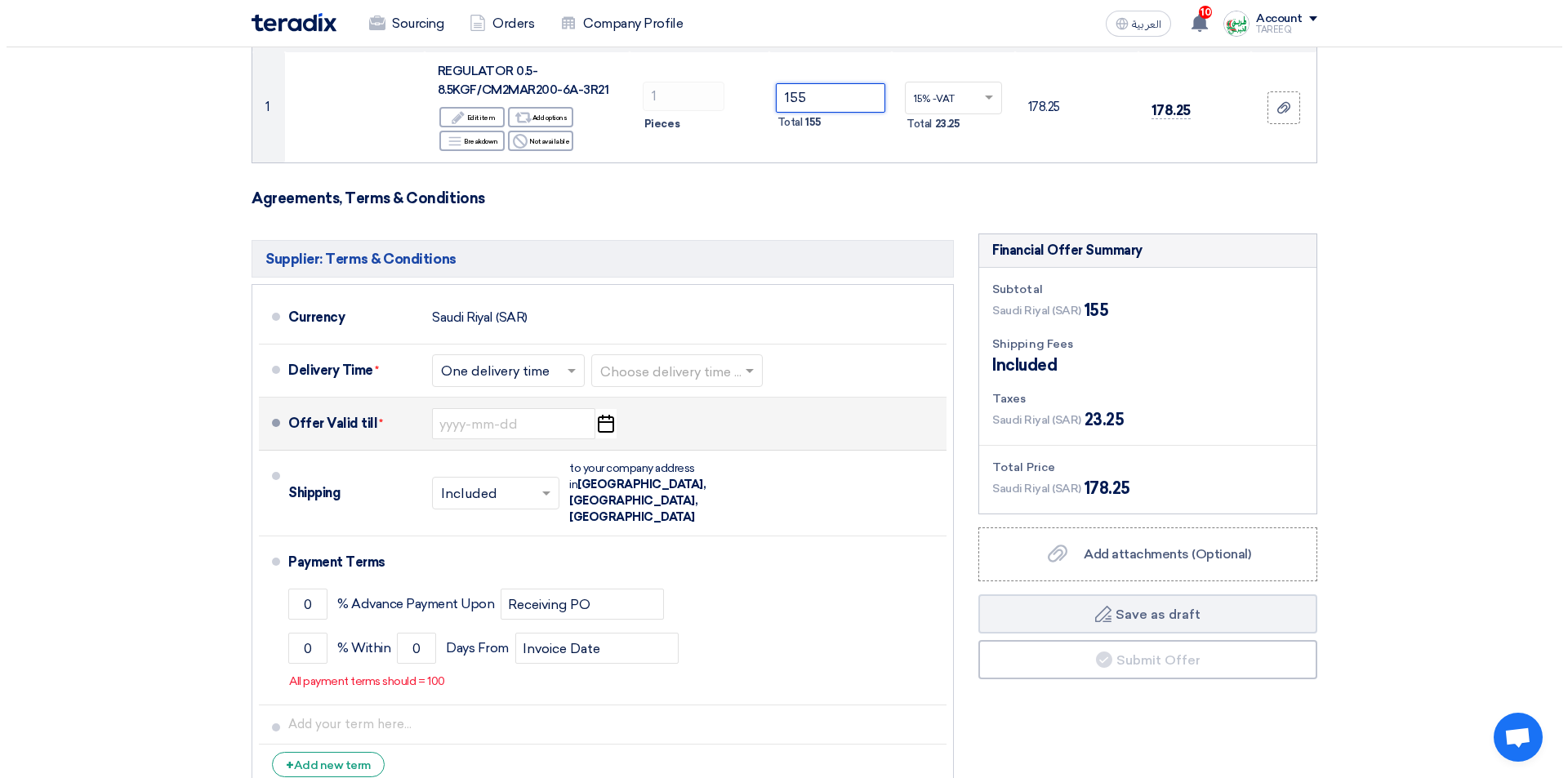
scroll to position [245, 0]
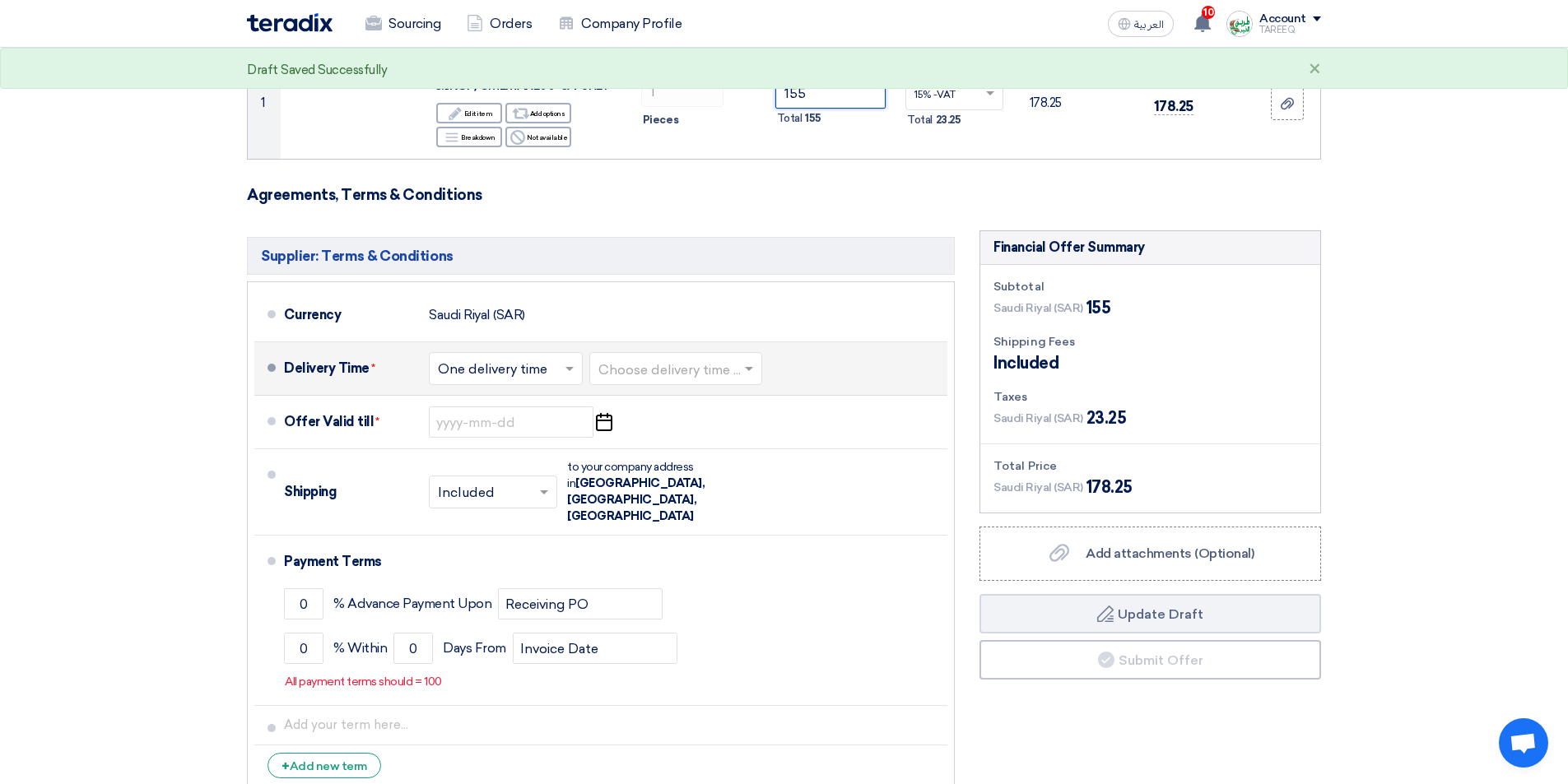
type input "155"
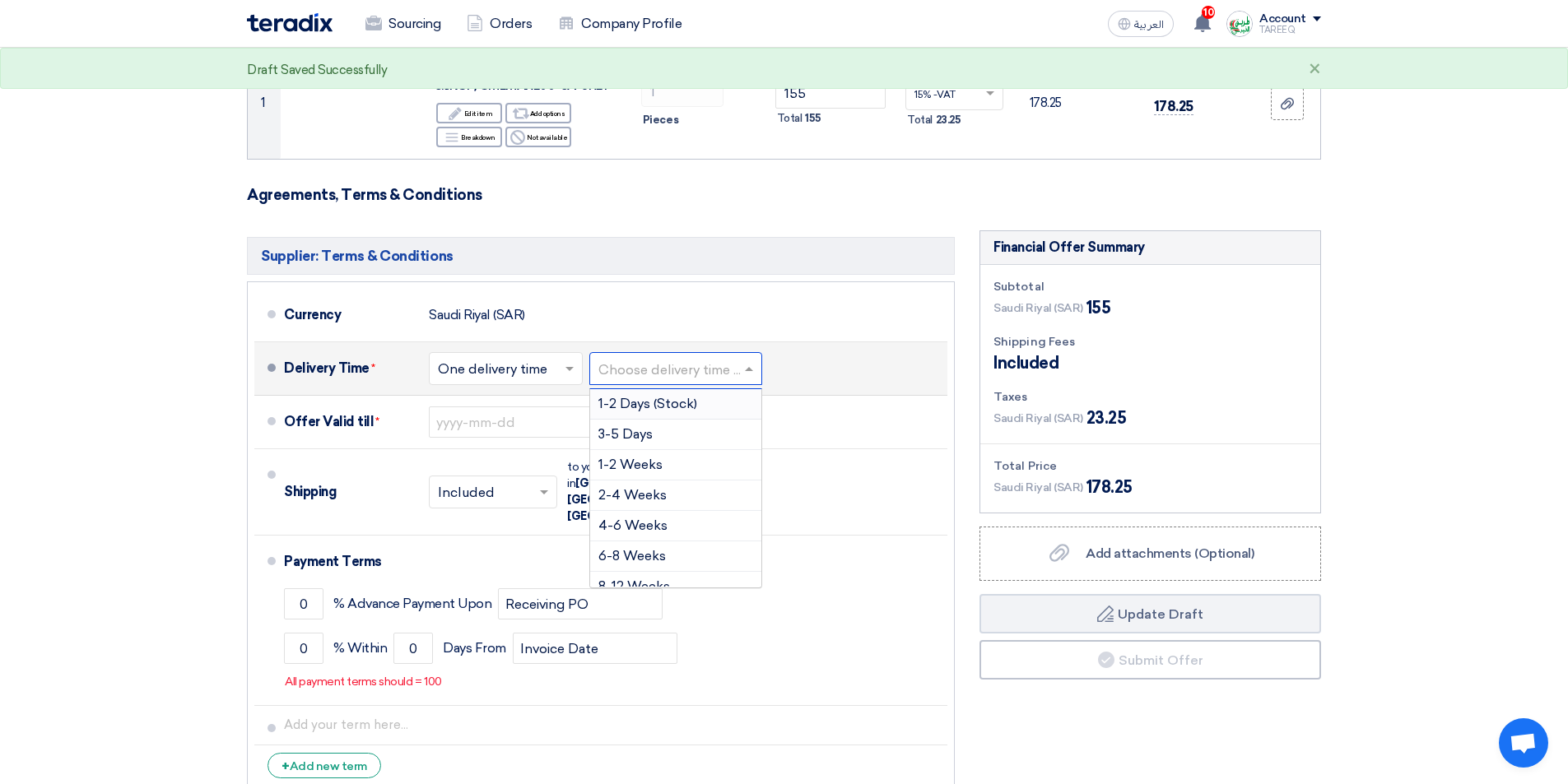
click at [677, 370] on input "text" at bounding box center [676, 370] width 156 height 24
click at [658, 436] on div "3-5 Days" at bounding box center [676, 435] width 171 height 30
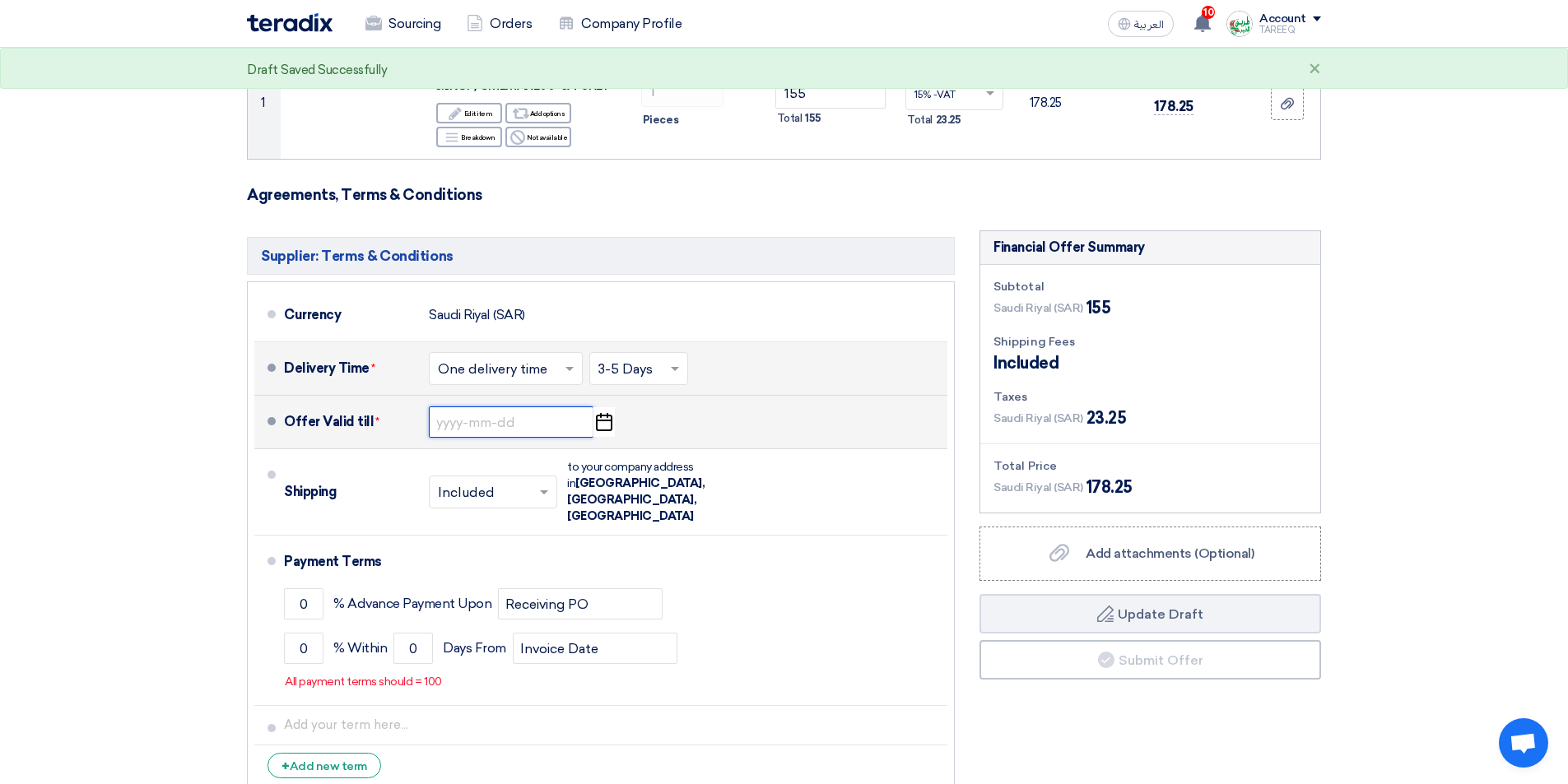
click at [505, 424] on input at bounding box center [512, 421] width 165 height 31
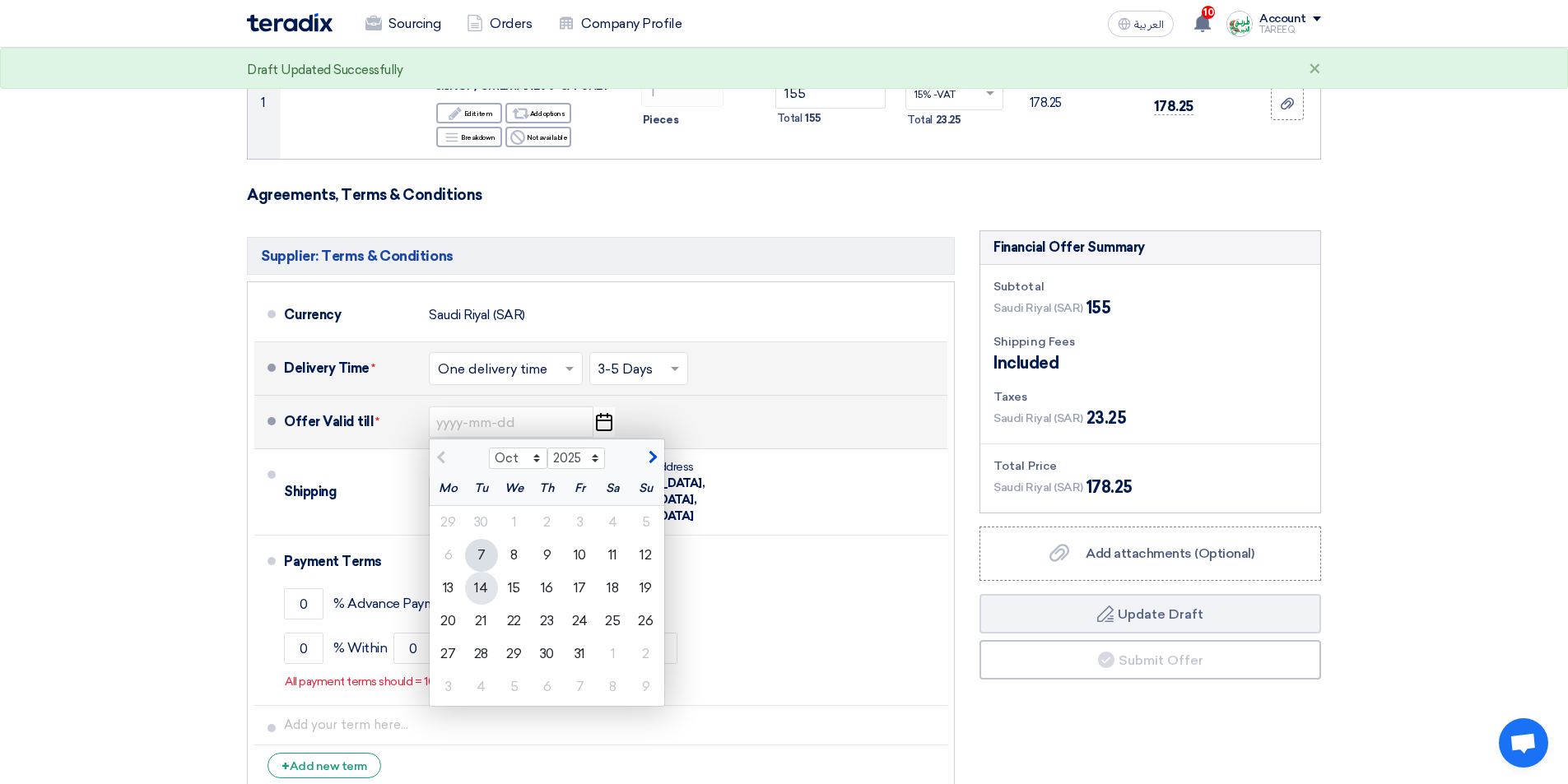
click at [478, 592] on div "14" at bounding box center [481, 588] width 33 height 33
type input "10/14/2025"
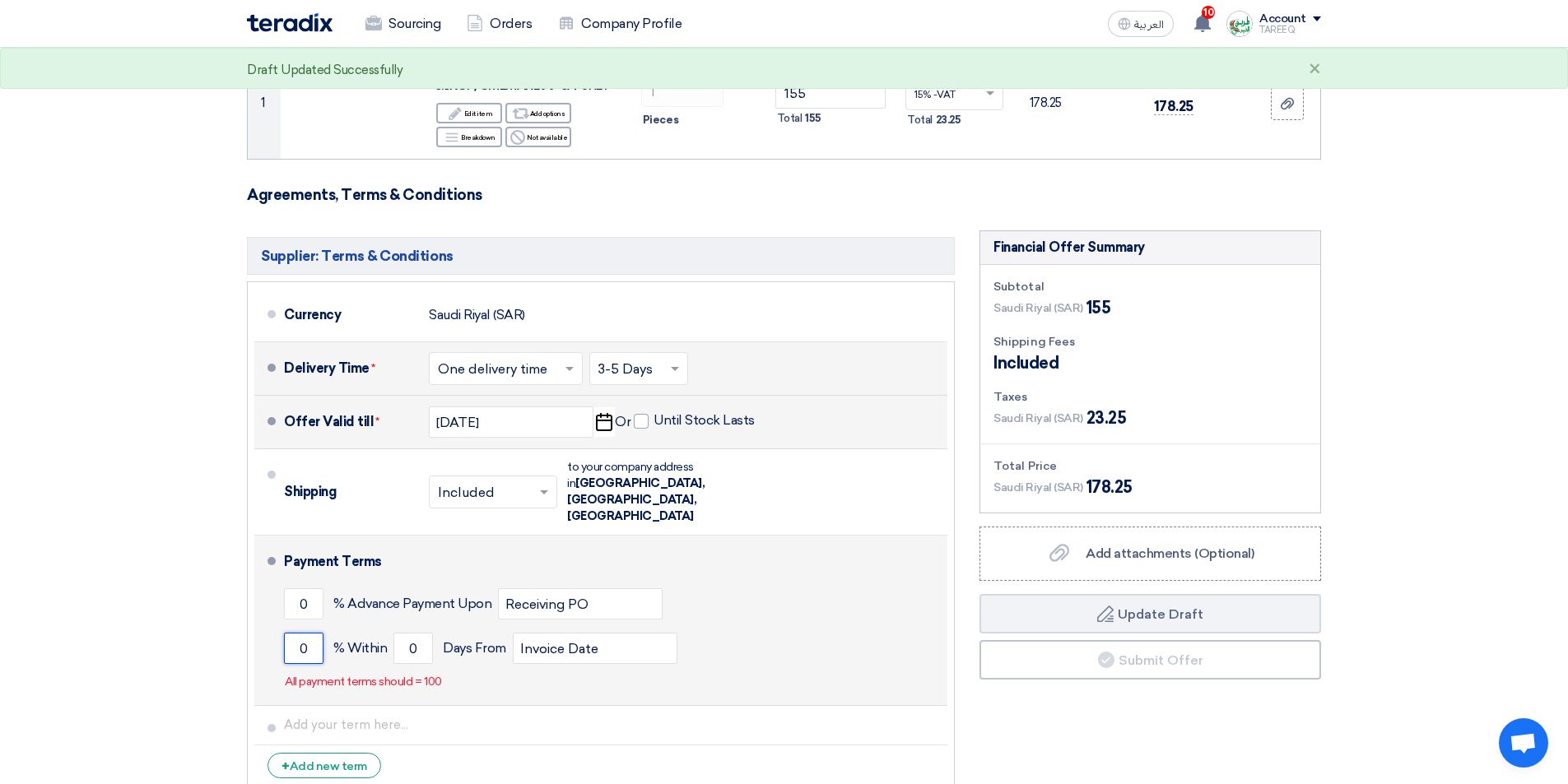
click at [290, 633] on input "0" at bounding box center [304, 648] width 40 height 31
type input "100"
click at [408, 633] on input "0" at bounding box center [413, 648] width 40 height 31
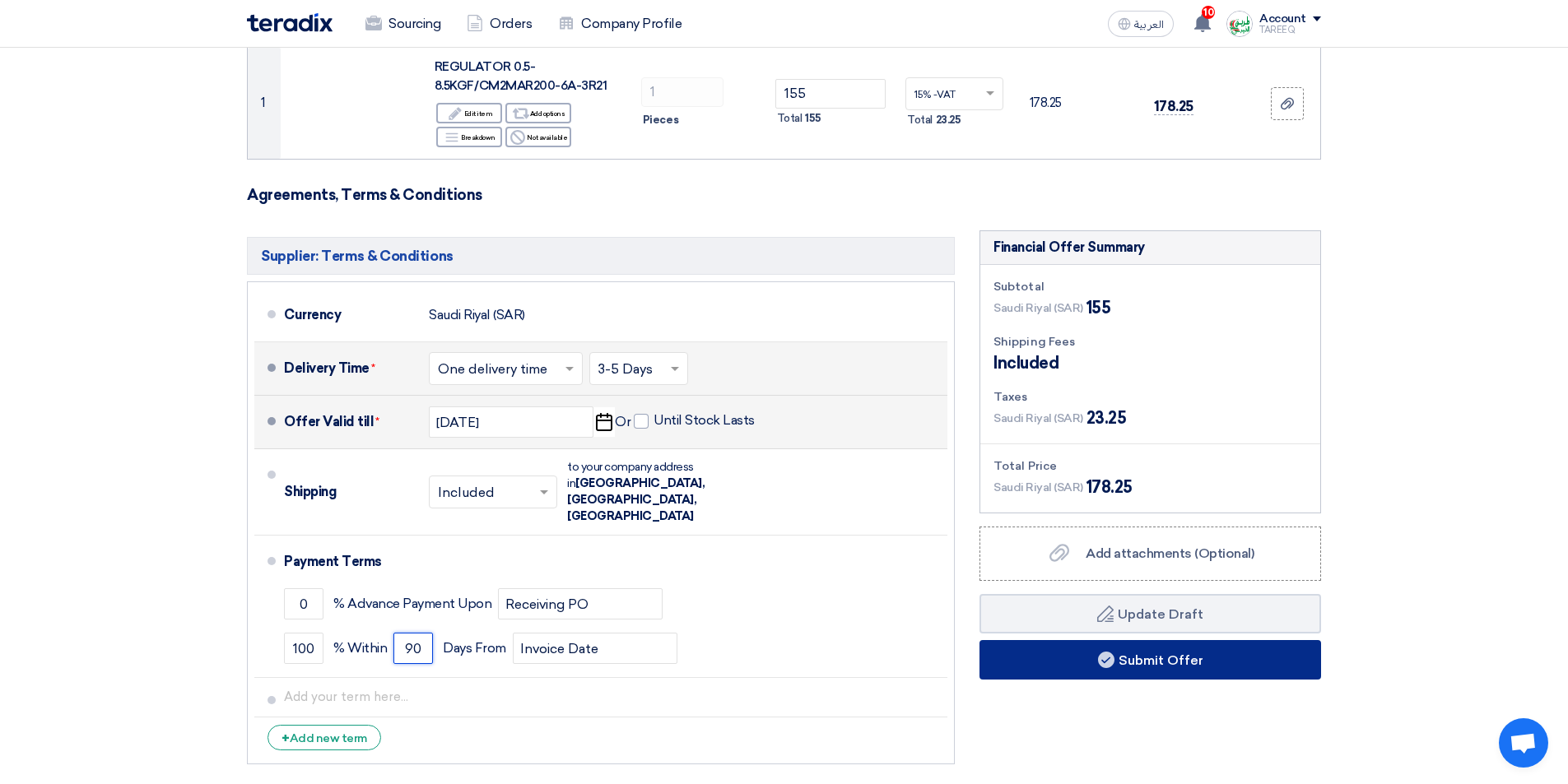
type input "90"
click at [1109, 664] on use at bounding box center [1106, 659] width 16 height 16
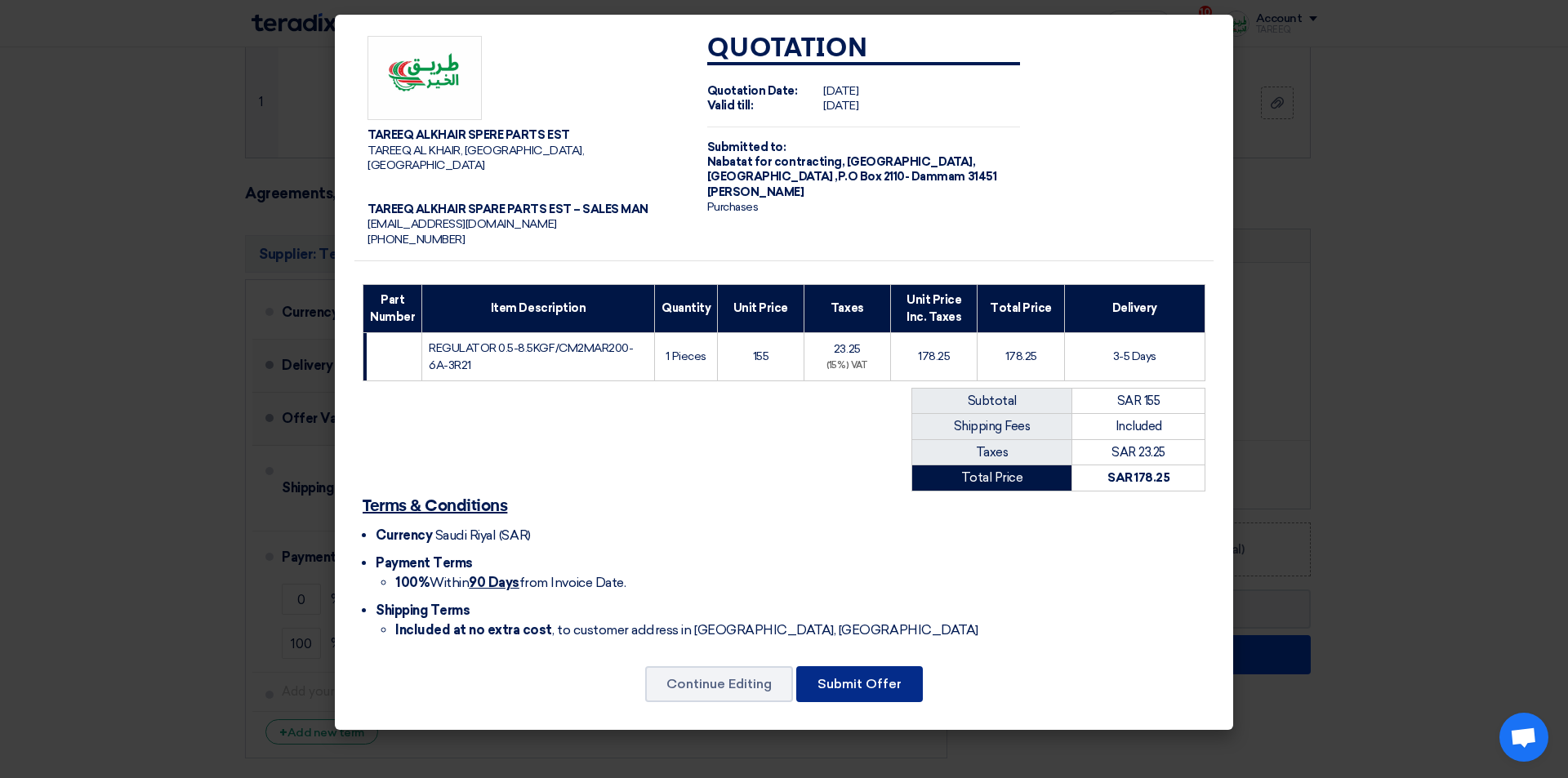
drag, startPoint x: 885, startPoint y: 665, endPoint x: 886, endPoint y: 658, distance: 7.1
click at [886, 666] on button "Submit Offer" at bounding box center [859, 684] width 127 height 36
